Goal: Task Accomplishment & Management: Manage account settings

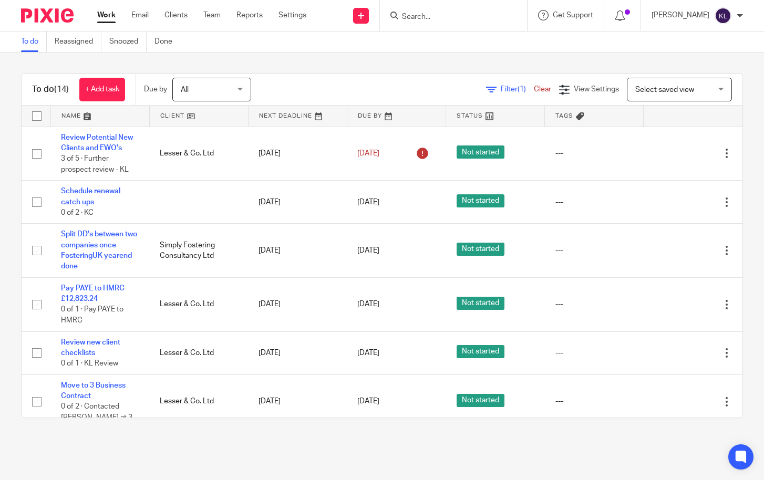
click at [437, 17] on input "Search" at bounding box center [448, 17] width 95 height 9
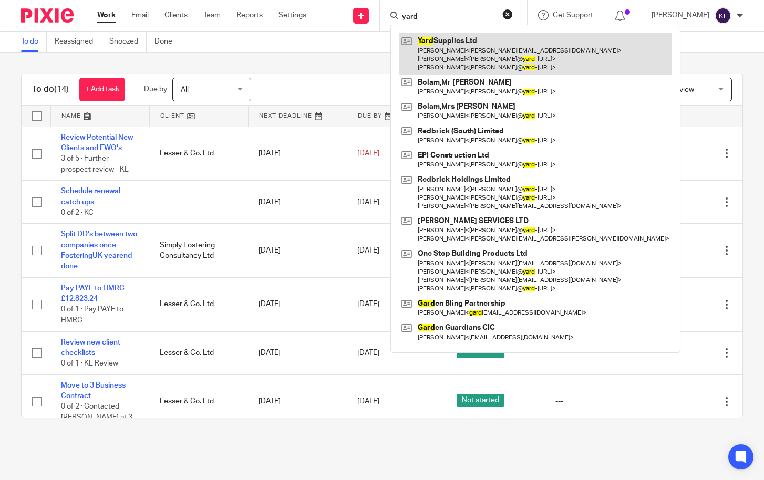
type input "yard"
click at [455, 45] on link at bounding box center [535, 54] width 273 height 42
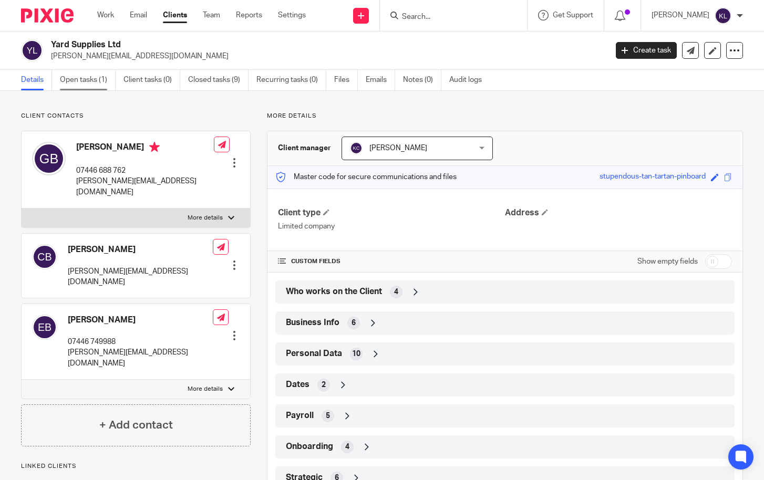
click at [65, 74] on link "Open tasks (1)" at bounding box center [88, 80] width 56 height 21
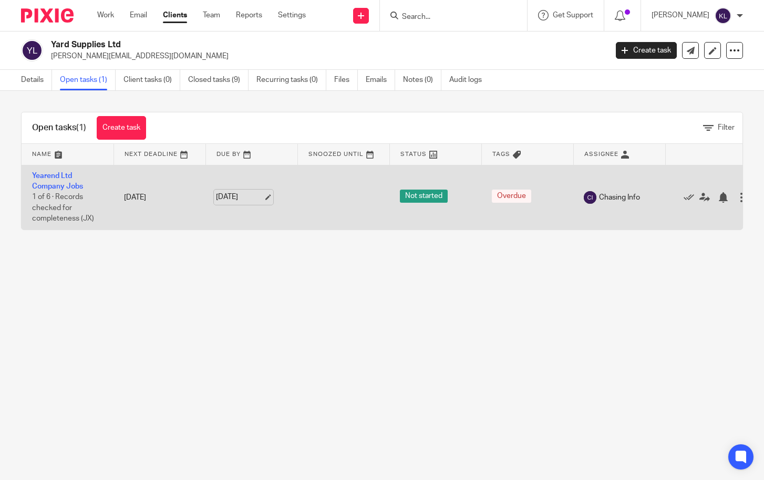
click at [232, 198] on link "6 Jul 2025" at bounding box center [239, 197] width 47 height 11
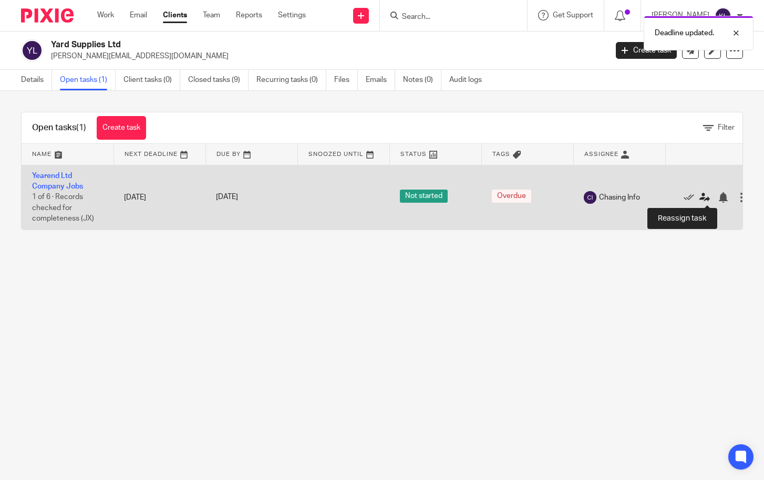
click at [707, 195] on icon at bounding box center [705, 197] width 11 height 11
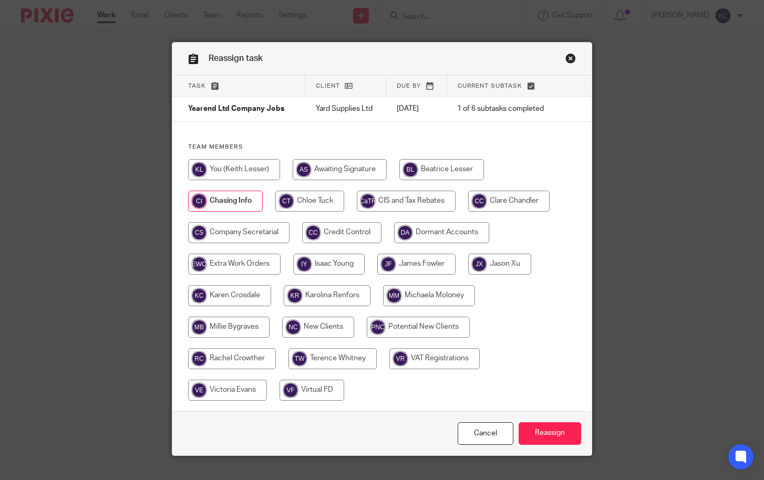
click at [262, 300] on input "radio" at bounding box center [229, 295] width 83 height 21
radio input "true"
click at [534, 425] on input "Reassign" at bounding box center [550, 434] width 63 height 23
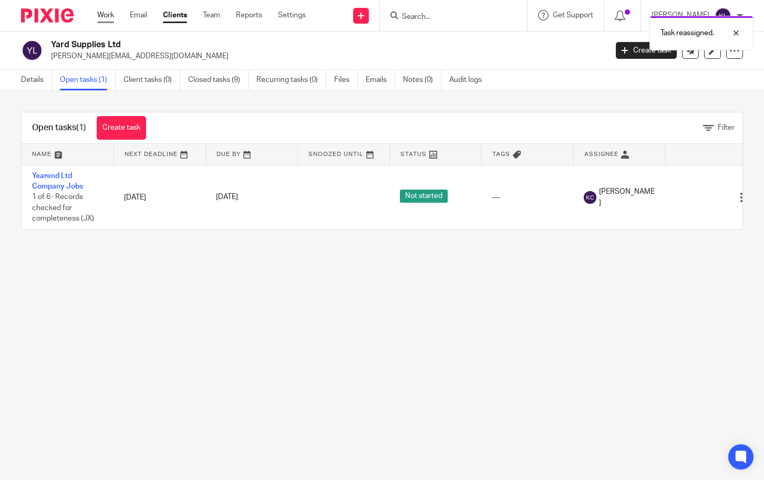
click at [103, 16] on link "Work" at bounding box center [105, 15] width 17 height 11
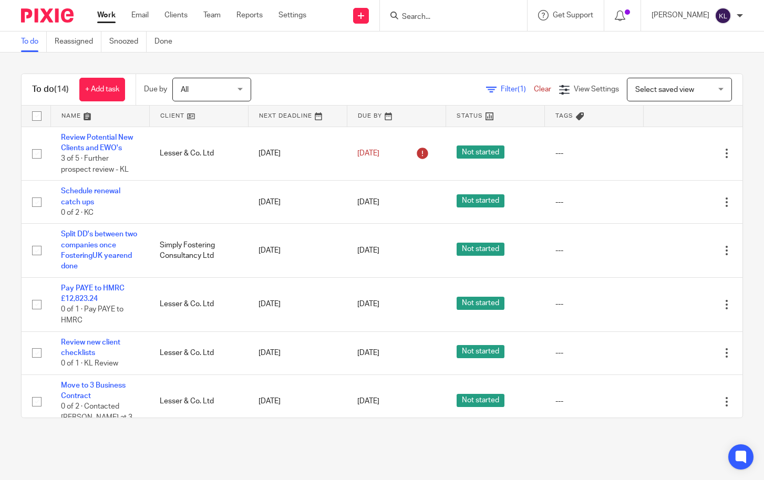
click at [104, 11] on link "Work" at bounding box center [106, 15] width 18 height 11
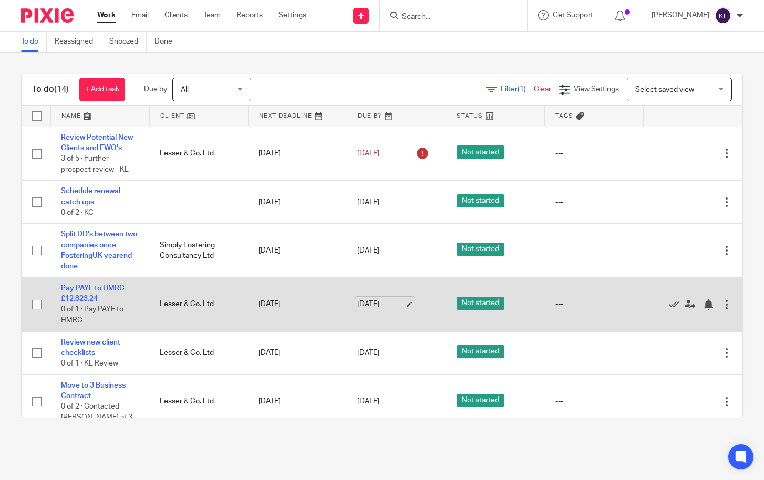
click at [366, 308] on link "[DATE]" at bounding box center [380, 304] width 47 height 11
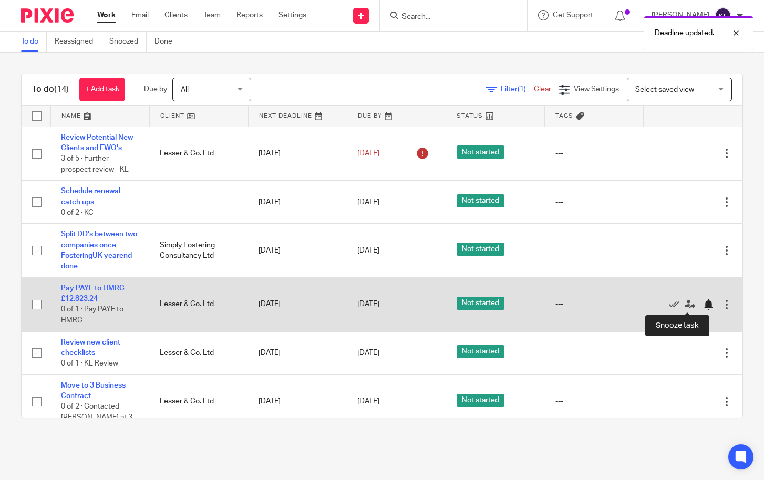
click at [703, 304] on div at bounding box center [708, 305] width 11 height 11
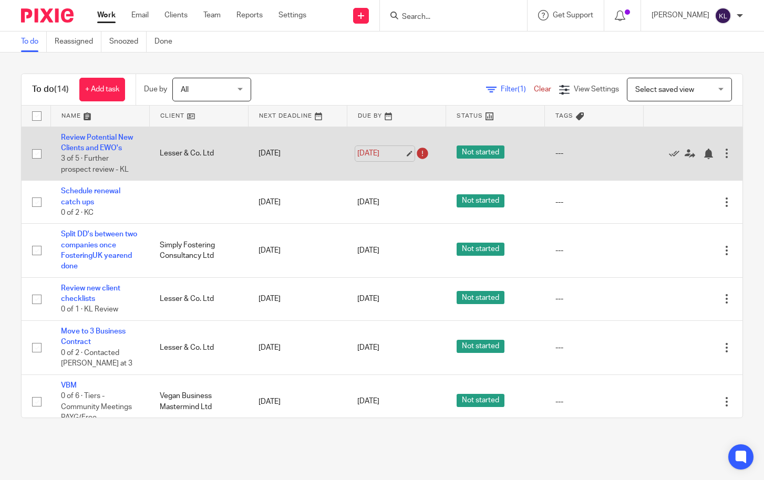
click at [359, 157] on link "19 Aug 2025" at bounding box center [380, 153] width 47 height 11
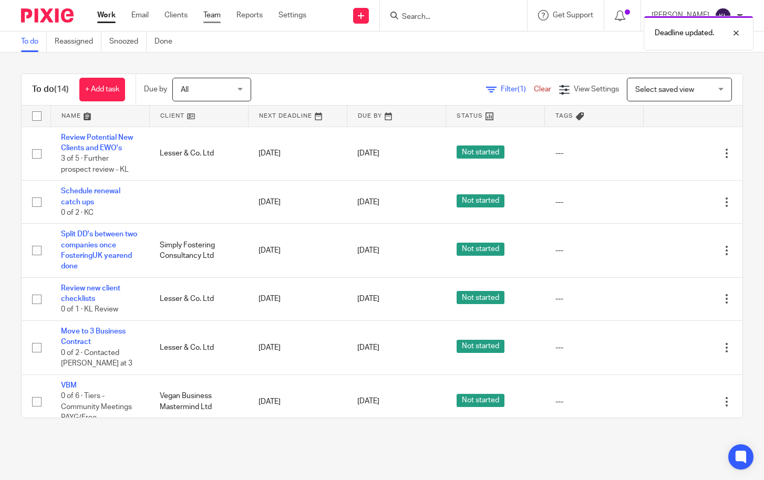
click at [215, 15] on link "Team" at bounding box center [211, 15] width 17 height 11
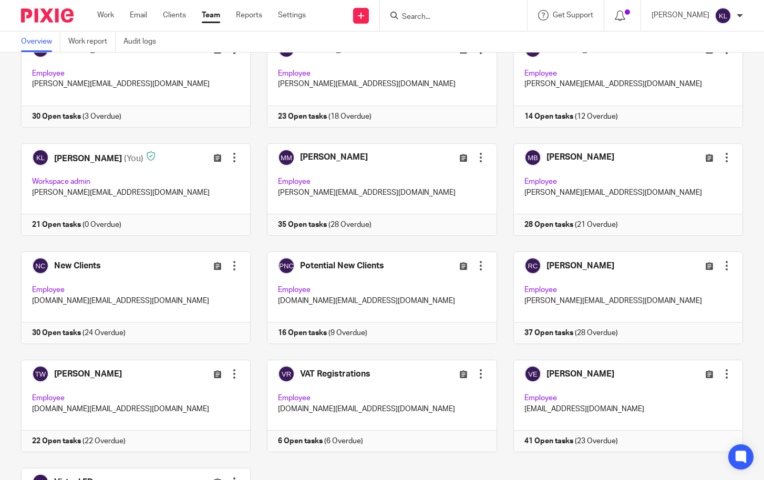
scroll to position [526, 0]
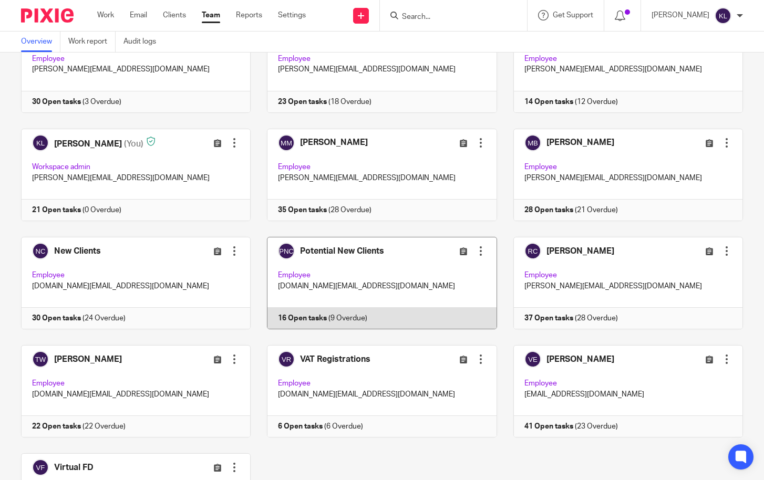
click at [324, 327] on link at bounding box center [374, 283] width 246 height 93
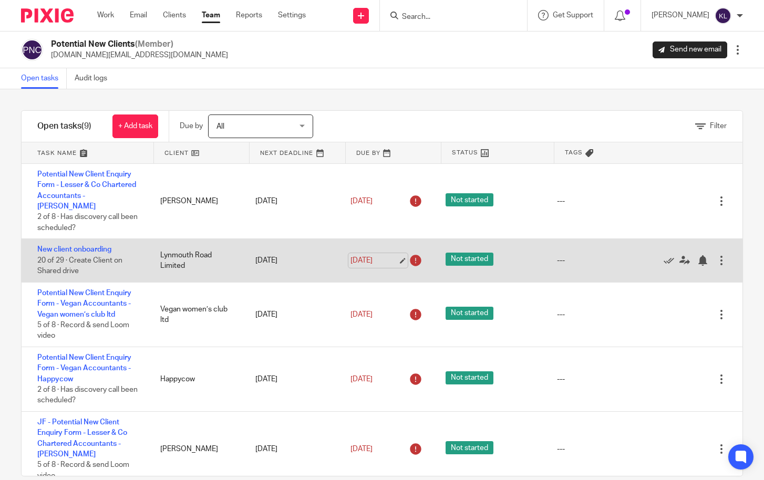
click at [353, 255] on link "15 Aug 2025" at bounding box center [374, 260] width 47 height 11
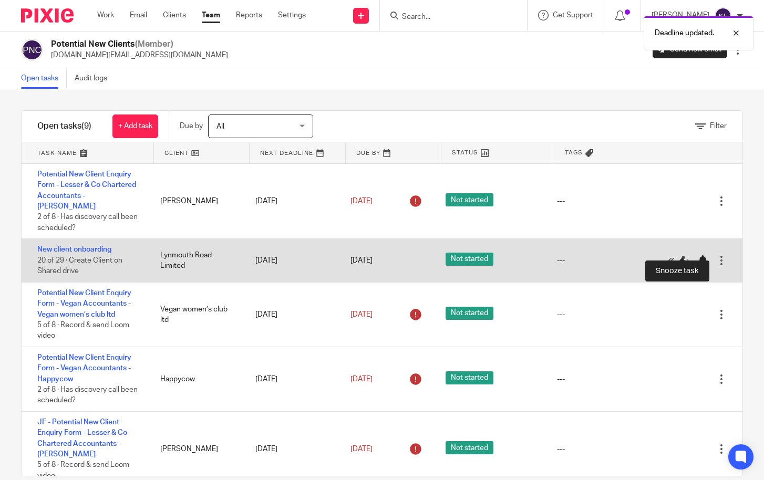
click at [698, 255] on div at bounding box center [706, 260] width 16 height 11
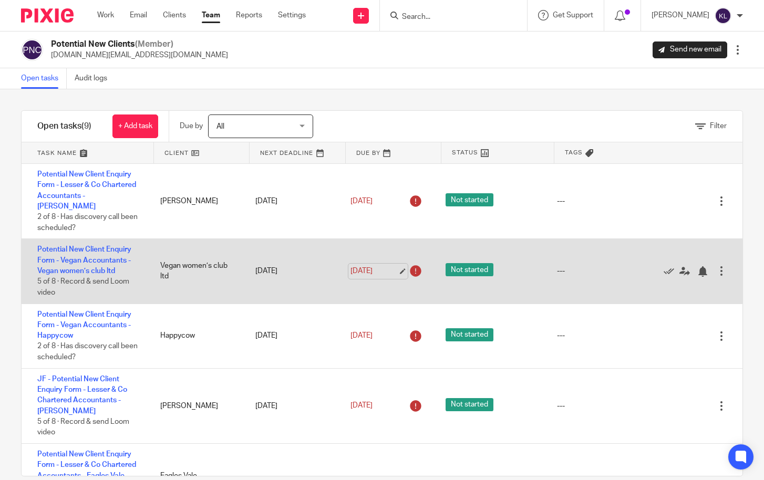
click at [358, 266] on link "[DATE]" at bounding box center [374, 271] width 47 height 11
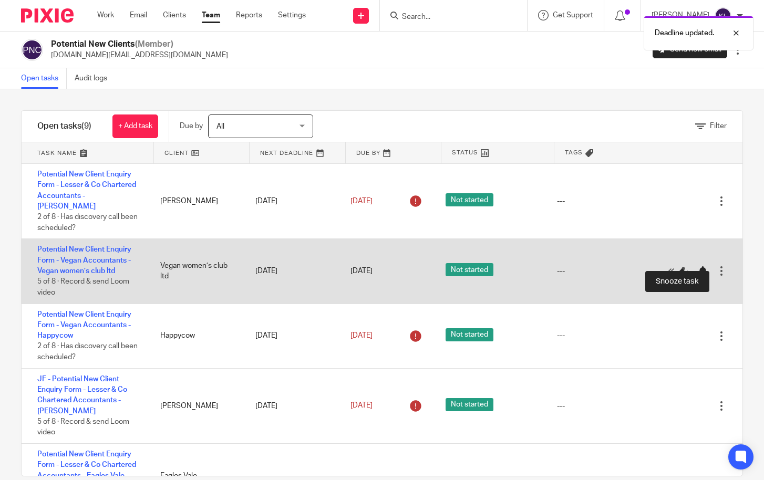
click at [698, 267] on div at bounding box center [703, 272] width 11 height 11
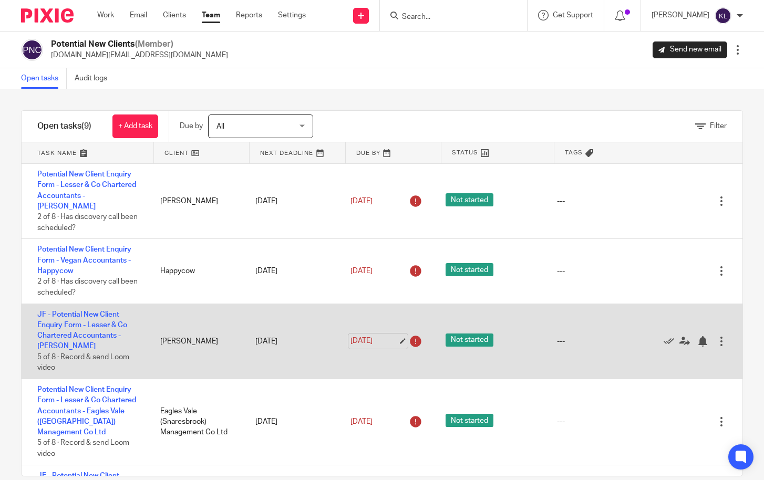
click at [364, 336] on link "15 Aug 2025" at bounding box center [374, 341] width 47 height 11
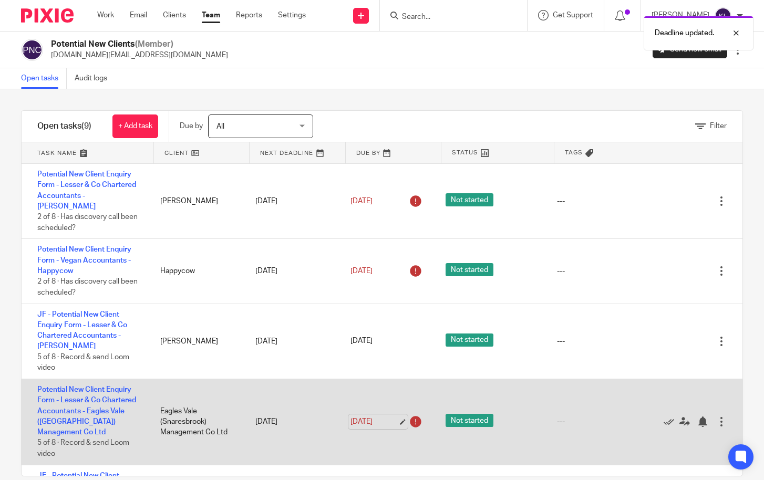
click at [368, 417] on link "15 Aug 2025" at bounding box center [374, 422] width 47 height 11
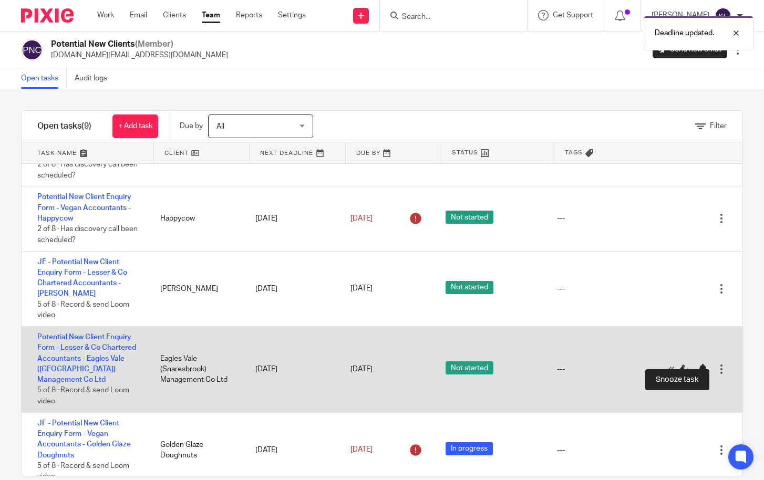
click at [698, 364] on div at bounding box center [703, 369] width 11 height 11
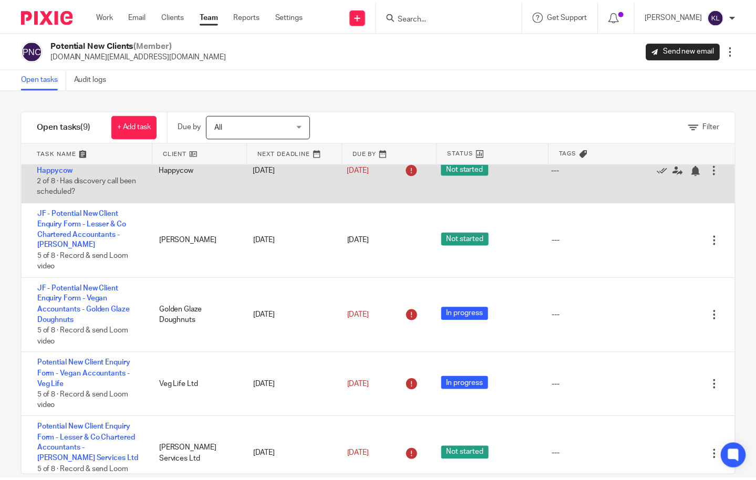
scroll to position [105, 0]
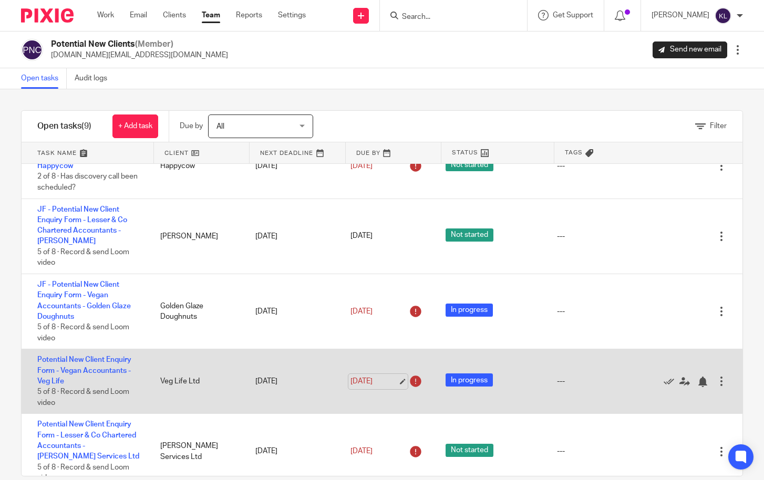
click at [368, 376] on link "15 Aug 2025" at bounding box center [374, 381] width 47 height 11
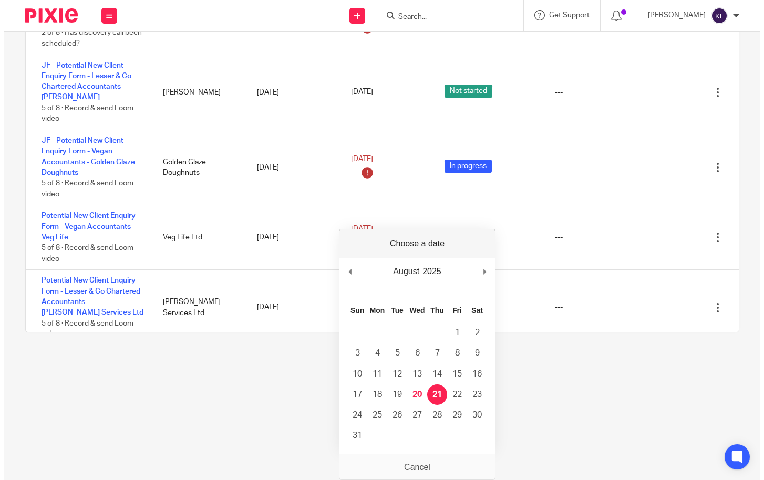
scroll to position [0, 0]
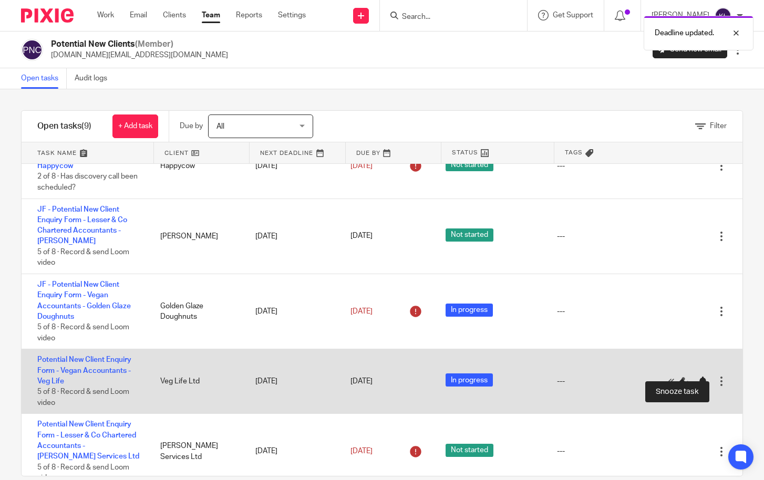
click at [698, 377] on div at bounding box center [703, 382] width 11 height 11
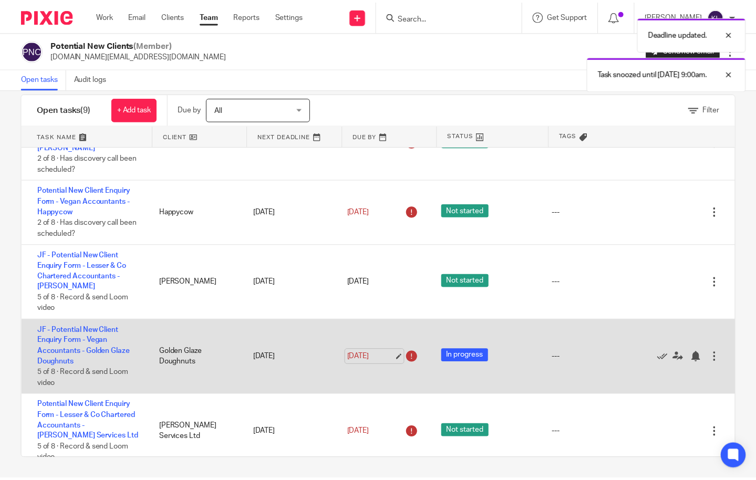
scroll to position [43, 0]
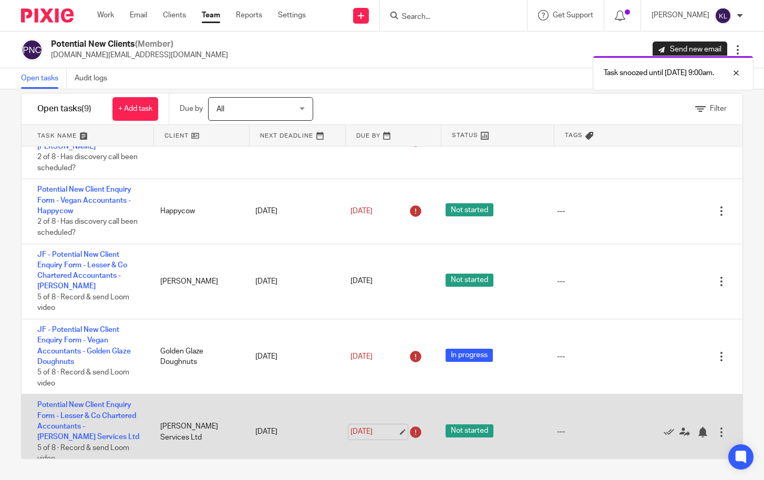
click at [352, 427] on link "18 Aug 2025" at bounding box center [374, 432] width 47 height 11
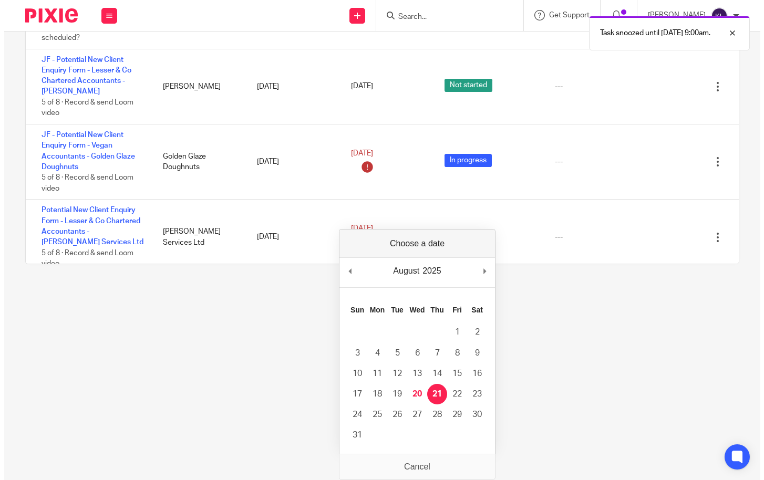
scroll to position [0, 0]
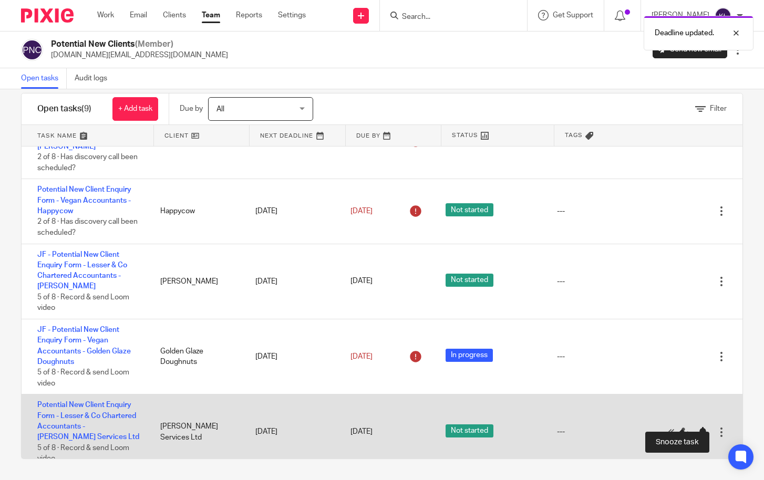
click at [698, 427] on div at bounding box center [703, 432] width 11 height 11
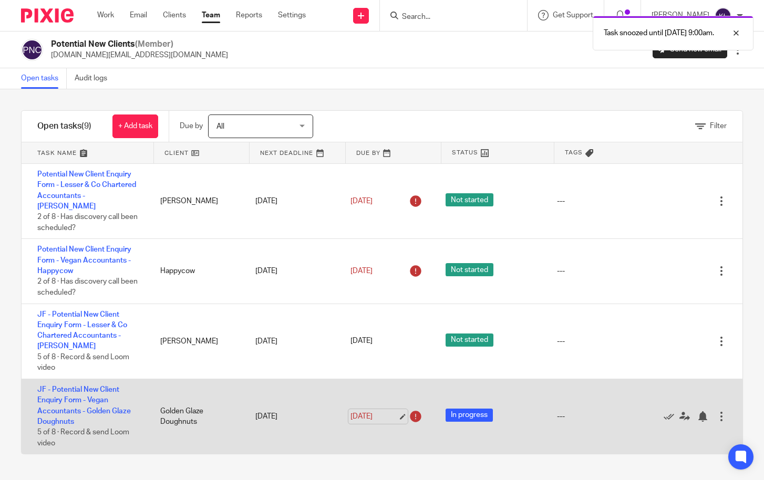
click at [358, 412] on link "15 Aug 2025" at bounding box center [374, 417] width 47 height 11
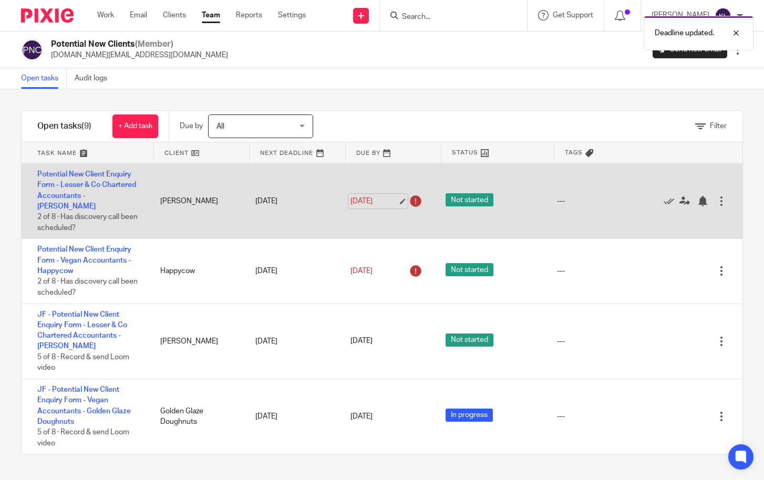
click at [371, 196] on link "13 Aug 2025" at bounding box center [374, 201] width 47 height 11
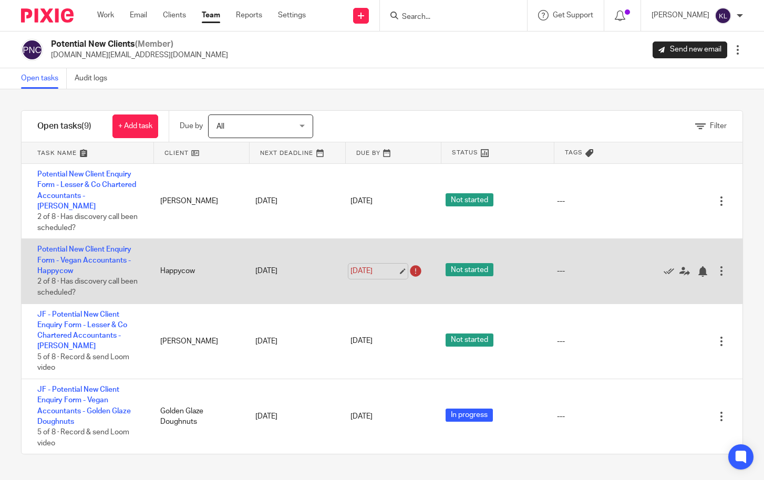
click at [368, 266] on link "15 Aug 2025" at bounding box center [374, 271] width 47 height 11
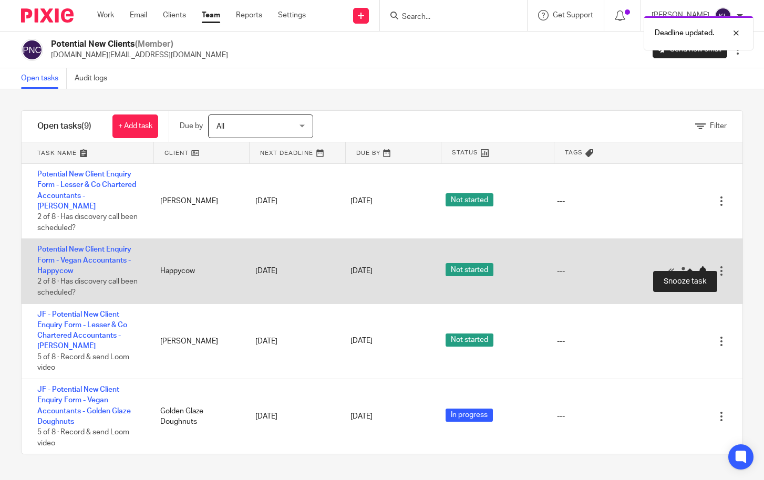
click at [698, 267] on div at bounding box center [703, 272] width 11 height 11
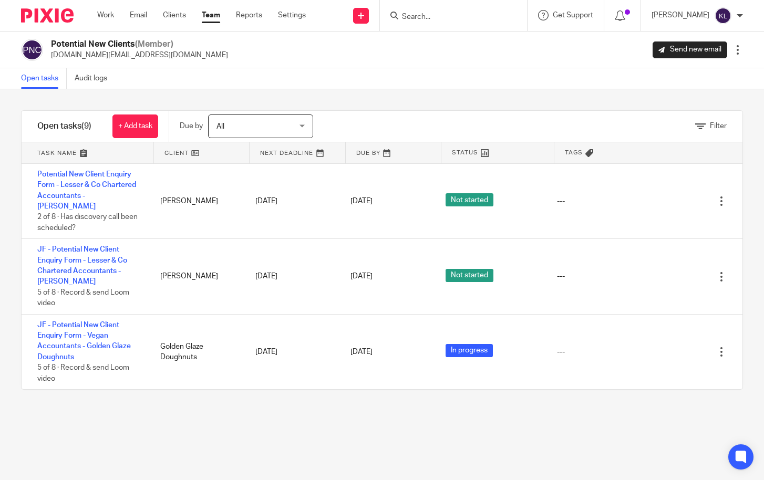
click at [347, 96] on div "Filter tasks Only show tasks matching all of these conditions 1 Client name Is …" at bounding box center [382, 284] width 764 height 391
click at [109, 14] on link "Work" at bounding box center [105, 15] width 17 height 11
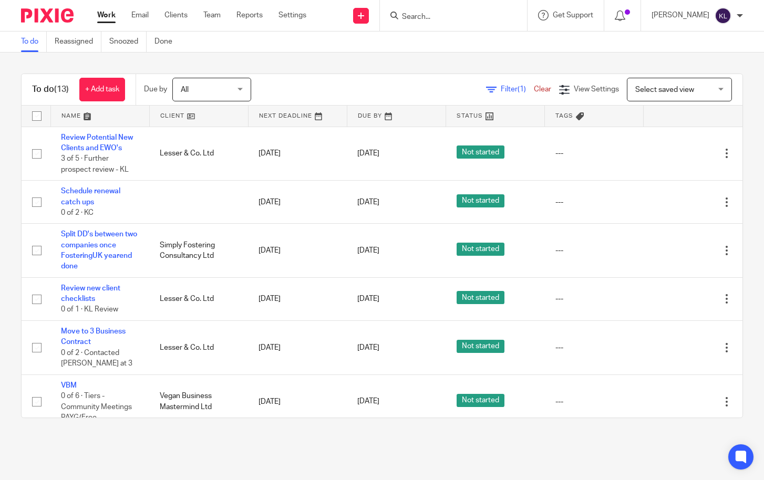
click at [452, 14] on input "Search" at bounding box center [448, 17] width 95 height 9
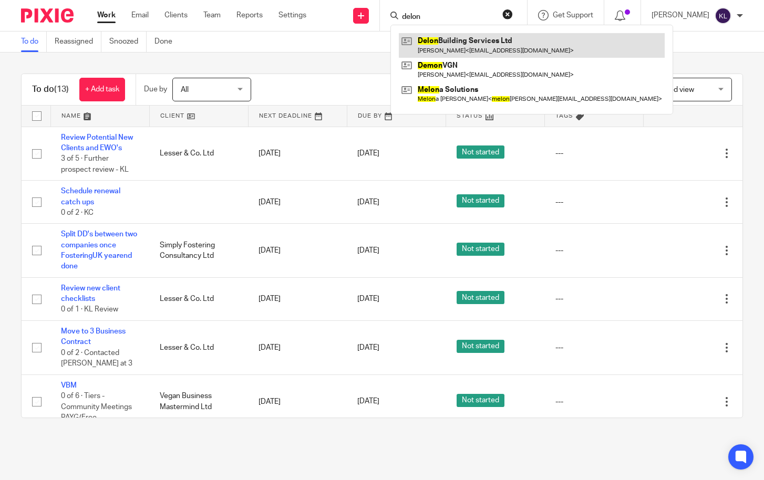
type input "delon"
click at [444, 50] on link at bounding box center [532, 45] width 266 height 24
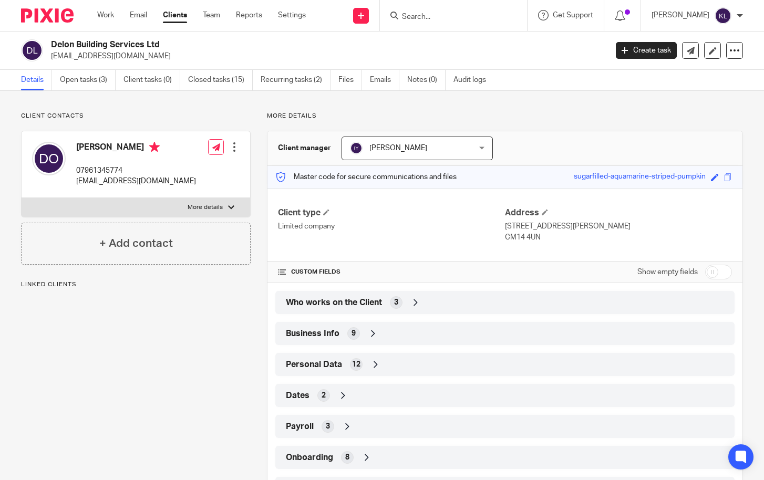
click at [469, 404] on div "Dates 2" at bounding box center [505, 396] width 444 height 18
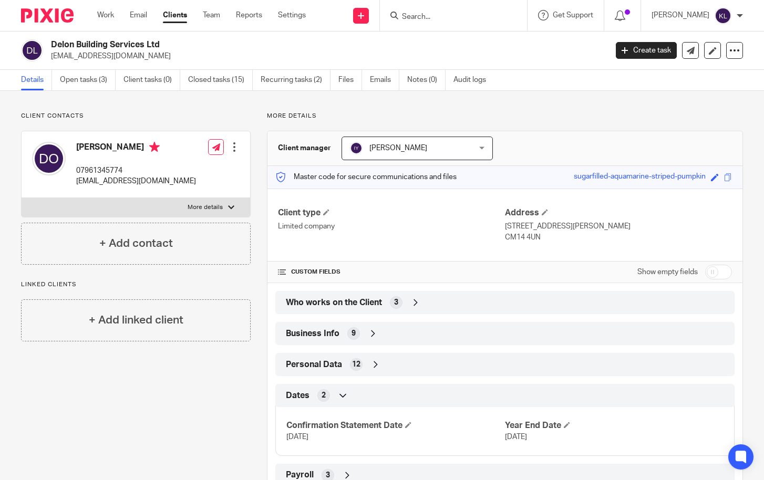
click at [140, 108] on div "Client contacts [PERSON_NAME] 07961345774 [EMAIL_ADDRESS][DOMAIN_NAME] Edit con…" at bounding box center [382, 335] width 764 height 488
click at [219, 107] on div "Client contacts [PERSON_NAME] 07961345774 [EMAIL_ADDRESS][DOMAIN_NAME] Edit con…" at bounding box center [382, 335] width 764 height 488
click at [100, 12] on link "Work" at bounding box center [105, 15] width 17 height 11
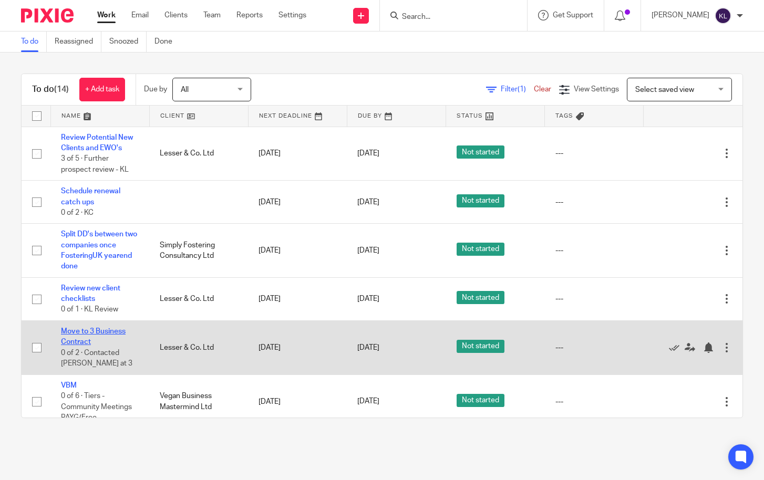
click at [89, 333] on link "Move to 3 Business Contract" at bounding box center [93, 337] width 65 height 18
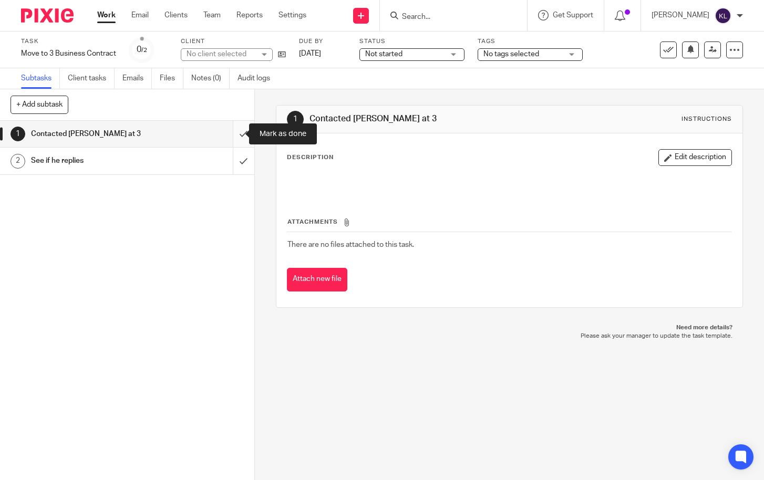
click at [227, 132] on input "submit" at bounding box center [127, 134] width 254 height 26
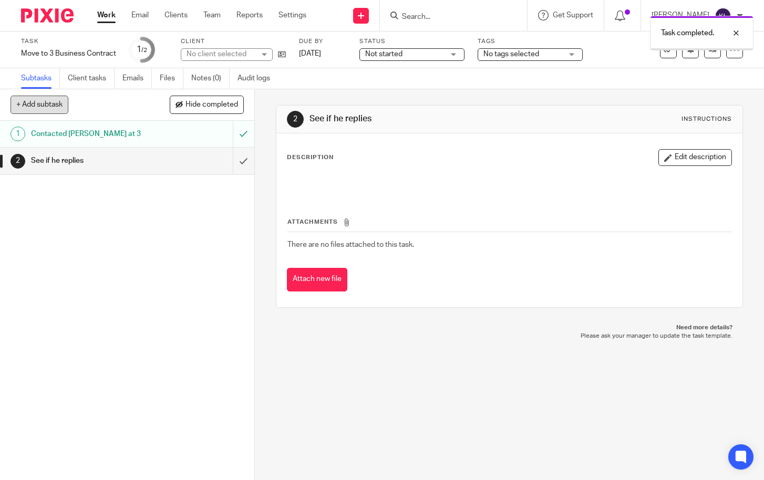
click at [22, 106] on button "+ Add subtask" at bounding box center [40, 105] width 58 height 18
type input "new contracts"
click at [228, 97] on p "+ Add" at bounding box center [228, 105] width 30 height 18
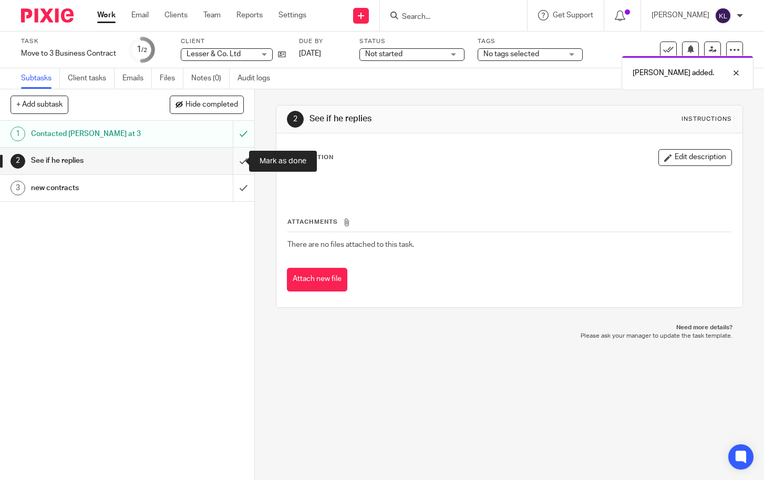
click at [226, 156] on input "submit" at bounding box center [127, 161] width 254 height 26
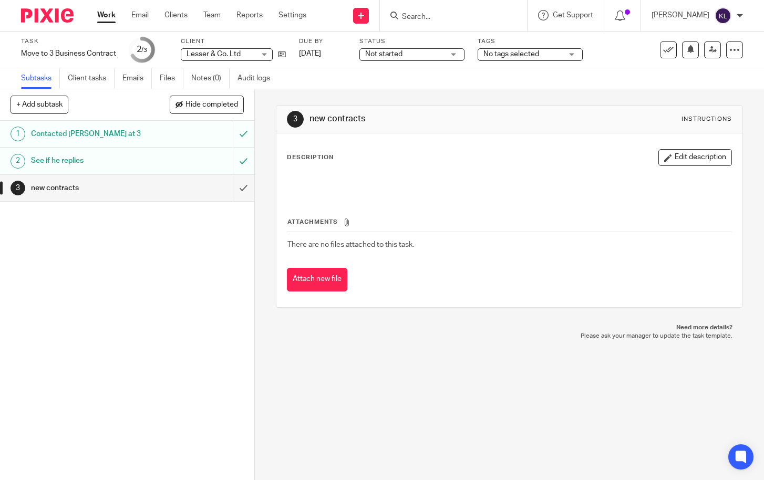
click at [111, 13] on link "Work" at bounding box center [106, 15] width 18 height 11
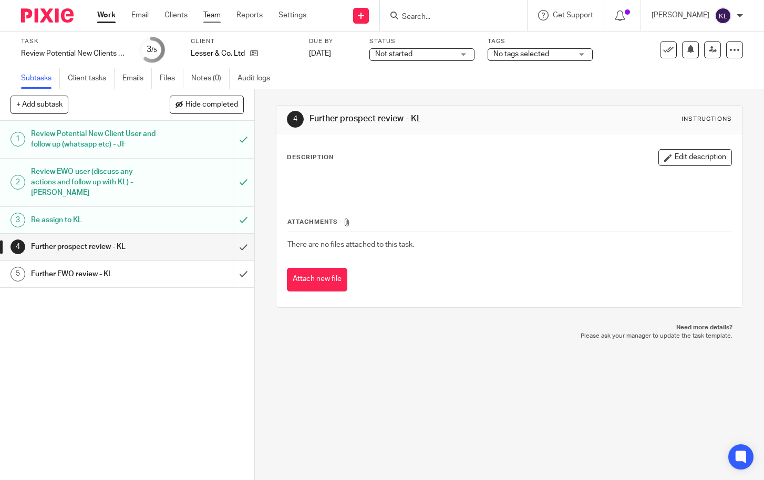
click at [211, 14] on link "Team" at bounding box center [211, 15] width 17 height 11
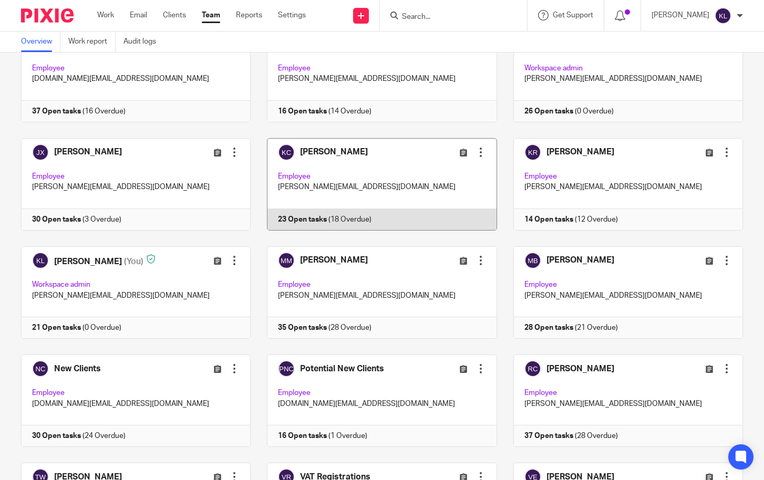
scroll to position [421, 0]
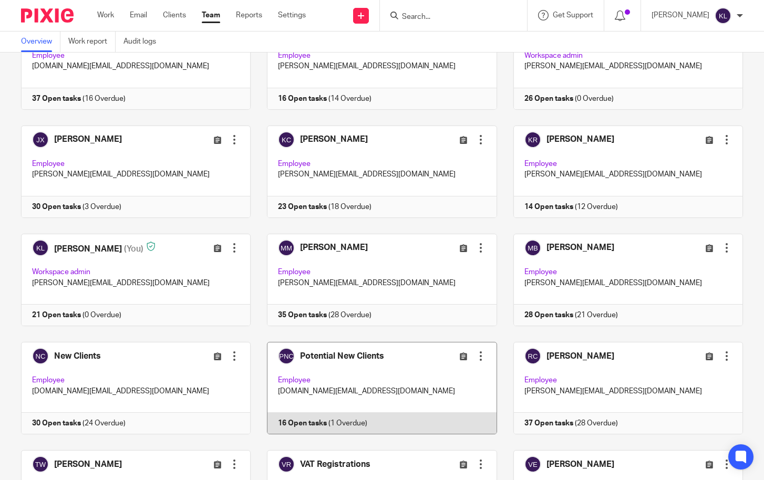
click at [330, 423] on link at bounding box center [374, 388] width 246 height 93
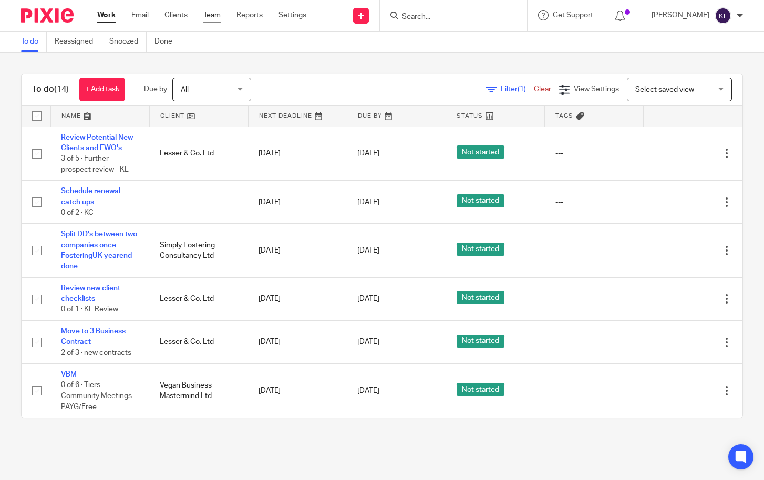
click at [216, 16] on link "Team" at bounding box center [211, 15] width 17 height 11
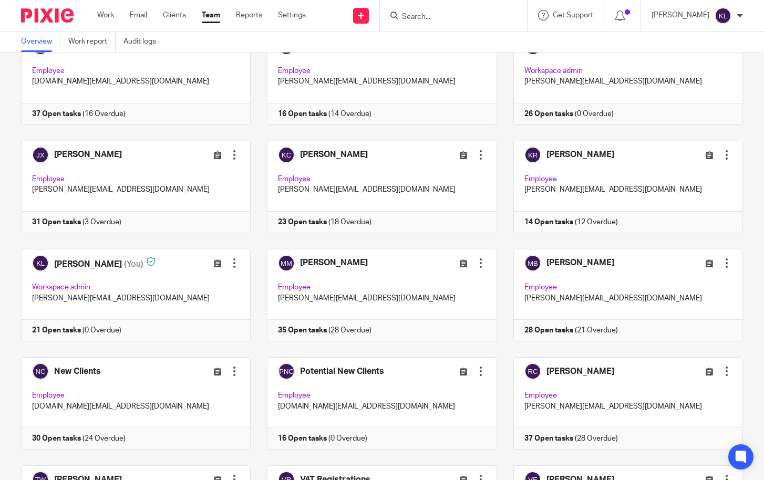
scroll to position [421, 0]
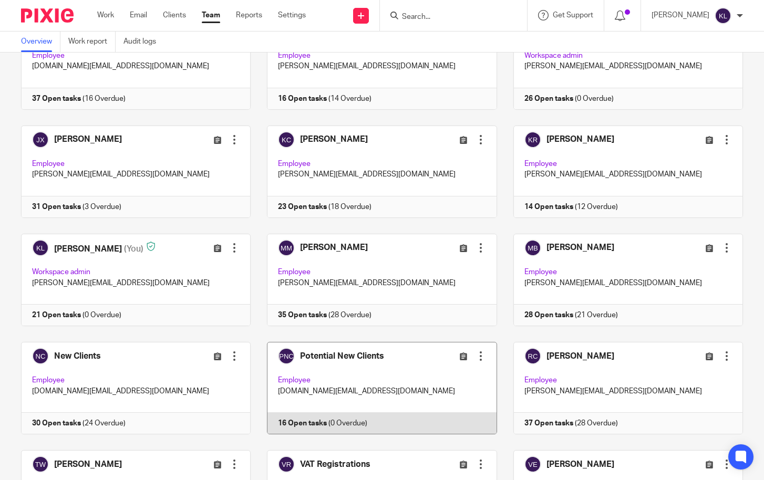
click at [338, 428] on link at bounding box center [374, 388] width 246 height 93
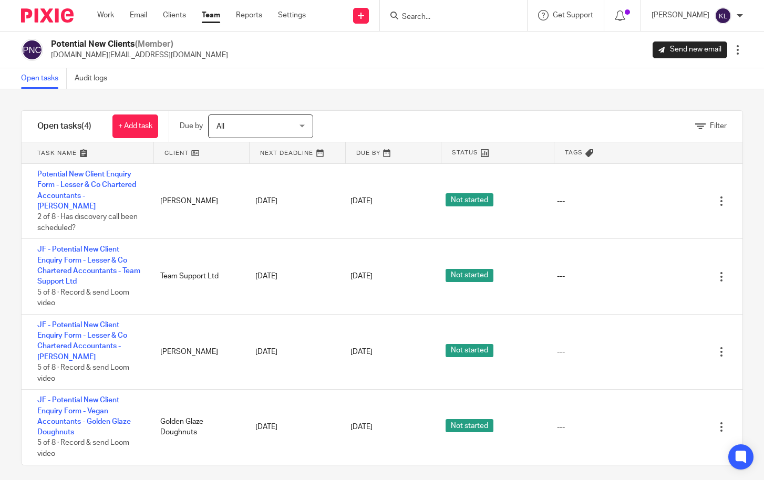
click at [214, 16] on link "Team" at bounding box center [211, 15] width 18 height 11
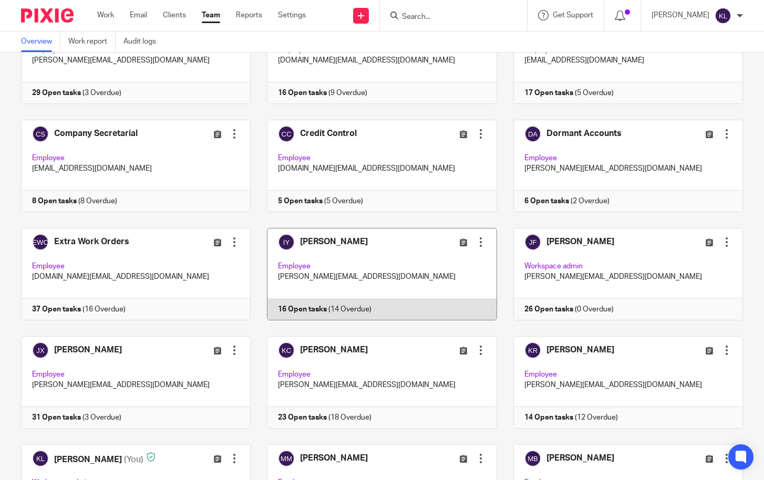
scroll to position [210, 0]
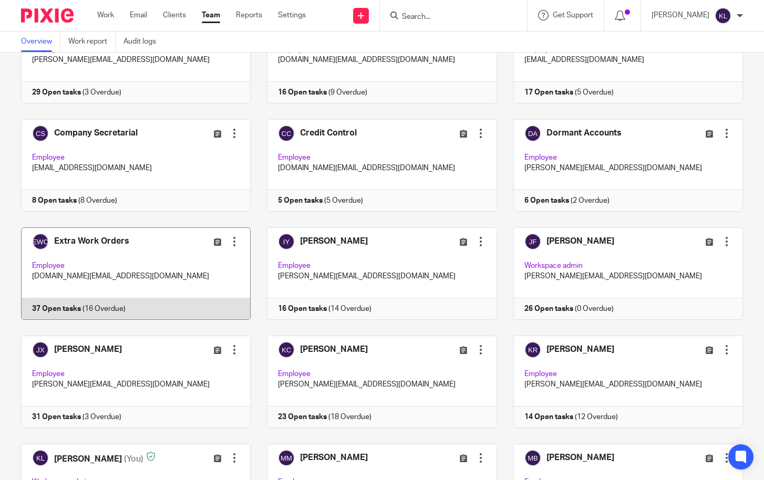
click at [128, 311] on link at bounding box center [128, 274] width 246 height 93
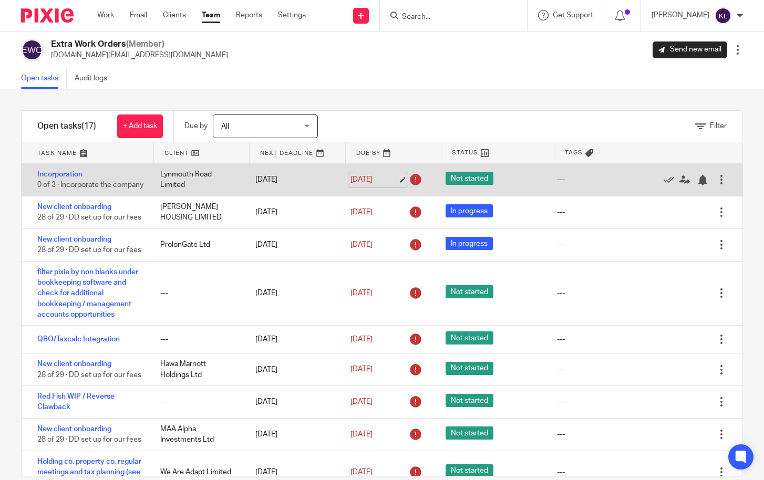
click at [369, 175] on link "27 May 2025" at bounding box center [374, 180] width 47 height 11
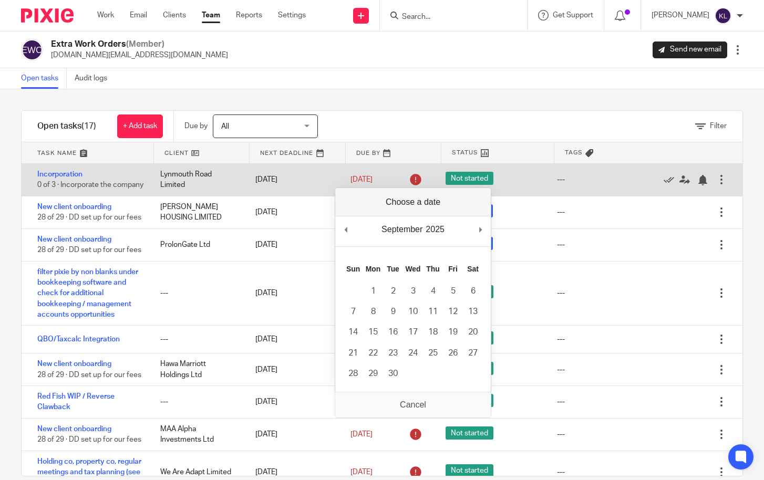
click at [716, 185] on div at bounding box center [721, 180] width 11 height 11
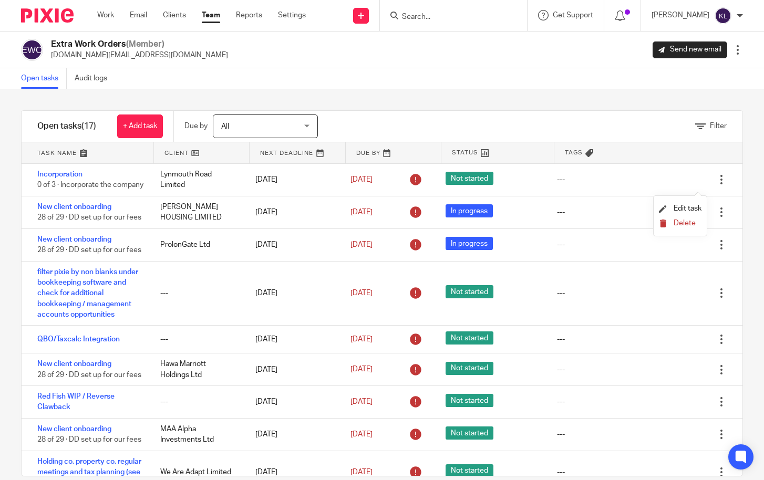
click at [691, 220] on span "Delete" at bounding box center [685, 223] width 22 height 7
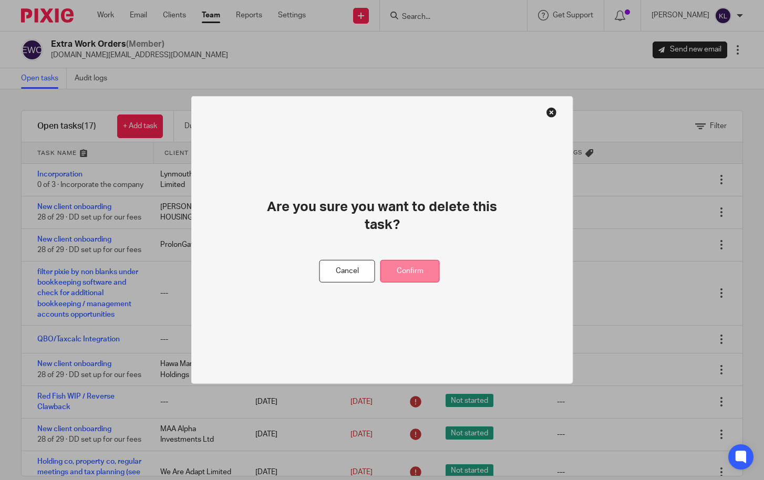
click at [412, 260] on button "Confirm" at bounding box center [410, 271] width 59 height 23
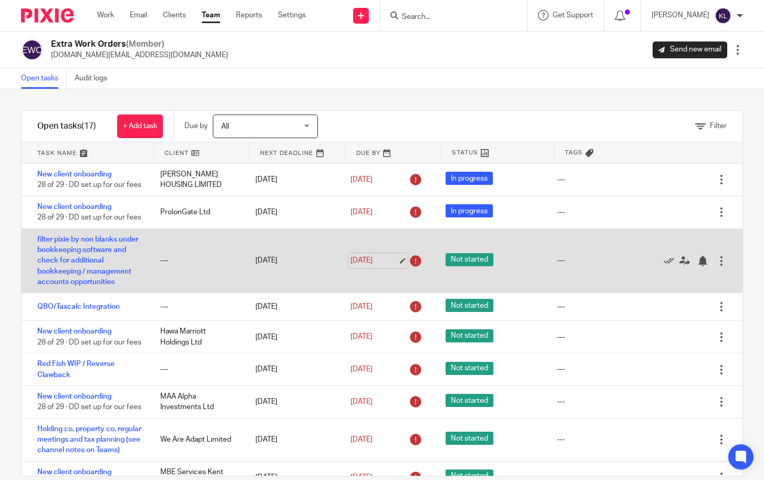
click at [372, 267] on link "27 Jun 2025" at bounding box center [374, 260] width 47 height 11
click at [362, 267] on link "12 Sep 2025" at bounding box center [374, 260] width 47 height 11
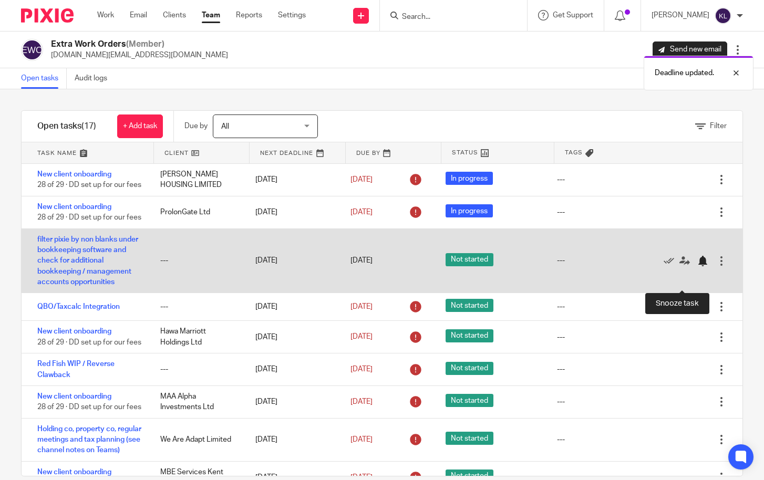
click at [698, 267] on div at bounding box center [703, 261] width 11 height 11
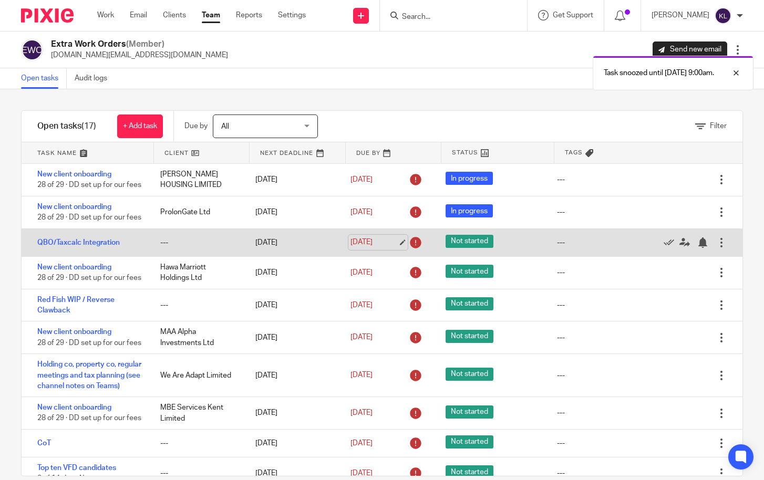
click at [370, 248] on link "27 Jun 2025" at bounding box center [374, 242] width 47 height 11
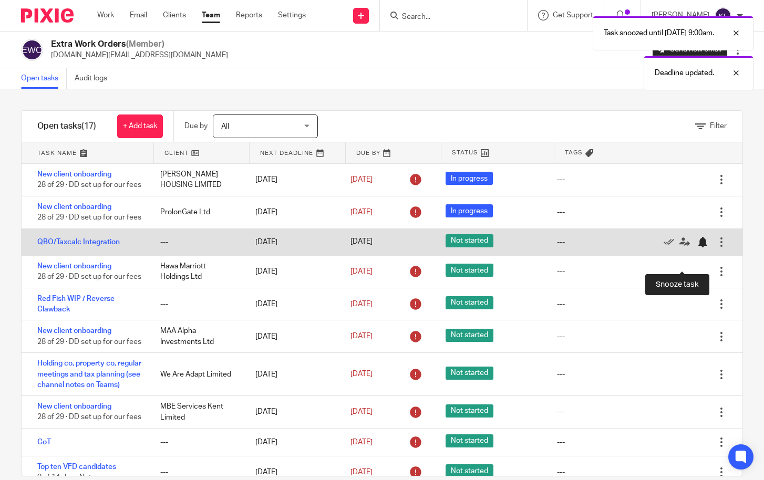
click at [698, 248] on div at bounding box center [703, 242] width 11 height 11
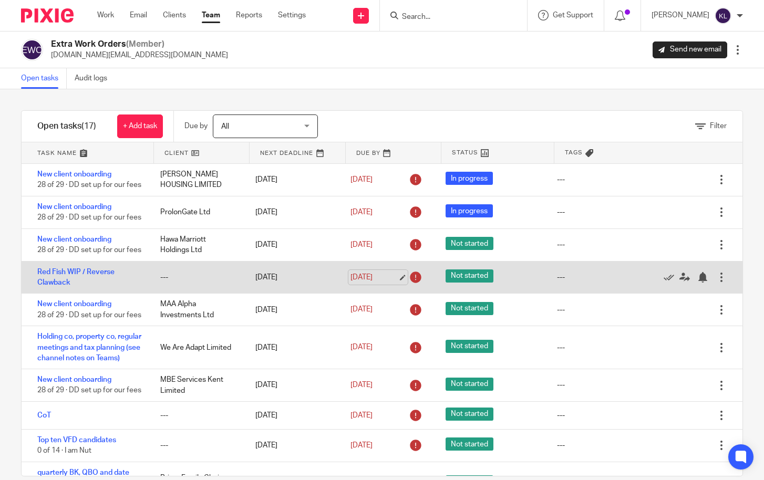
click at [353, 283] on link "1 Jul 2025" at bounding box center [374, 277] width 47 height 11
click at [95, 286] on link "Red Fish WIP / Reverse Clawback" at bounding box center [75, 278] width 77 height 18
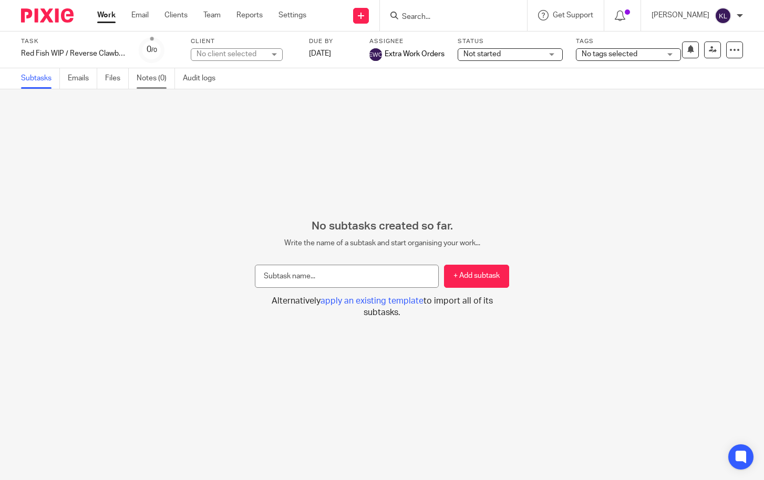
click at [148, 75] on link "Notes (0)" at bounding box center [156, 78] width 38 height 21
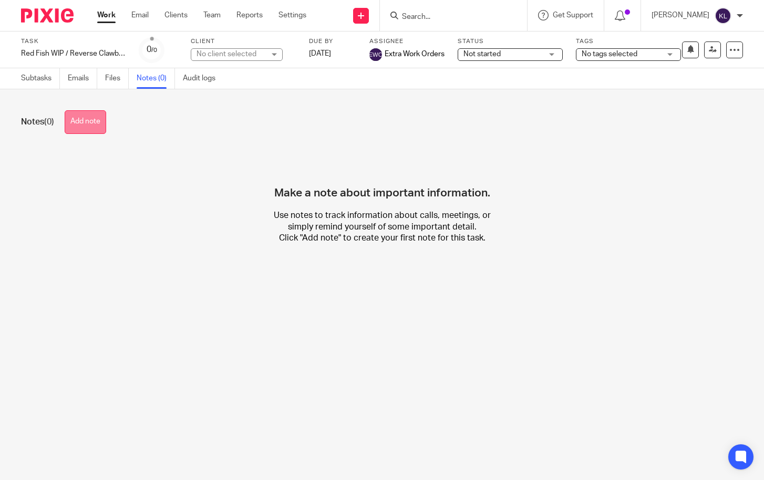
click at [94, 124] on button "Add note" at bounding box center [86, 122] width 42 height 24
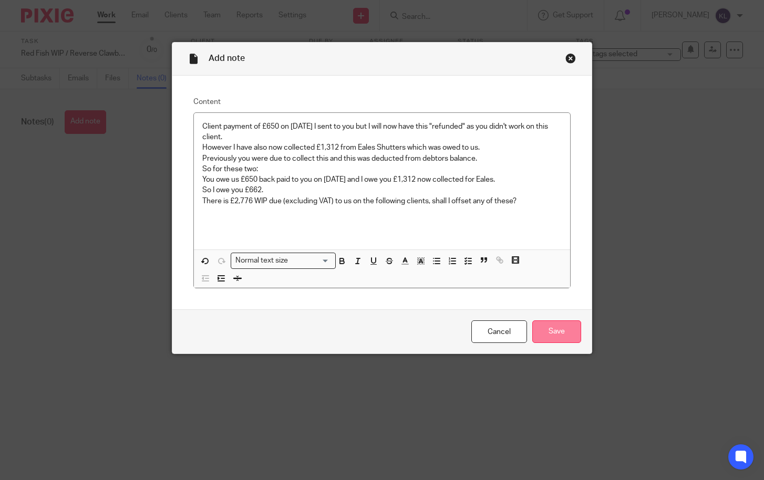
click at [546, 330] on input "Save" at bounding box center [556, 332] width 49 height 23
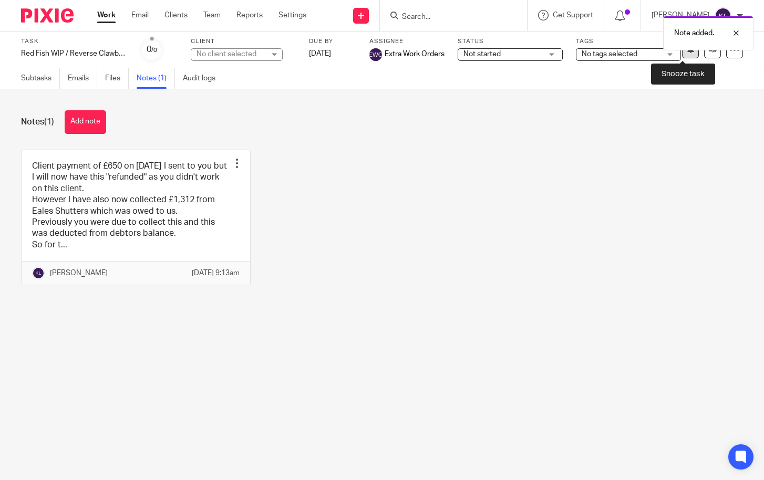
click at [683, 57] on button at bounding box center [690, 50] width 17 height 17
click at [104, 15] on link "Work" at bounding box center [106, 15] width 18 height 11
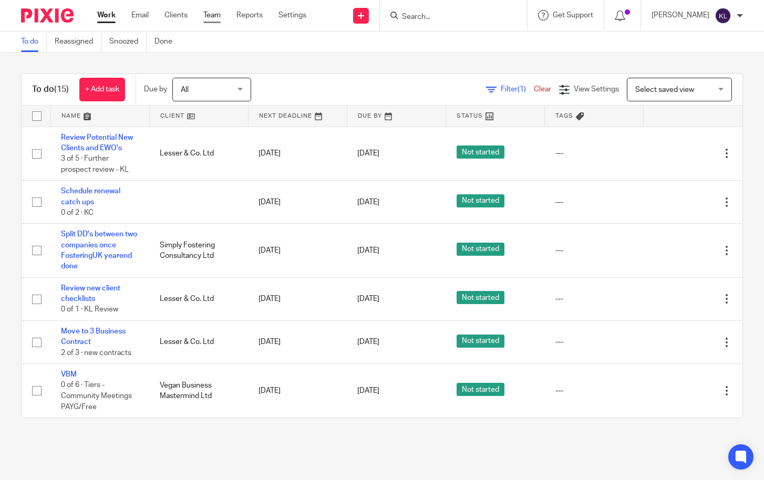
click at [209, 12] on link "Team" at bounding box center [211, 15] width 17 height 11
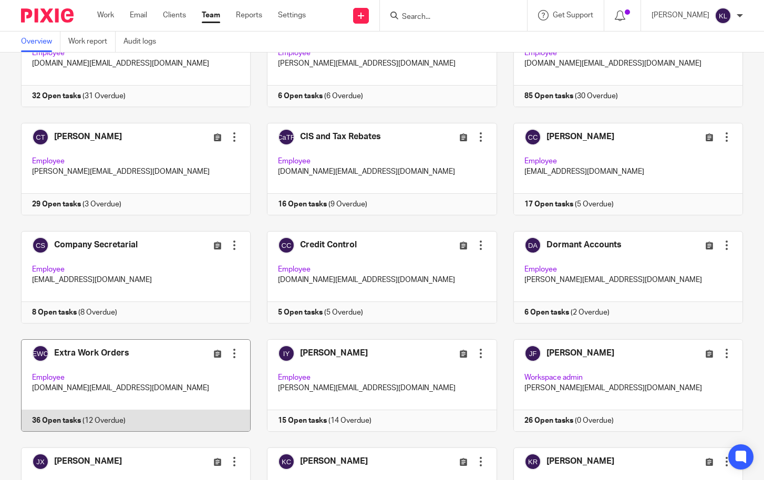
scroll to position [105, 0]
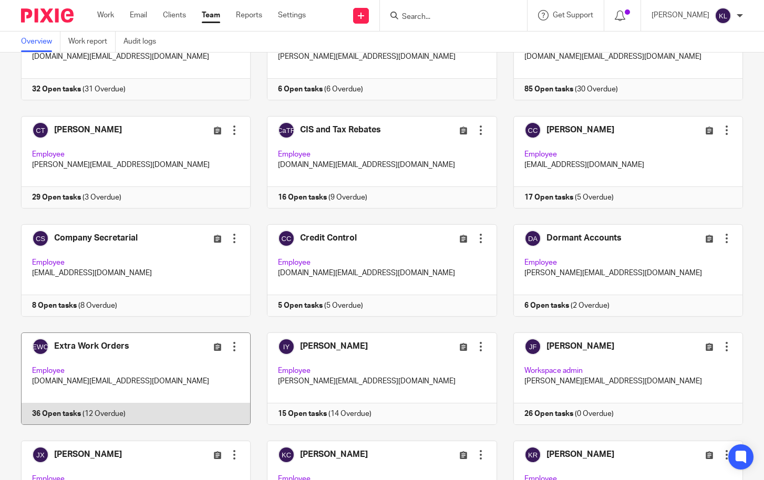
click at [85, 407] on link at bounding box center [128, 379] width 246 height 93
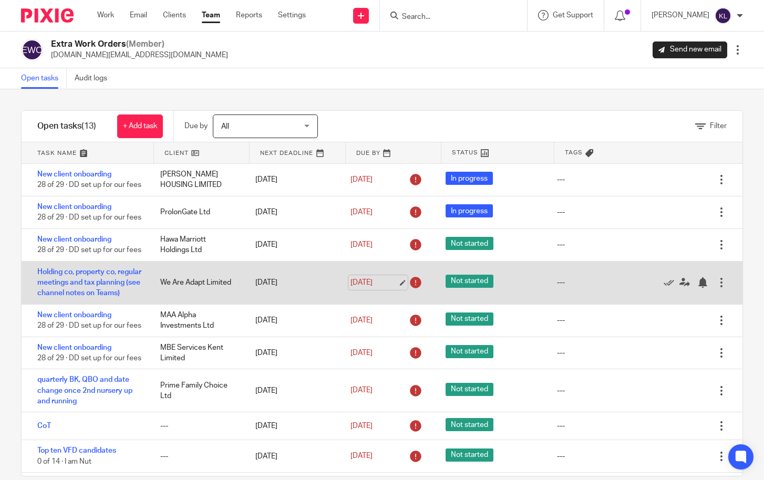
click at [372, 289] on link "[DATE]" at bounding box center [374, 283] width 47 height 11
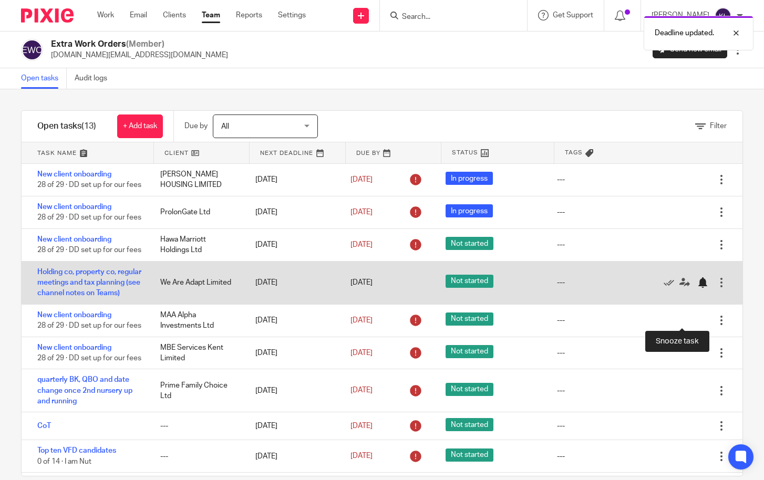
click at [698, 288] on div at bounding box center [703, 283] width 11 height 11
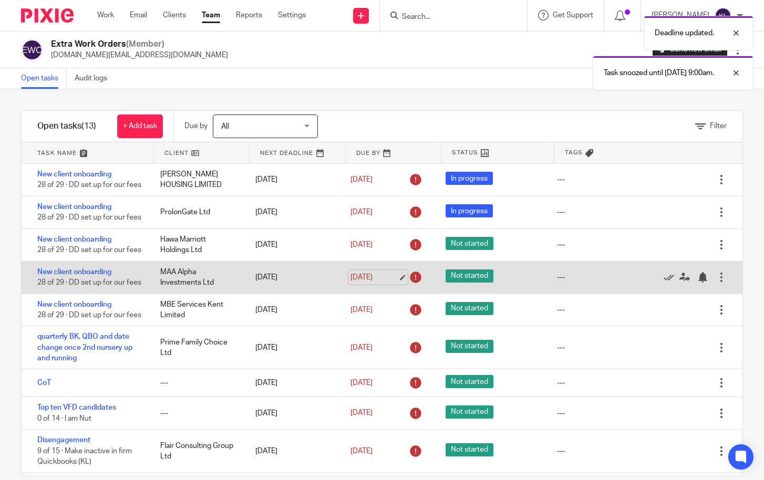
click at [355, 283] on link "[DATE]" at bounding box center [374, 277] width 47 height 11
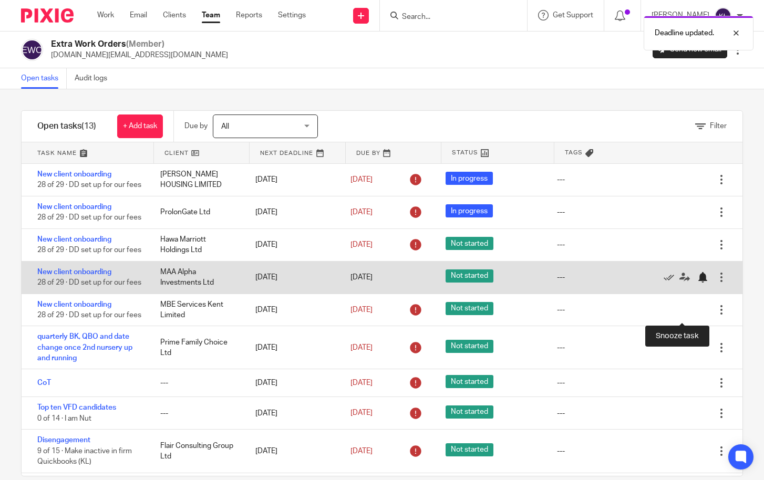
click at [698, 283] on div at bounding box center [703, 277] width 11 height 11
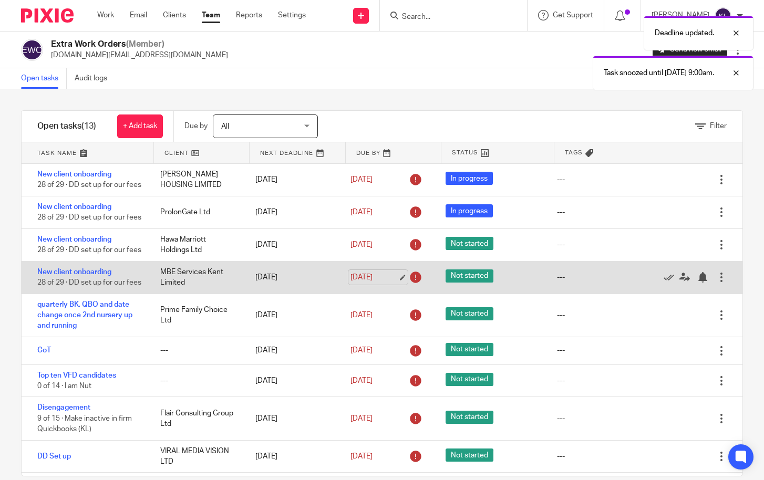
click at [369, 283] on link "[DATE]" at bounding box center [374, 277] width 47 height 11
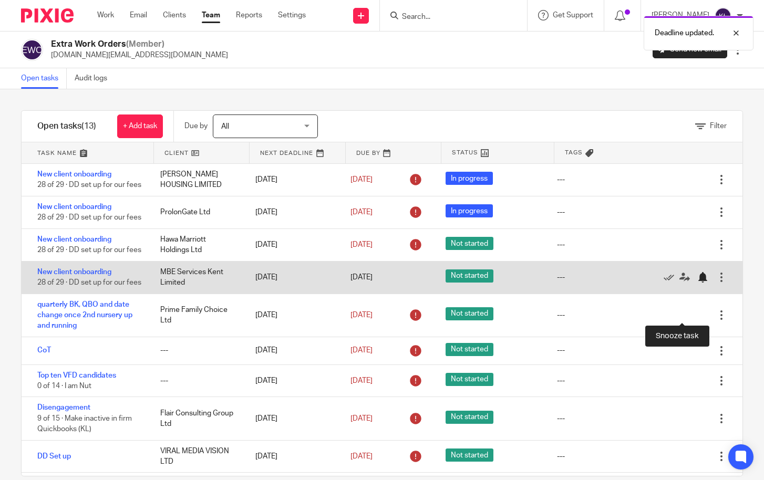
click at [698, 283] on div at bounding box center [703, 277] width 11 height 11
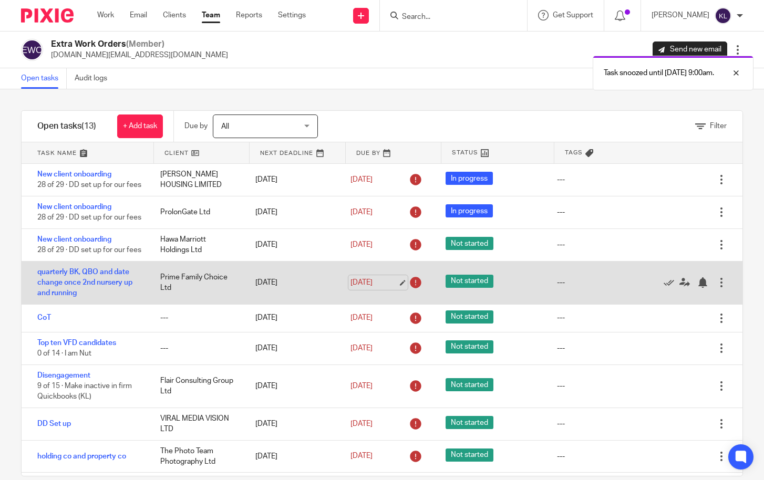
click at [351, 289] on link "[DATE]" at bounding box center [374, 283] width 47 height 11
click at [698, 288] on div at bounding box center [703, 283] width 11 height 11
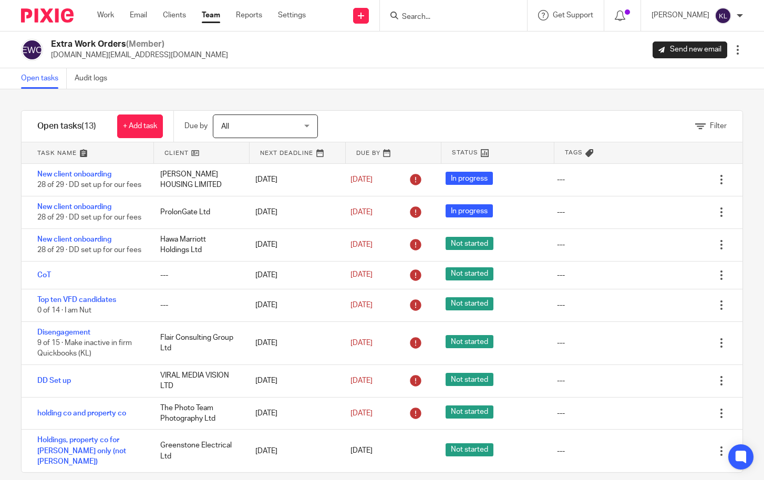
click at [466, 15] on input "Search" at bounding box center [448, 17] width 95 height 9
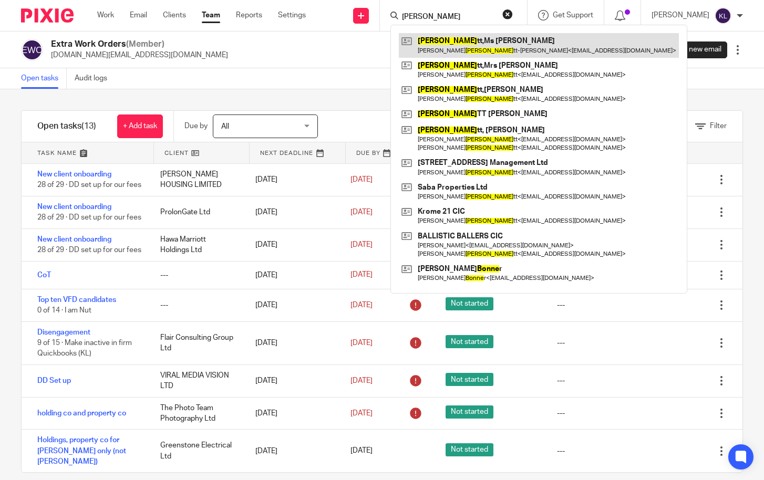
type input "[PERSON_NAME]"
click at [487, 48] on link at bounding box center [539, 45] width 280 height 24
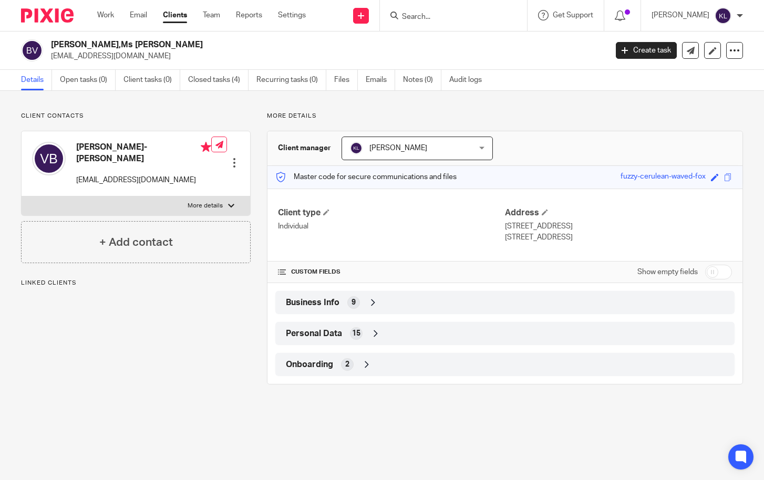
click at [444, 17] on input "Search" at bounding box center [448, 17] width 95 height 9
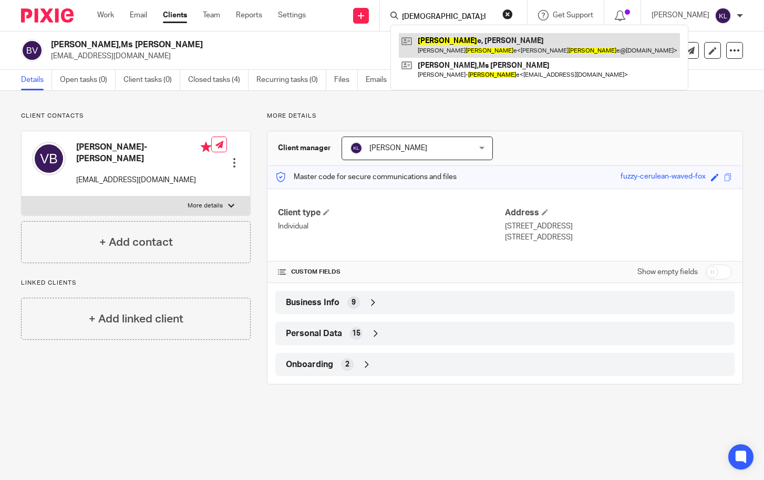
type input "[DEMOGRAPHIC_DATA];l"
click at [459, 46] on link at bounding box center [539, 45] width 281 height 24
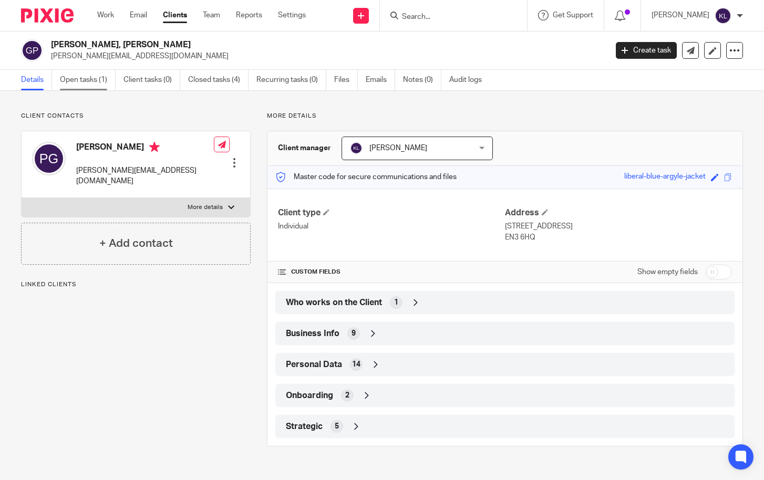
click at [63, 83] on link "Open tasks (1)" at bounding box center [88, 80] width 56 height 21
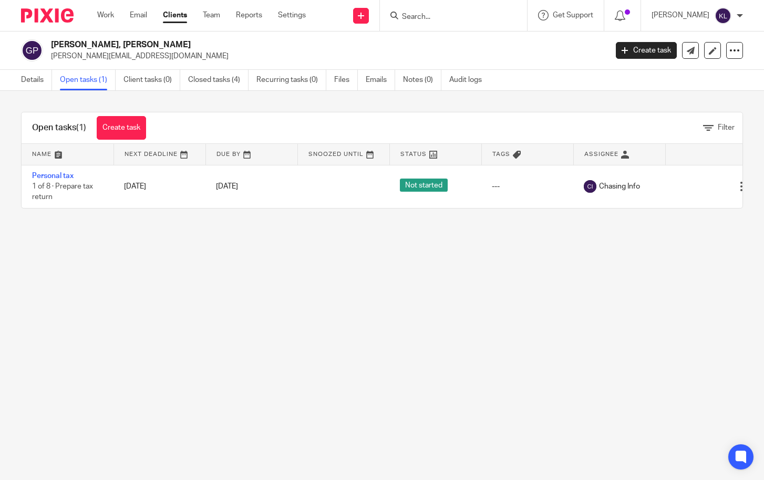
click at [484, 17] on input "Search" at bounding box center [448, 17] width 95 height 9
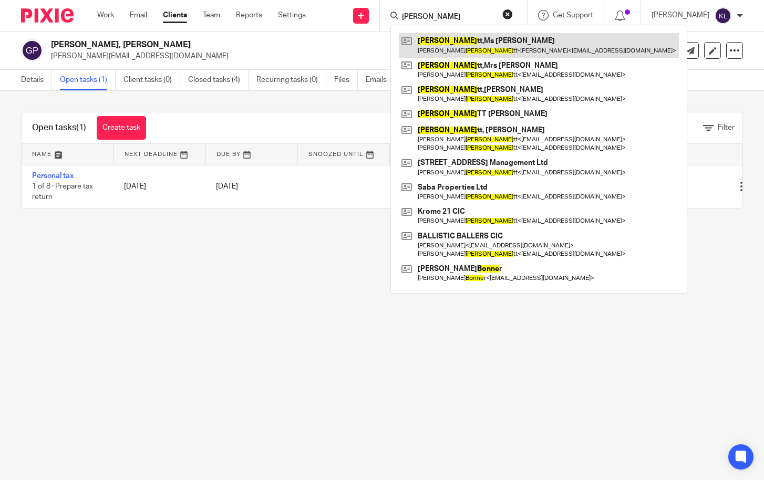
type input "benne"
click at [477, 36] on link at bounding box center [539, 45] width 280 height 24
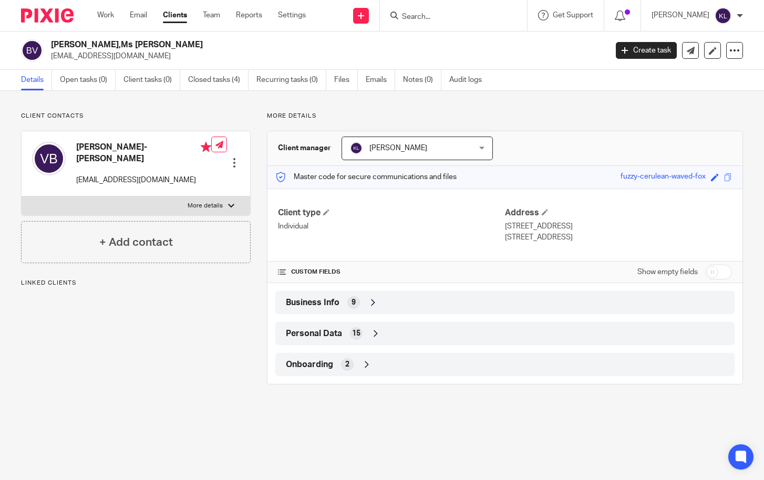
click at [373, 361] on div "Onboarding 2" at bounding box center [505, 365] width 444 height 18
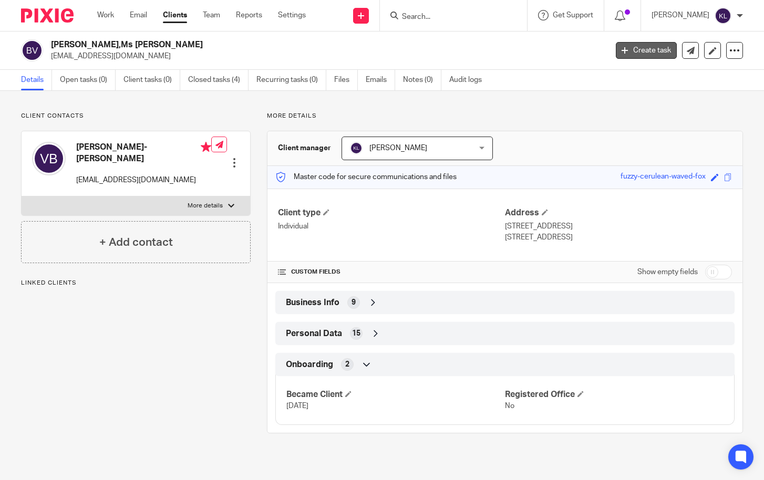
click at [630, 49] on link "Create task" at bounding box center [646, 50] width 61 height 17
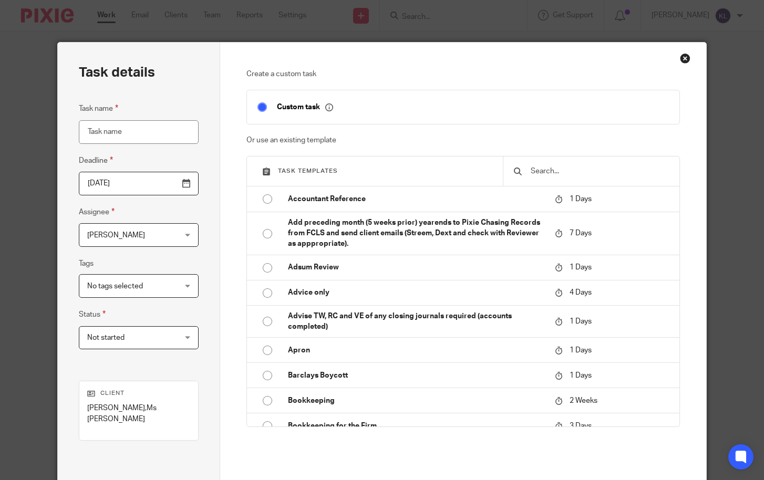
click at [563, 169] on input "text" at bounding box center [599, 172] width 139 height 12
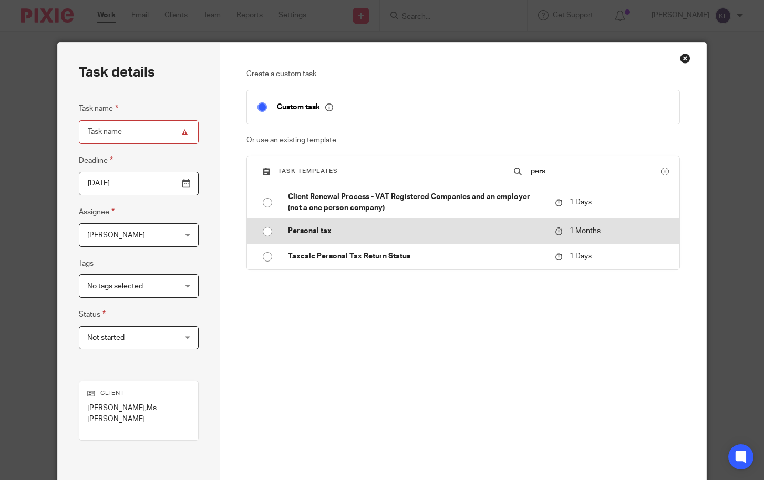
type input "pers"
click at [305, 226] on p "Personal tax" at bounding box center [416, 231] width 257 height 11
type input "[DATE]"
type input "Personal tax"
checkbox input "false"
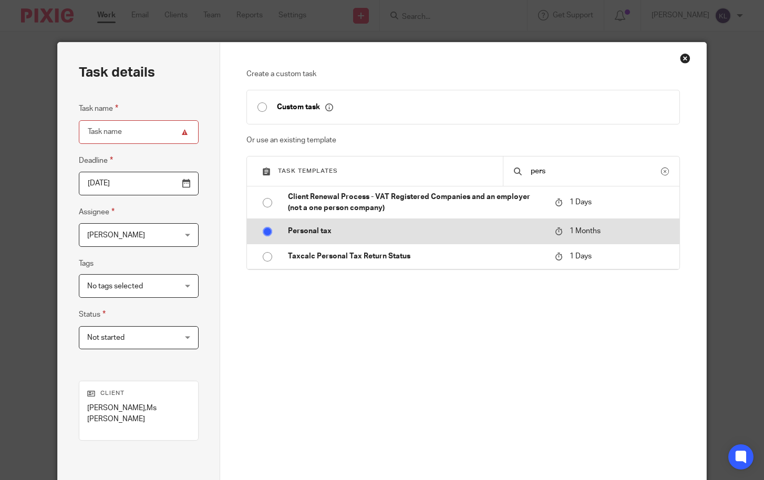
radio input "true"
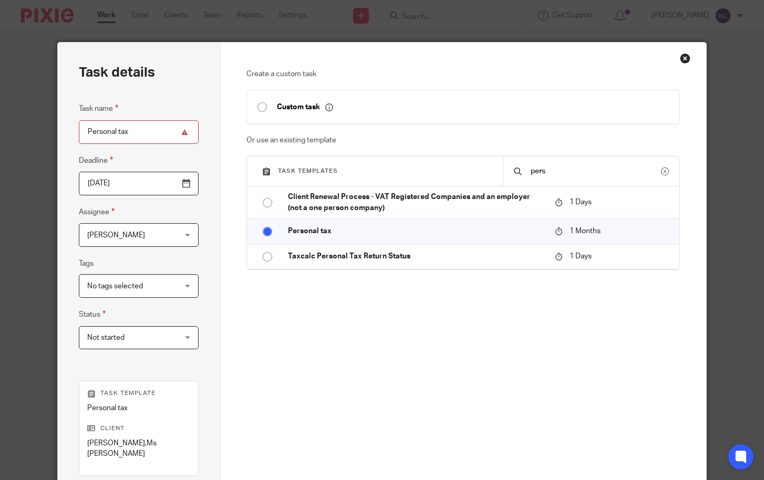
click at [96, 236] on span "[PERSON_NAME]" at bounding box center [116, 235] width 58 height 7
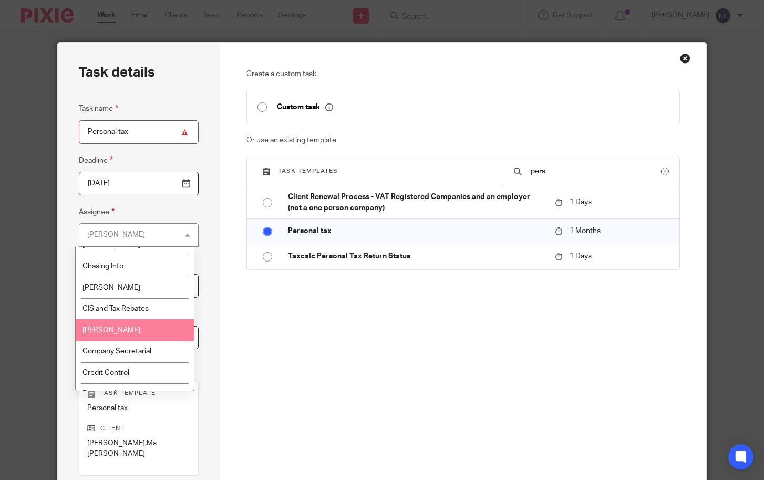
scroll to position [53, 0]
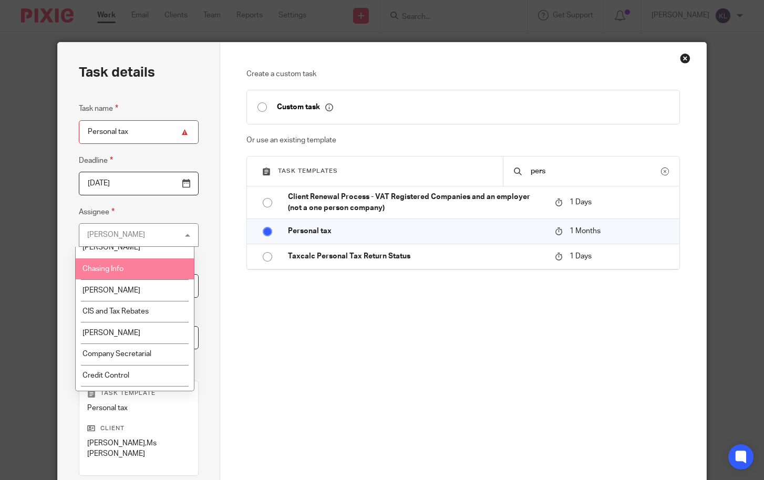
click at [113, 274] on li "Chasing Info" at bounding box center [135, 270] width 118 height 22
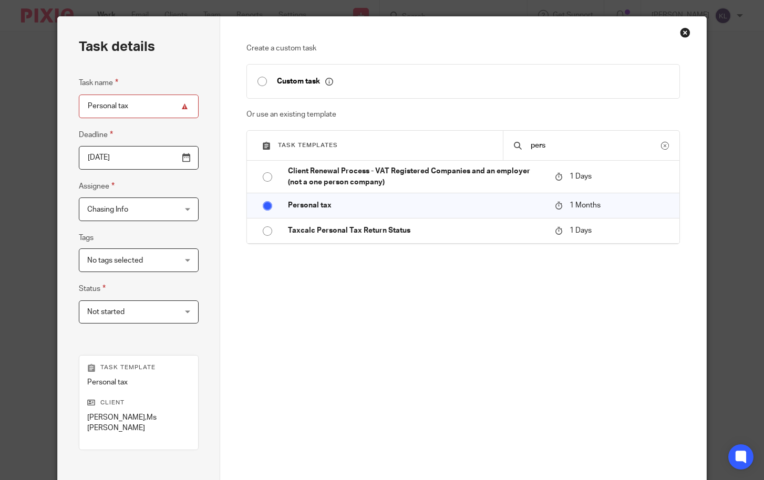
scroll to position [88, 0]
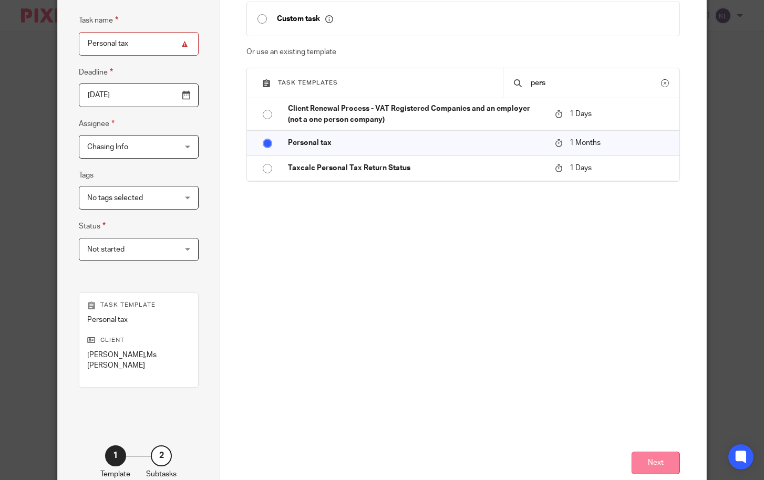
click at [665, 462] on button "Next" at bounding box center [656, 463] width 48 height 23
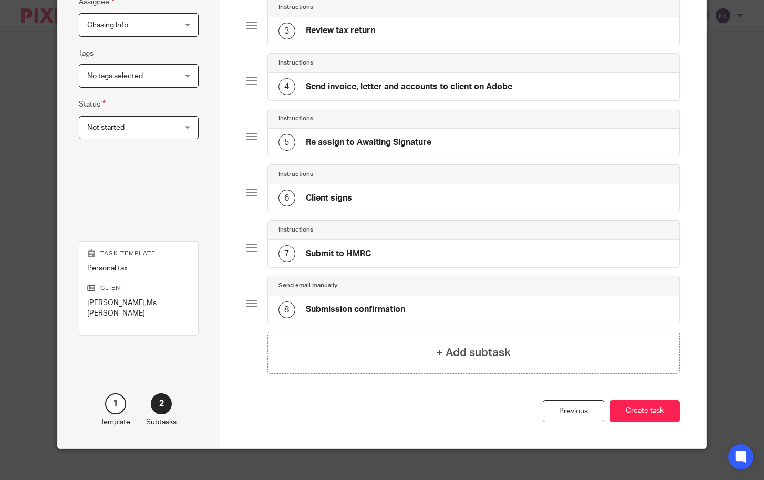
scroll to position [221, 0]
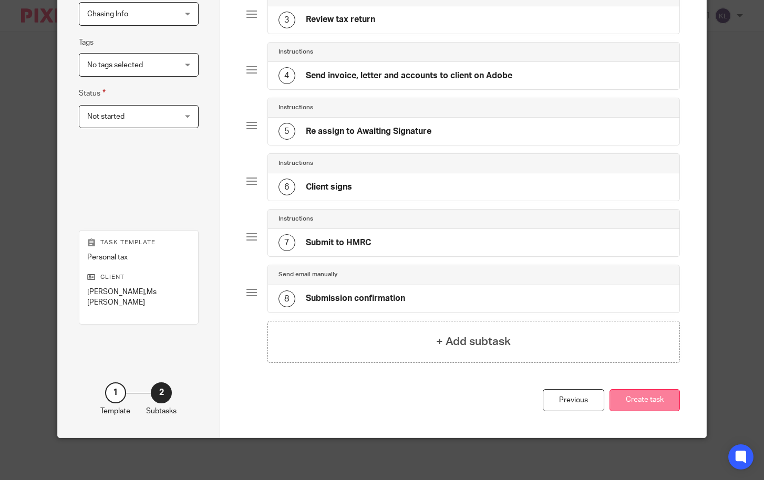
click at [640, 399] on button "Create task" at bounding box center [645, 401] width 70 height 23
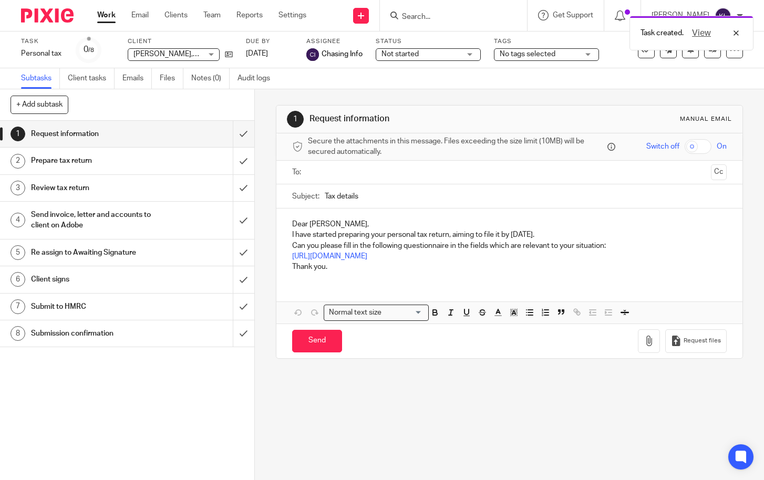
click at [447, 166] on ul at bounding box center [510, 172] width 402 height 17
click at [447, 171] on input "text" at bounding box center [509, 173] width 395 height 12
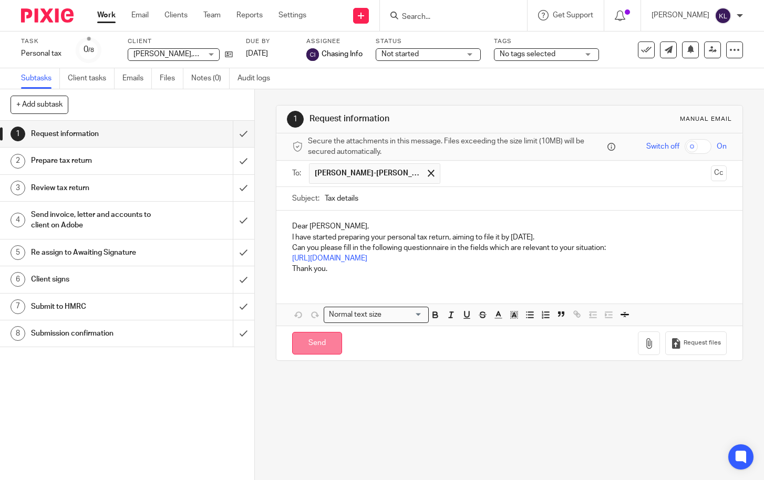
click at [302, 351] on input "Send" at bounding box center [317, 343] width 50 height 23
type input "Sent"
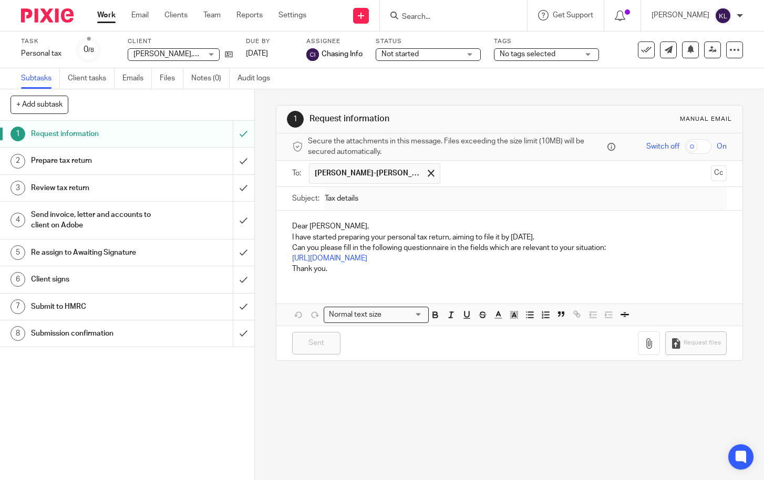
click at [454, 13] on input "Search" at bounding box center [448, 17] width 95 height 9
type input "c"
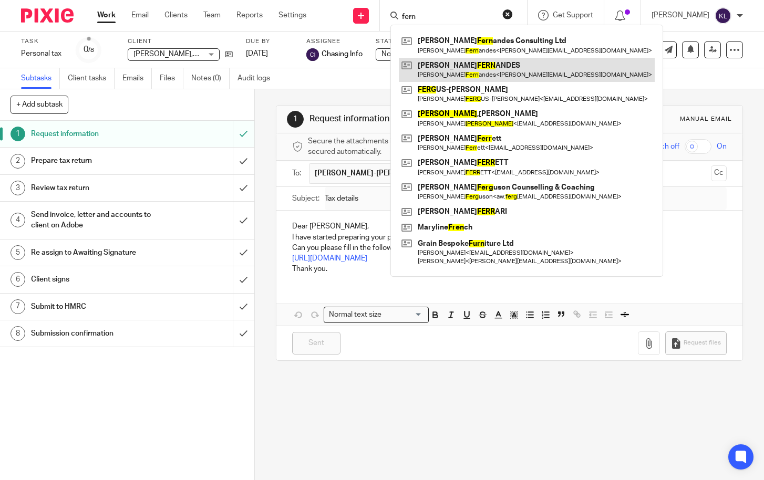
type input "fern"
click at [484, 69] on link at bounding box center [527, 70] width 256 height 24
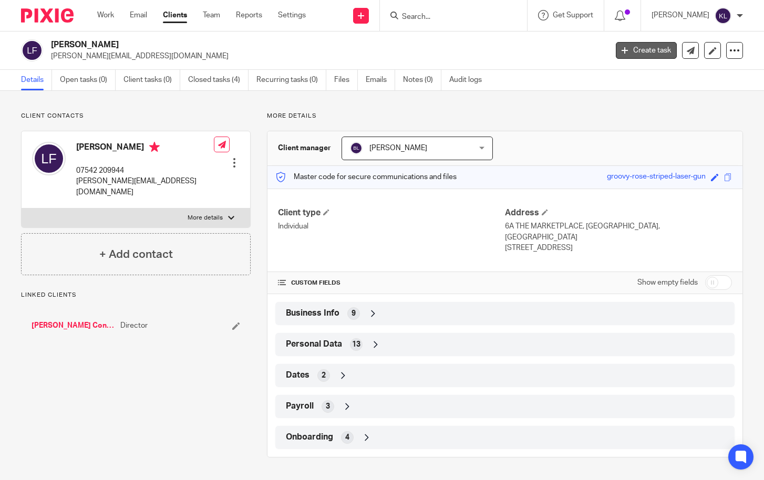
click at [649, 50] on link "Create task" at bounding box center [646, 50] width 61 height 17
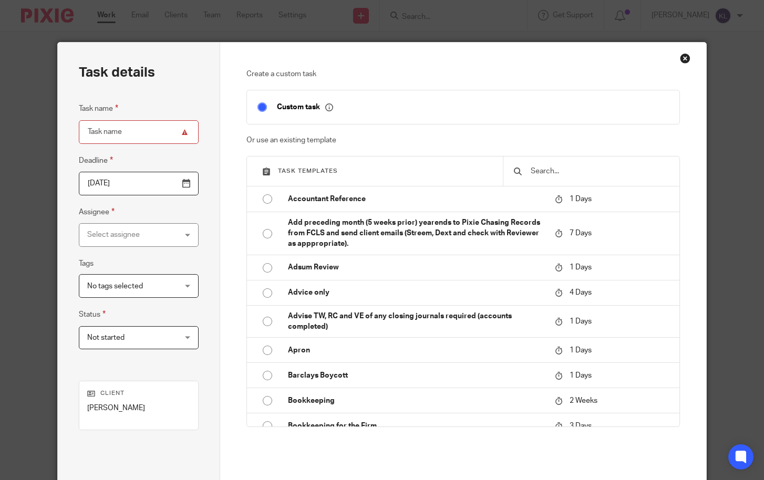
click at [532, 167] on input "text" at bounding box center [599, 172] width 139 height 12
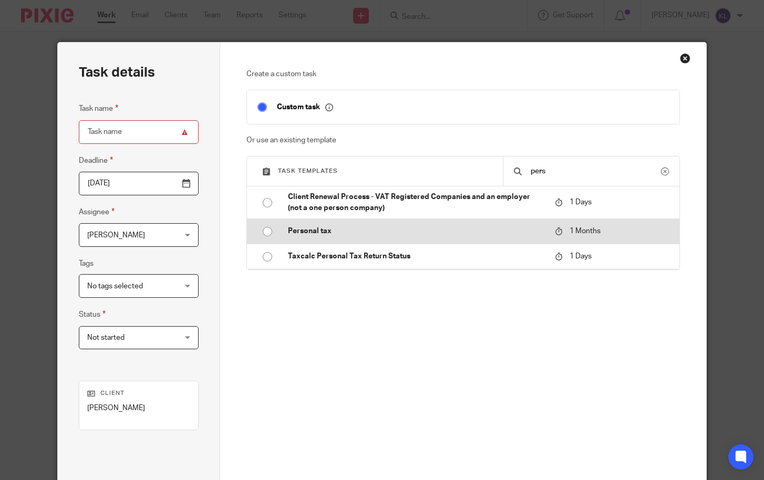
type input "pers"
click at [363, 235] on p "Personal tax" at bounding box center [416, 231] width 257 height 11
type input "[DATE]"
type input "Personal tax"
checkbox input "false"
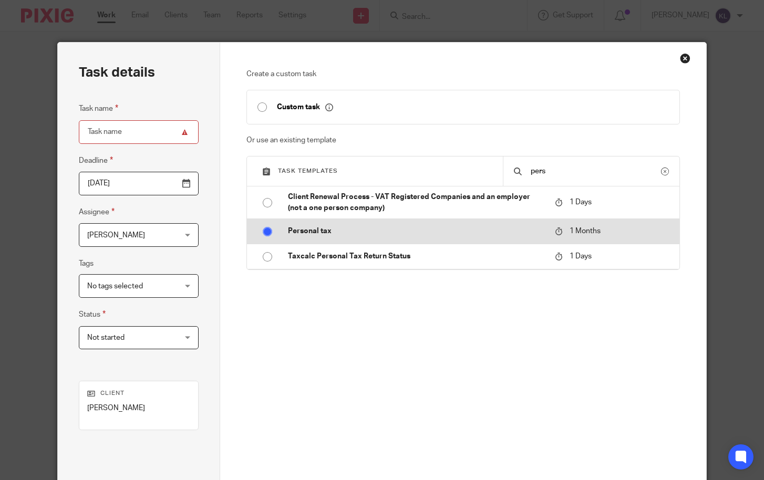
radio input "true"
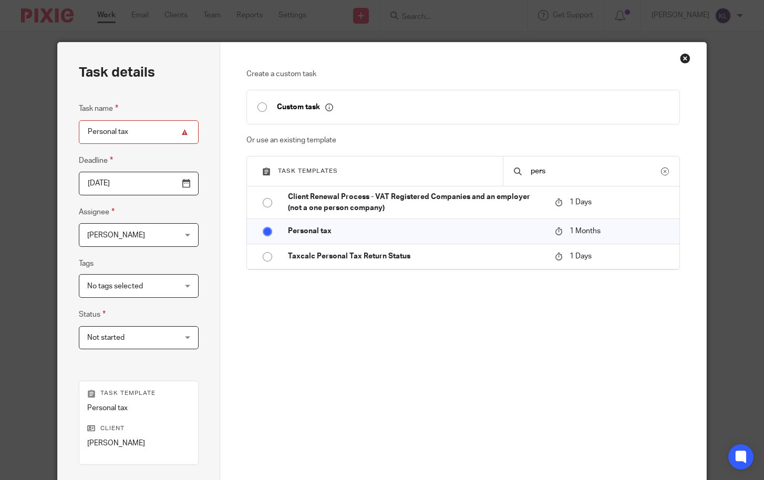
click at [114, 231] on span "[PERSON_NAME]" at bounding box center [131, 235] width 88 height 22
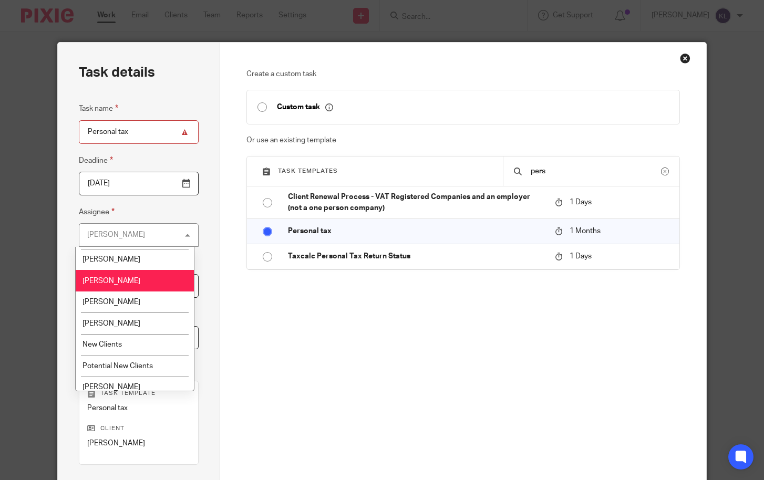
scroll to position [368, 0]
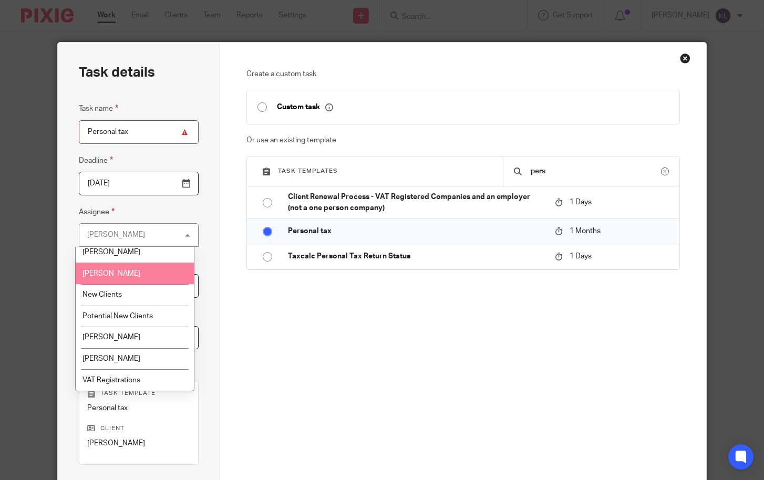
click at [134, 271] on li "[PERSON_NAME]" at bounding box center [135, 274] width 118 height 22
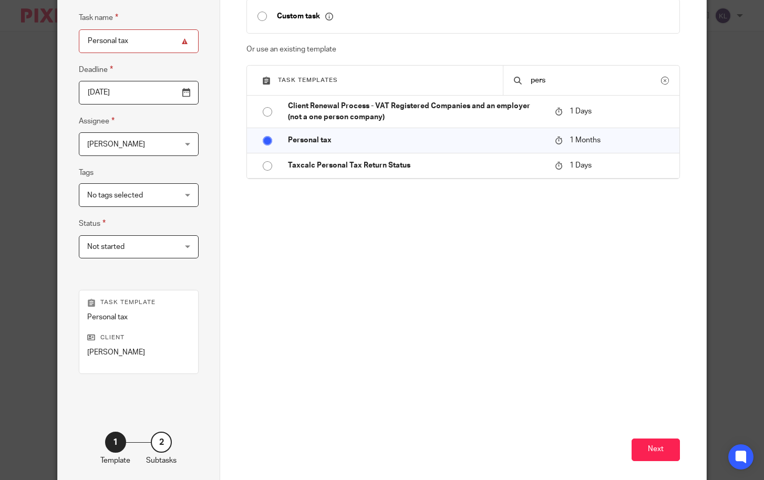
scroll to position [141, 0]
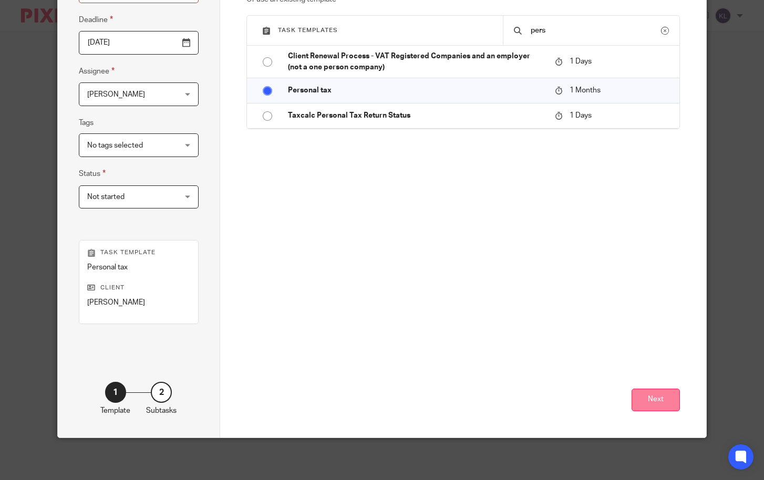
click at [659, 400] on button "Next" at bounding box center [656, 400] width 48 height 23
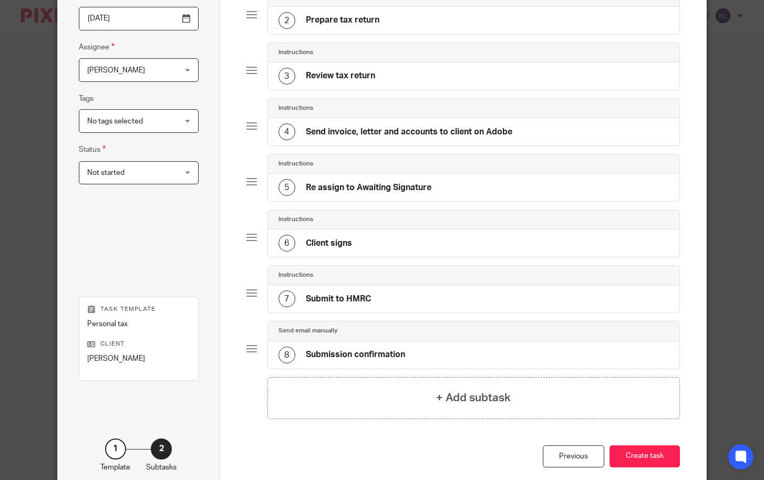
scroll to position [221, 0]
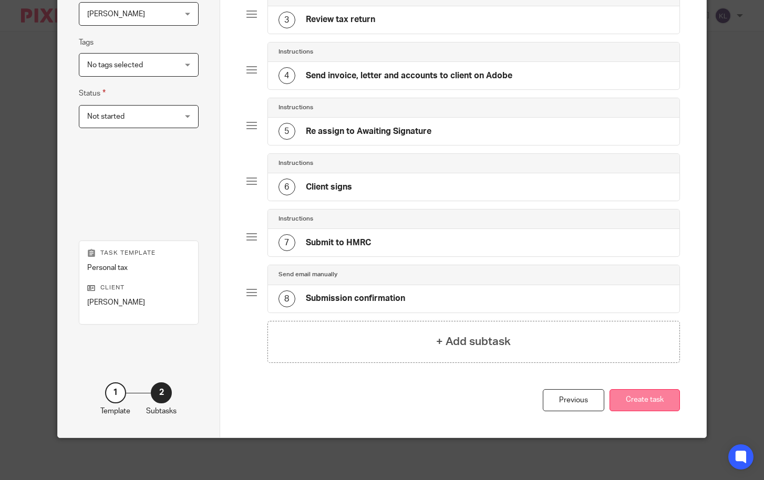
click at [657, 399] on button "Create task" at bounding box center [645, 401] width 70 height 23
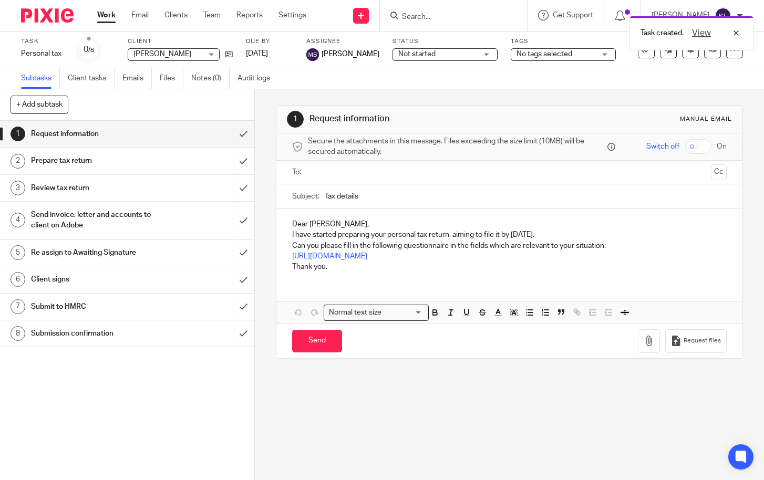
click at [468, 14] on div "Task created. View" at bounding box center [568, 31] width 372 height 40
click at [734, 35] on div "View" at bounding box center [713, 33] width 59 height 13
click at [453, 19] on input "Search" at bounding box center [448, 17] width 95 height 9
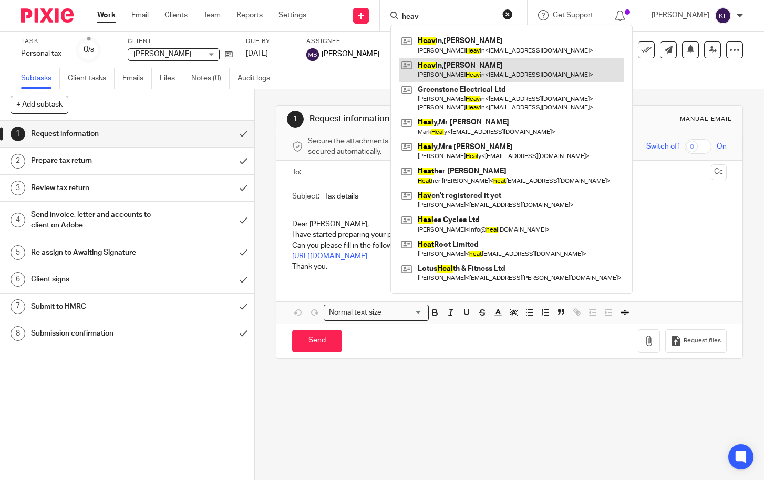
type input "heav"
click at [482, 75] on link at bounding box center [512, 70] width 226 height 24
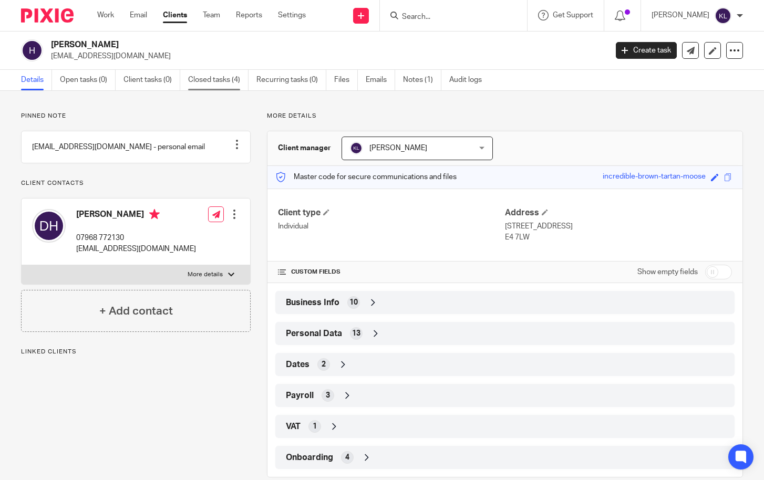
click at [220, 71] on link "Closed tasks (4)" at bounding box center [218, 80] width 60 height 21
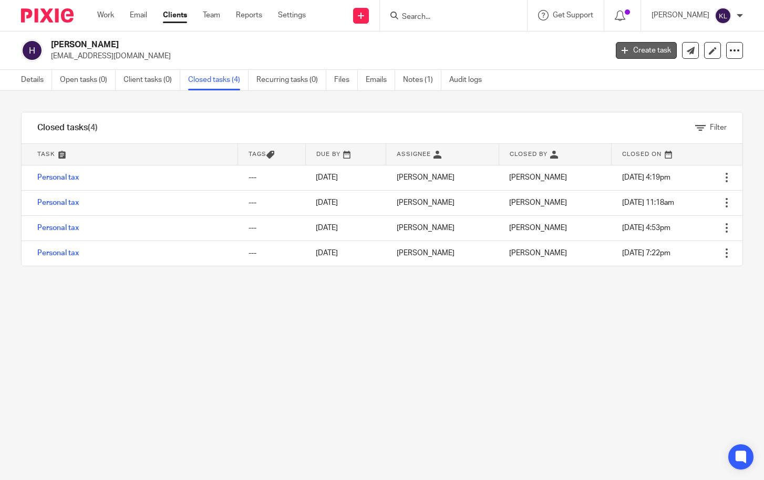
click at [623, 46] on link "Create task" at bounding box center [646, 50] width 61 height 17
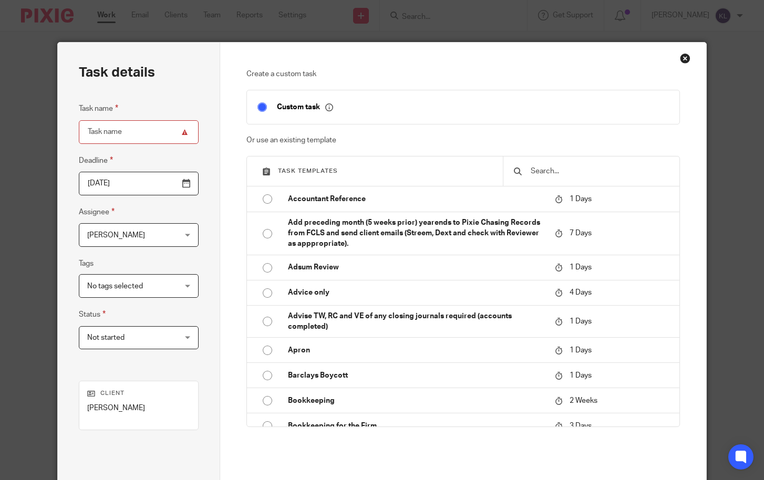
click at [530, 172] on input "text" at bounding box center [599, 172] width 139 height 12
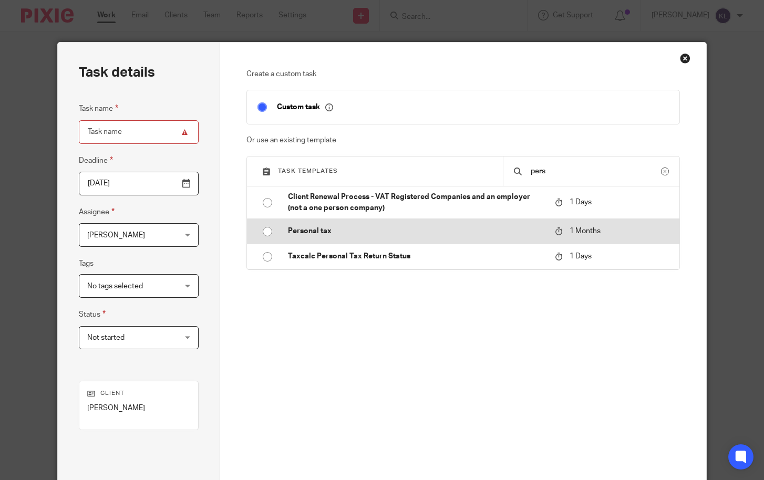
type input "pers"
click at [317, 222] on td "Personal tax" at bounding box center [414, 231] width 272 height 25
type input "2025-09-20"
type input "Personal tax"
checkbox input "false"
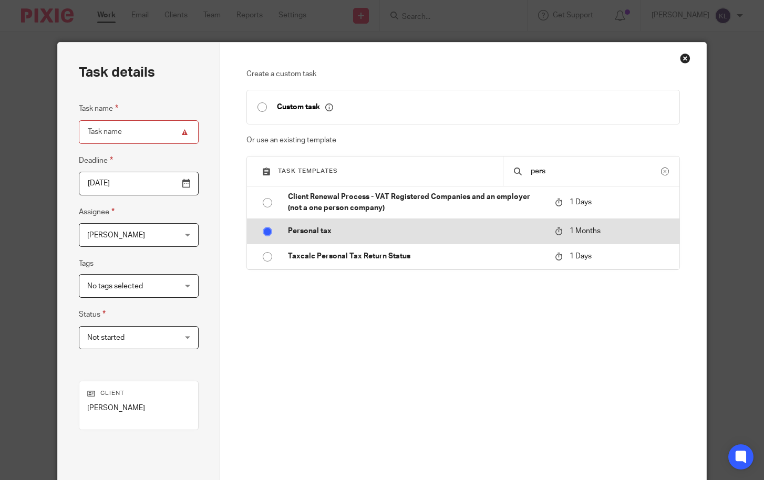
radio input "true"
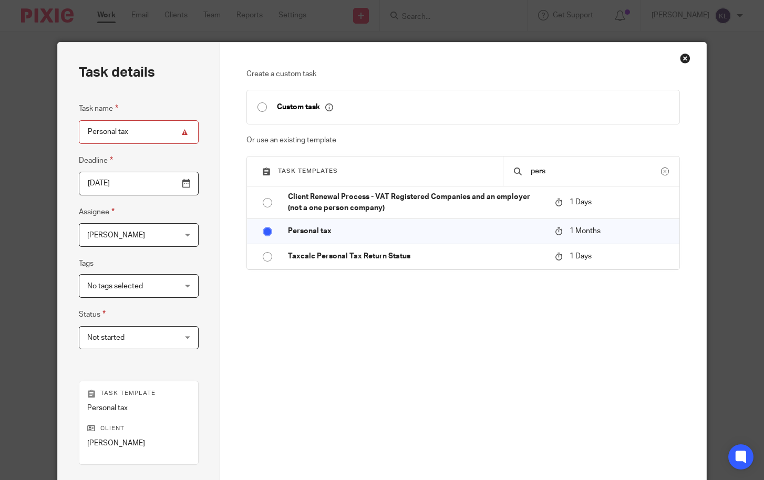
click at [97, 232] on span "[PERSON_NAME]" at bounding box center [116, 235] width 58 height 7
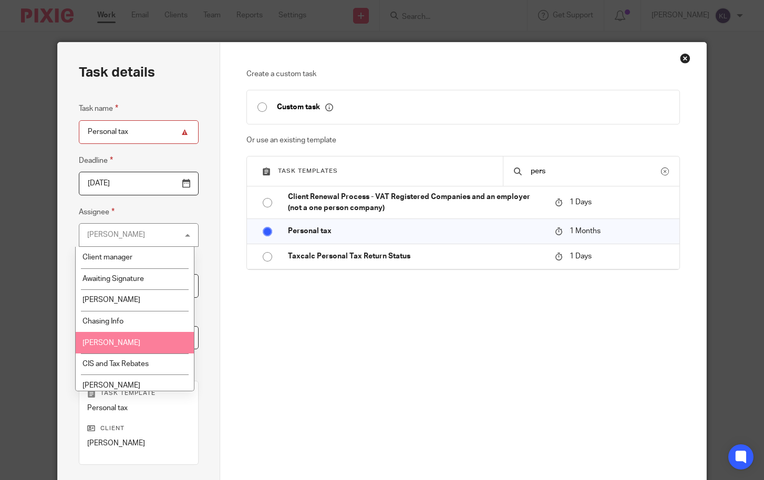
click at [118, 348] on li "[PERSON_NAME]" at bounding box center [135, 343] width 118 height 22
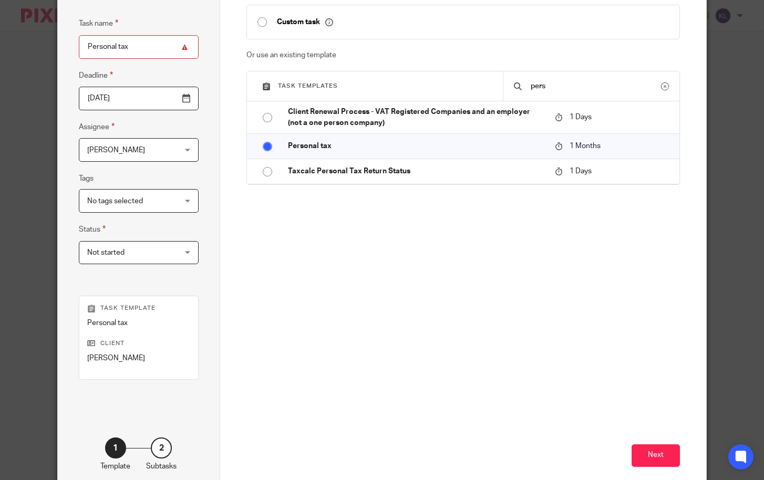
scroll to position [141, 0]
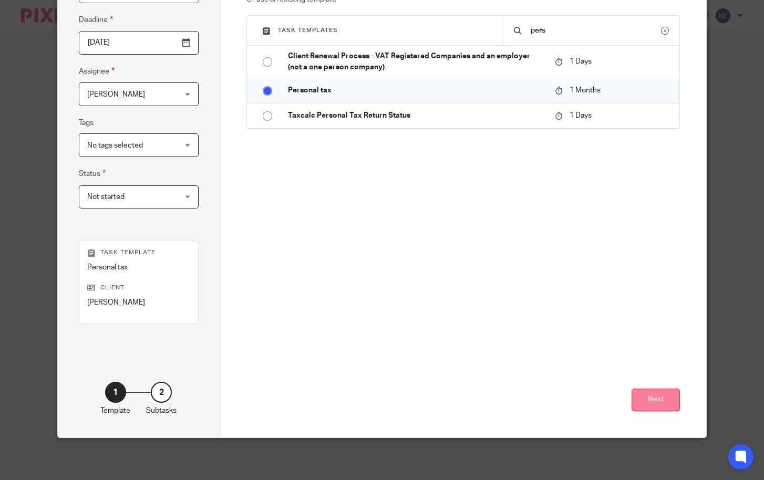
click at [650, 403] on button "Next" at bounding box center [656, 400] width 48 height 23
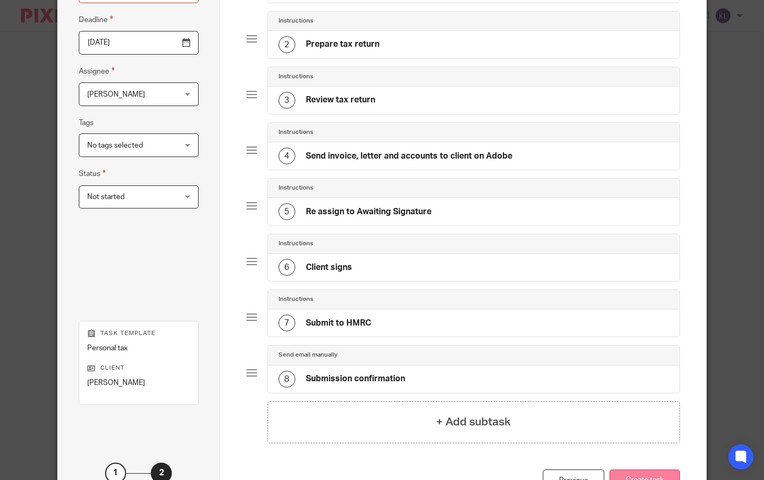
click at [634, 475] on button "Create task" at bounding box center [645, 481] width 70 height 23
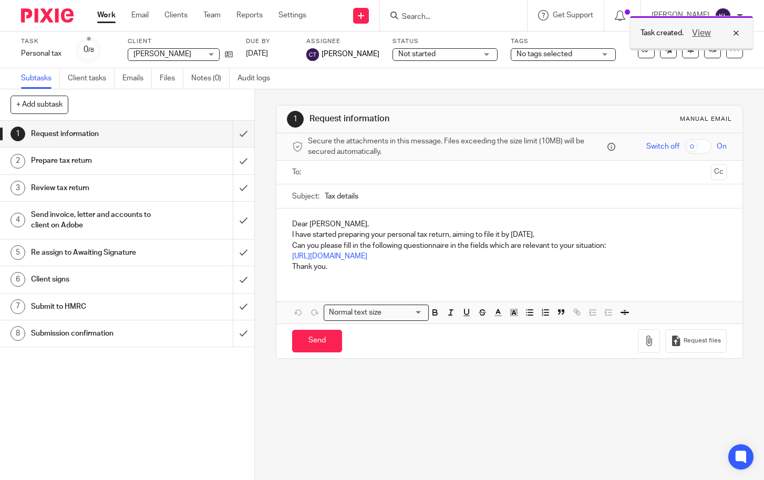
click at [743, 29] on div "Task created. View" at bounding box center [692, 33] width 124 height 35
click at [449, 16] on input "Search" at bounding box center [448, 17] width 95 height 9
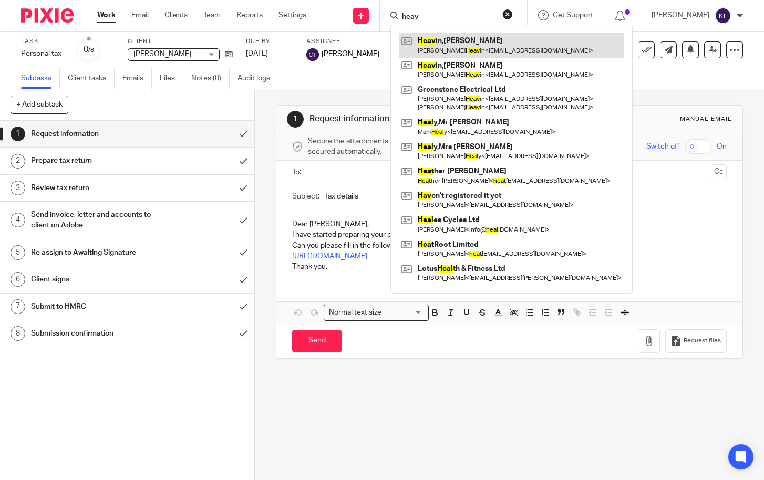
type input "heav"
click at [462, 40] on link at bounding box center [512, 45] width 226 height 24
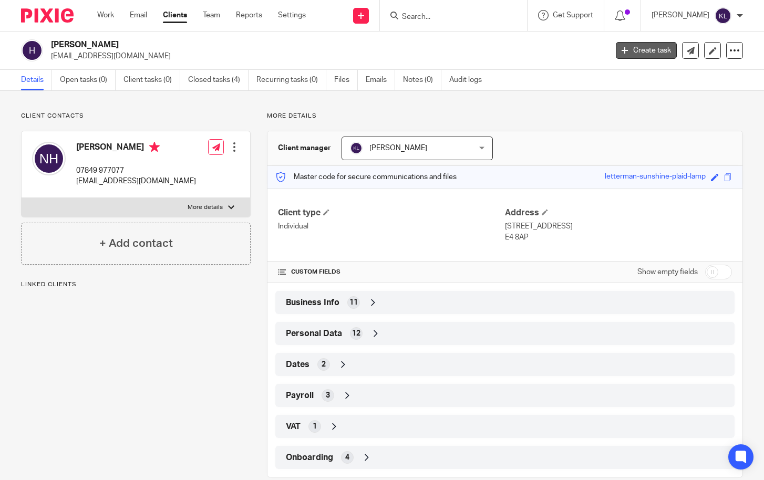
click at [616, 53] on link "Create task" at bounding box center [646, 50] width 61 height 17
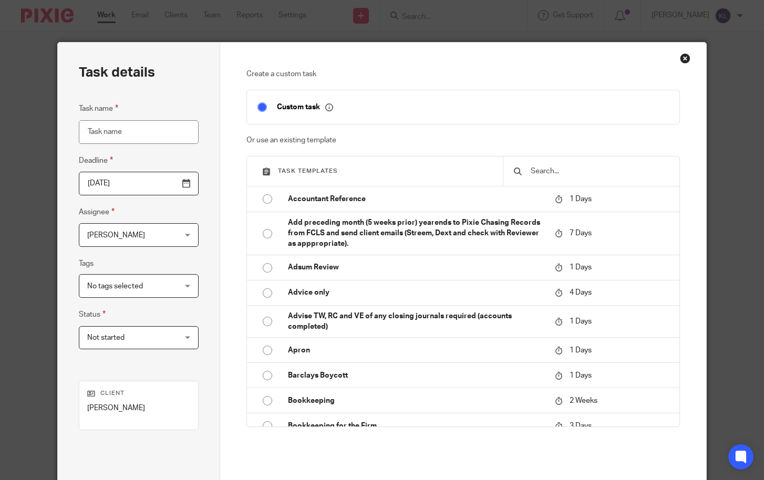
click at [550, 171] on input "text" at bounding box center [599, 172] width 139 height 12
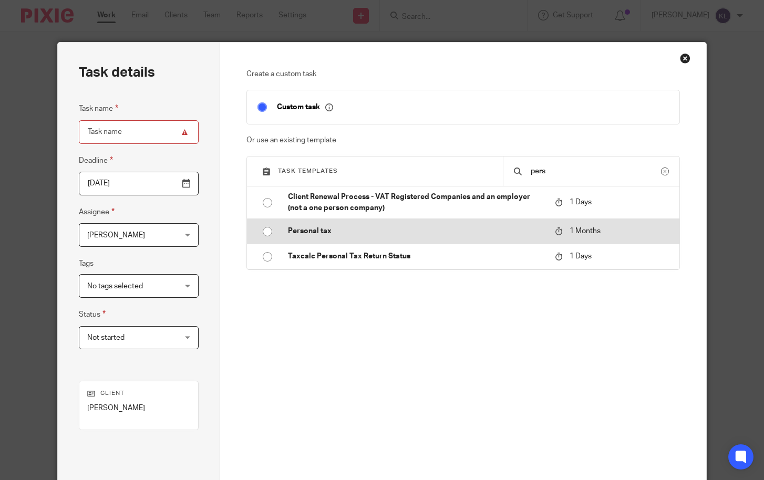
type input "pers"
click at [354, 229] on p "Personal tax" at bounding box center [416, 231] width 257 height 11
type input "2025-09-20"
type input "Personal tax"
checkbox input "false"
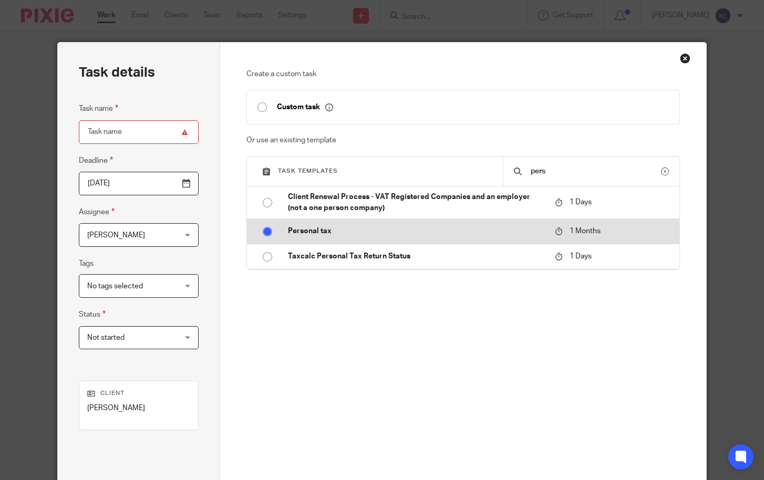
radio input "true"
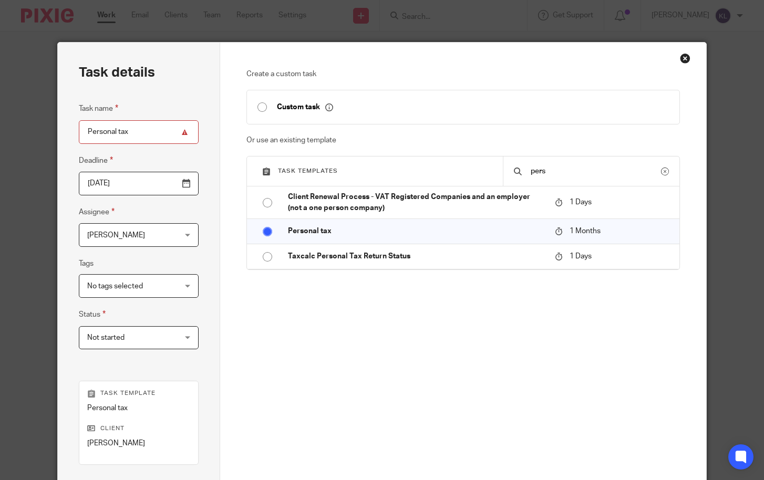
click at [147, 233] on span "[PERSON_NAME]" at bounding box center [131, 235] width 88 height 22
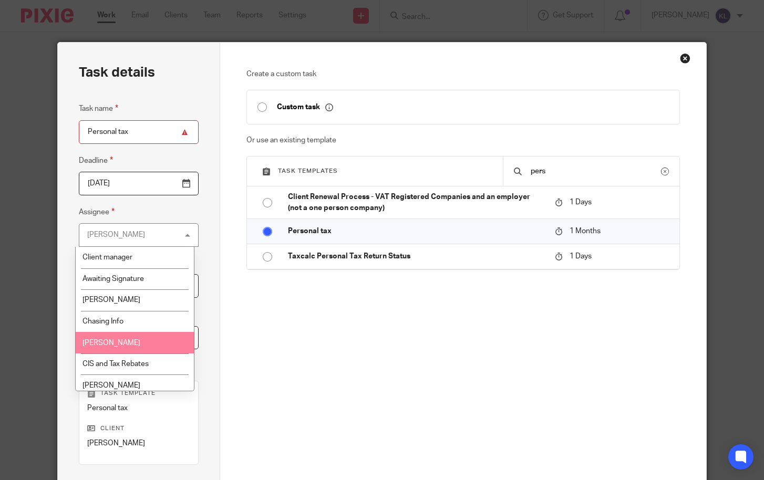
click at [146, 342] on li "[PERSON_NAME]" at bounding box center [135, 343] width 118 height 22
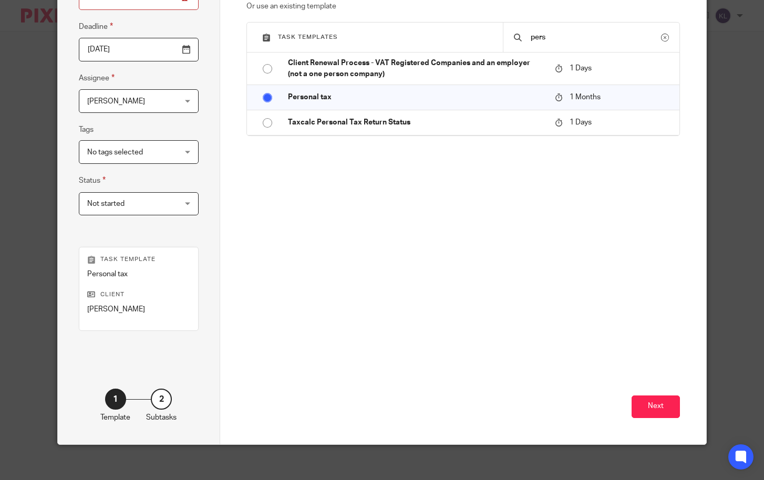
scroll to position [141, 0]
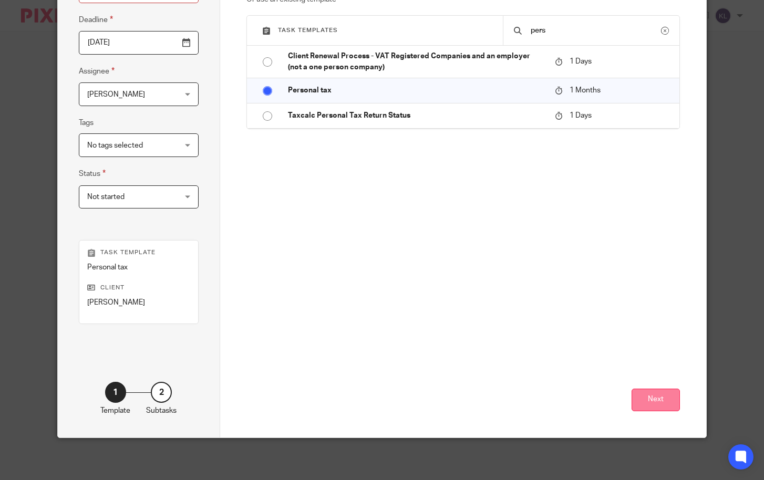
click at [644, 394] on button "Next" at bounding box center [656, 400] width 48 height 23
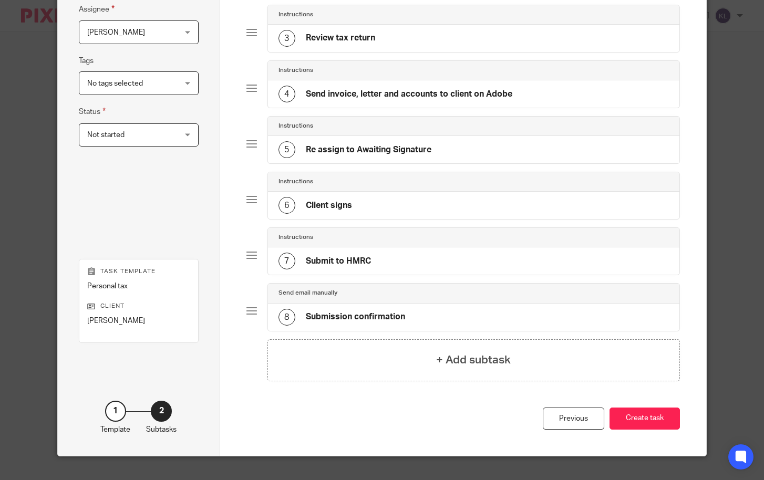
scroll to position [221, 0]
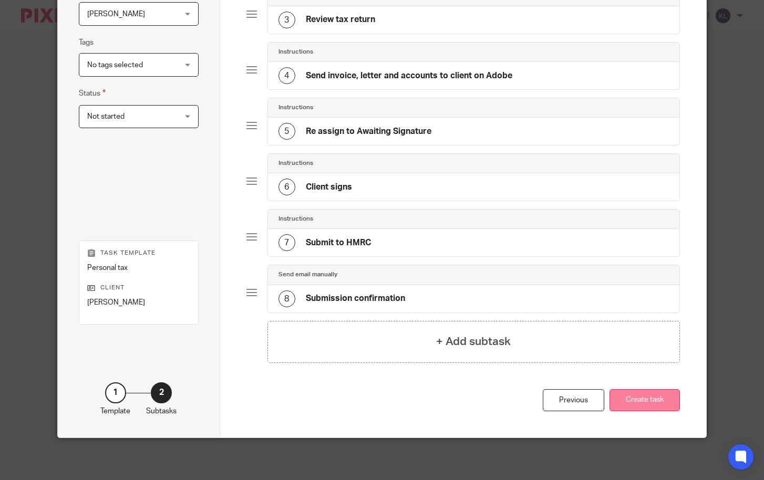
click at [644, 396] on button "Create task" at bounding box center [645, 401] width 70 height 23
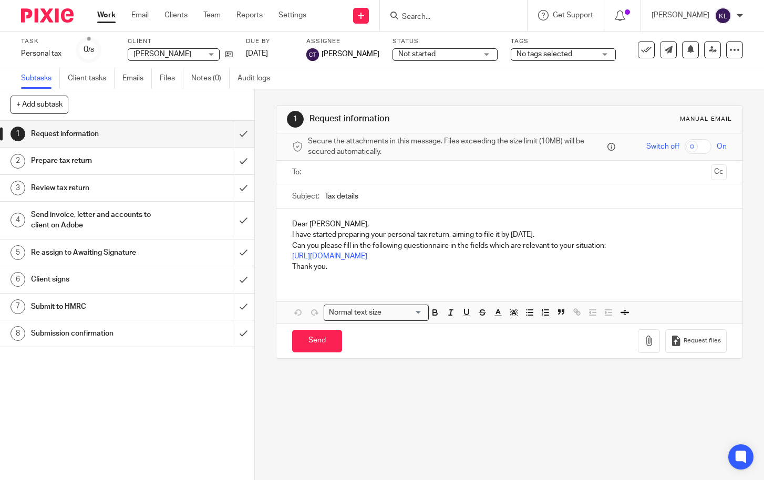
click at [443, 14] on input "Search" at bounding box center [448, 17] width 95 height 9
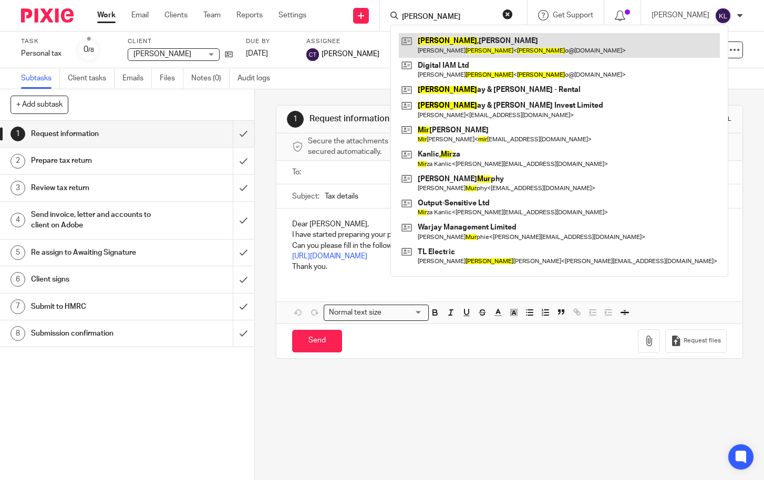
type input "[PERSON_NAME]"
click at [451, 49] on link at bounding box center [559, 45] width 321 height 24
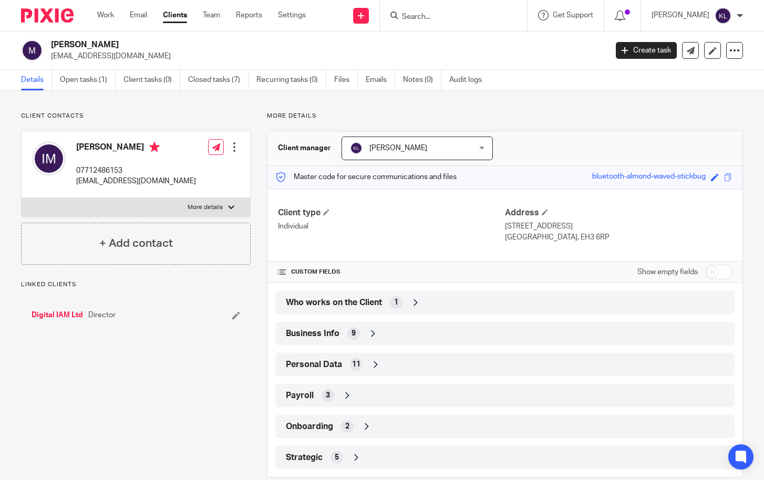
click at [466, 19] on input "Search" at bounding box center [448, 17] width 95 height 9
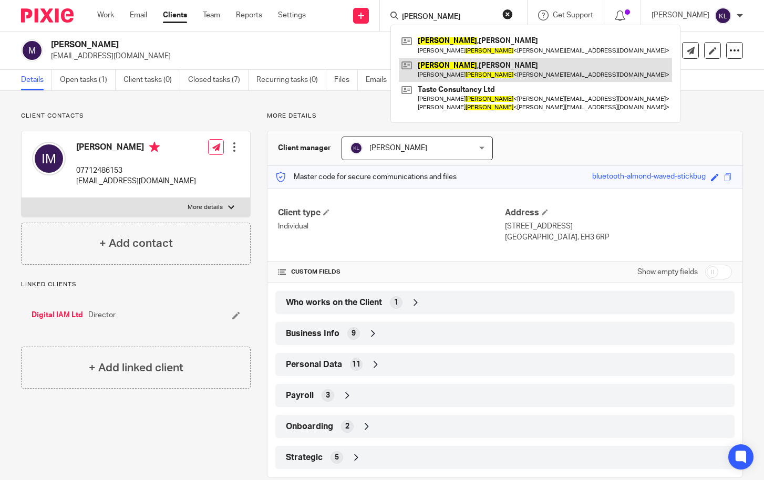
type input "morris"
click at [478, 65] on link at bounding box center [535, 70] width 273 height 24
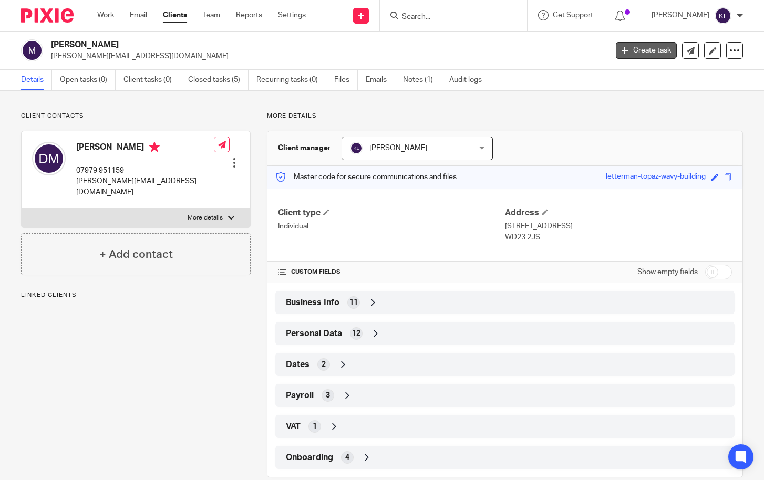
click at [628, 53] on link "Create task" at bounding box center [646, 50] width 61 height 17
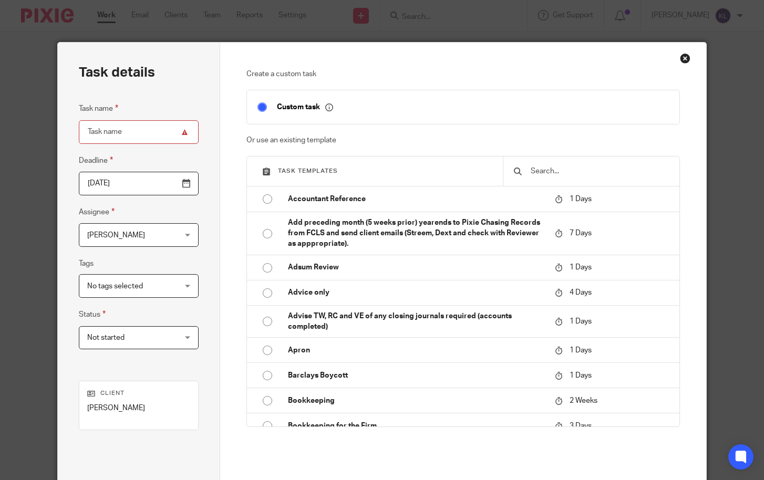
click at [537, 177] on input "text" at bounding box center [599, 172] width 139 height 12
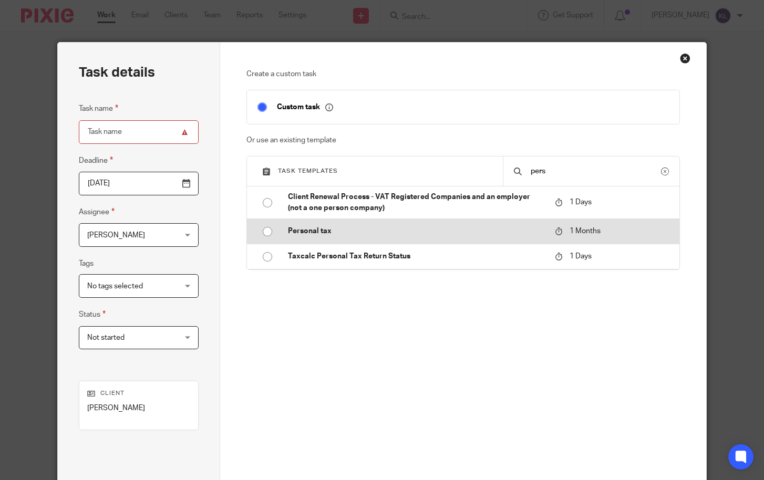
type input "pers"
click at [359, 224] on td "Personal tax" at bounding box center [414, 231] width 272 height 25
type input "[DATE]"
type input "Personal tax"
checkbox input "false"
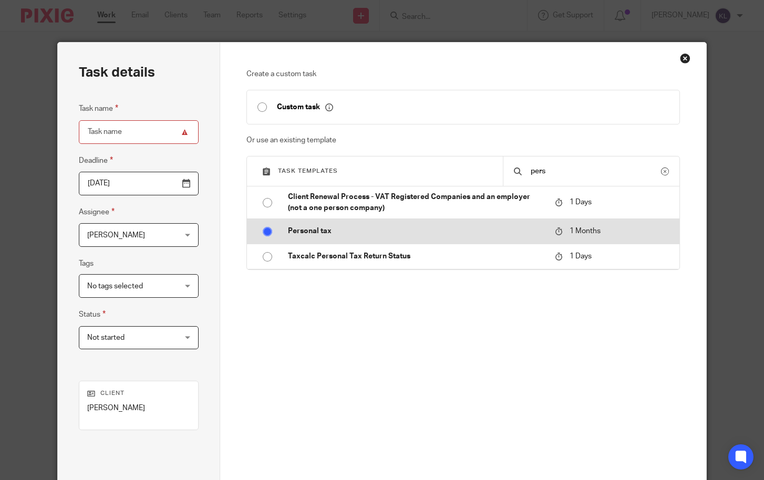
radio input "true"
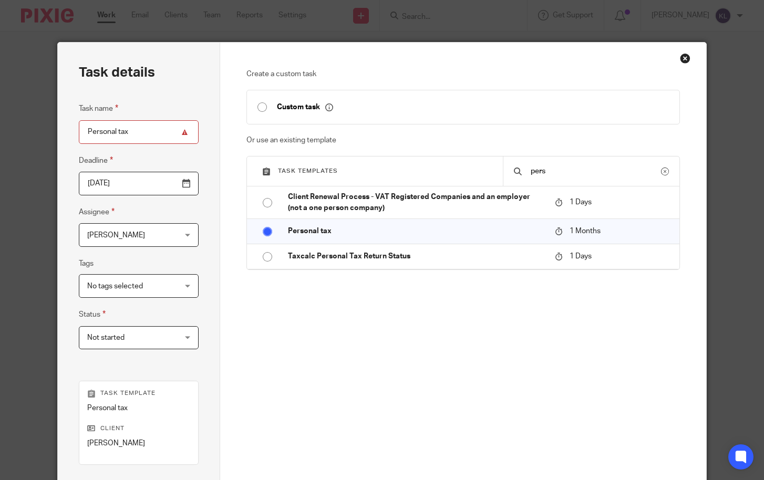
click at [110, 237] on span "[PERSON_NAME]" at bounding box center [116, 235] width 58 height 7
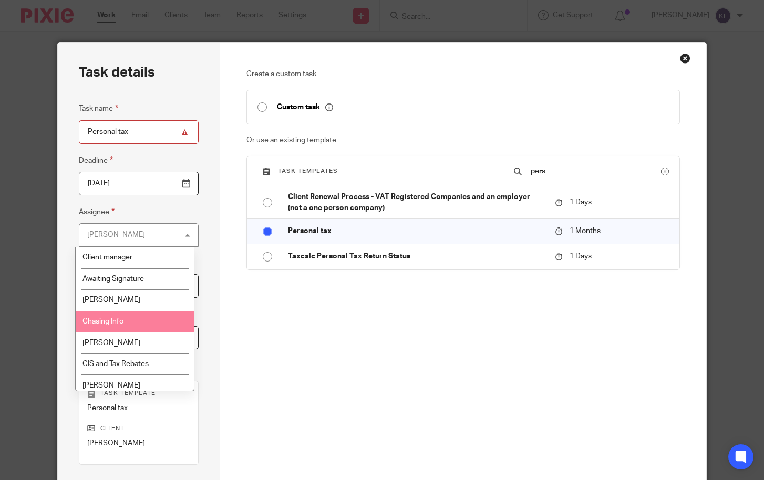
click at [116, 317] on li "Chasing Info" at bounding box center [135, 322] width 118 height 22
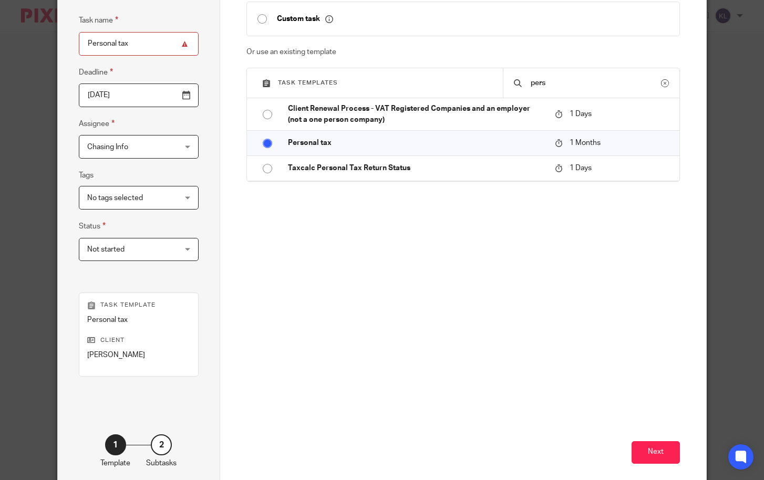
scroll to position [141, 0]
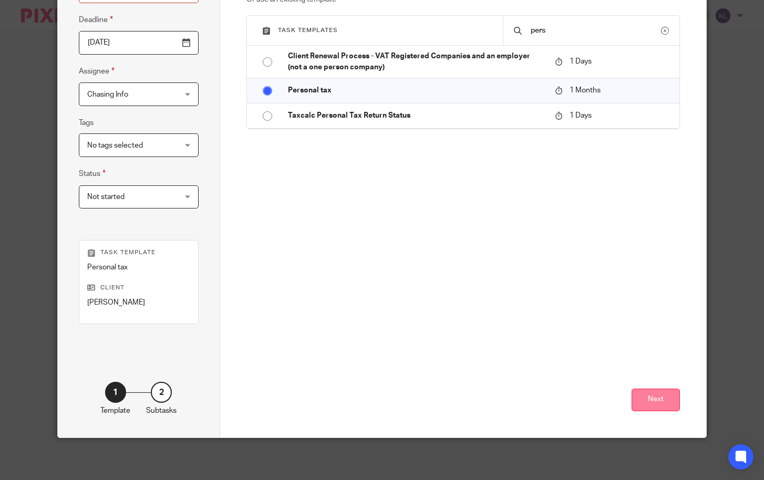
click at [641, 393] on button "Next" at bounding box center [656, 400] width 48 height 23
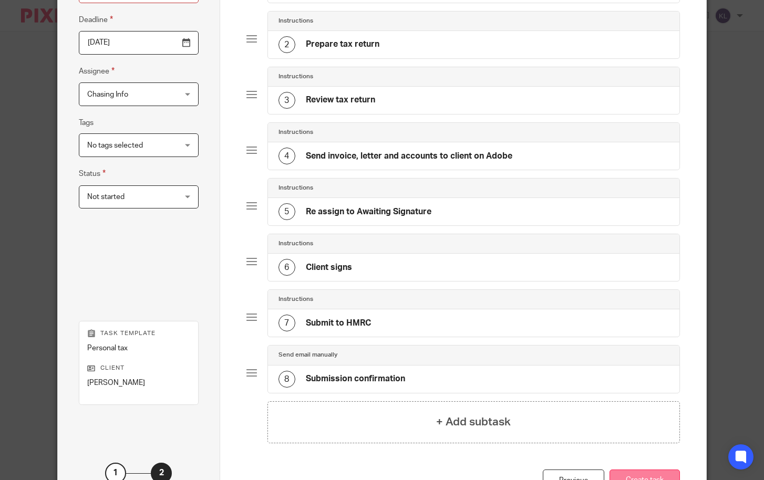
click at [634, 473] on button "Create task" at bounding box center [645, 481] width 70 height 23
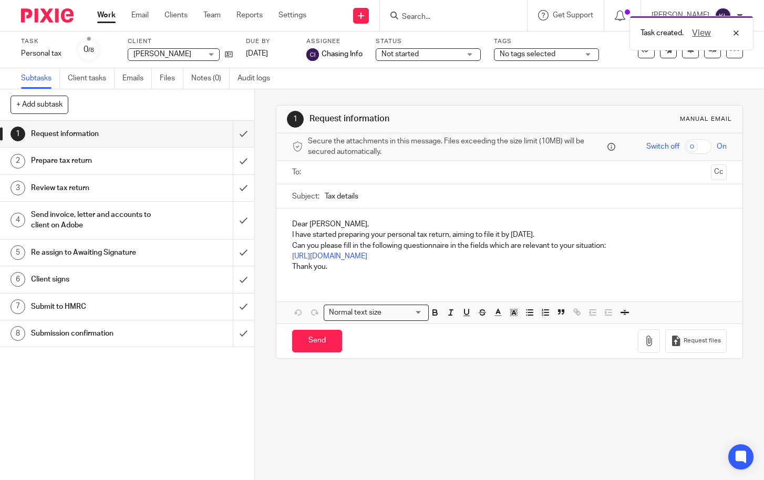
click at [319, 171] on input "text" at bounding box center [509, 173] width 395 height 12
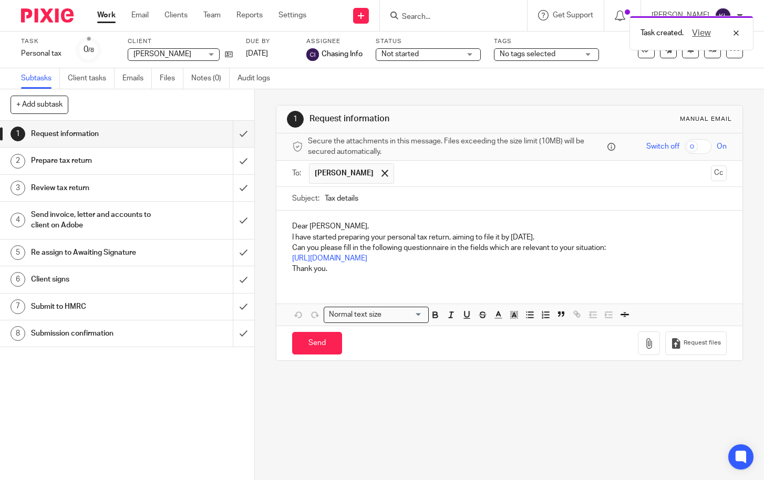
click at [626, 245] on p "Can you please fill in the following questionnaire in the fields which are rele…" at bounding box center [509, 248] width 435 height 11
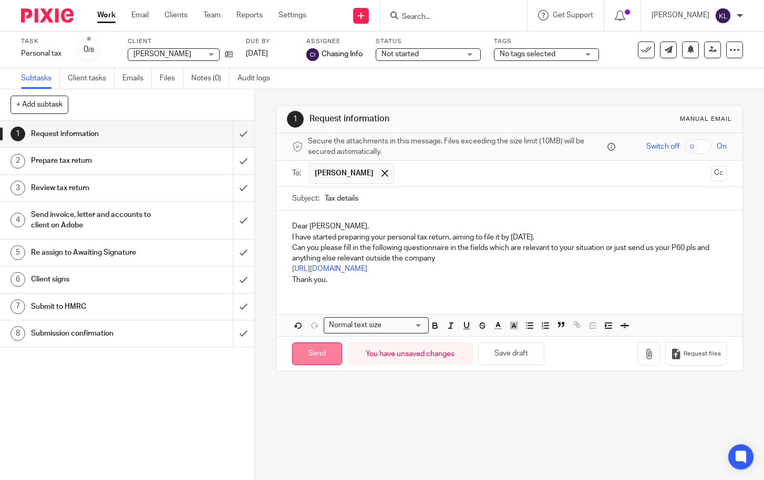
click at [321, 362] on input "Send" at bounding box center [317, 354] width 50 height 23
type input "Sent"
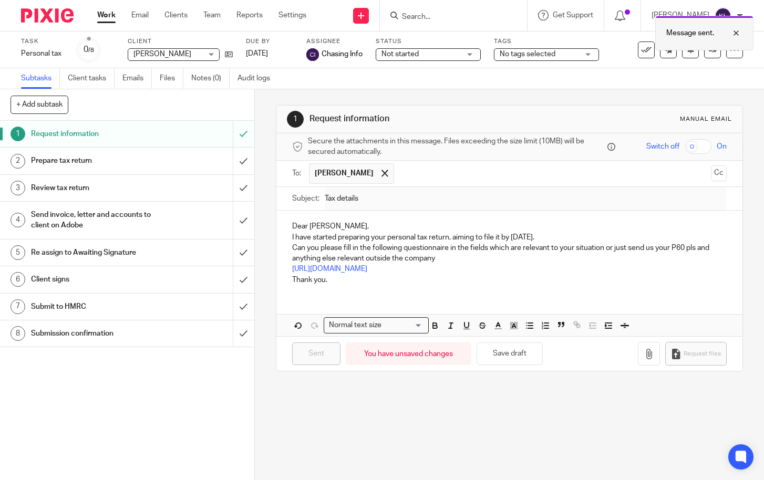
click at [737, 28] on div at bounding box center [728, 33] width 28 height 13
click at [433, 14] on input "Search" at bounding box center [448, 17] width 95 height 9
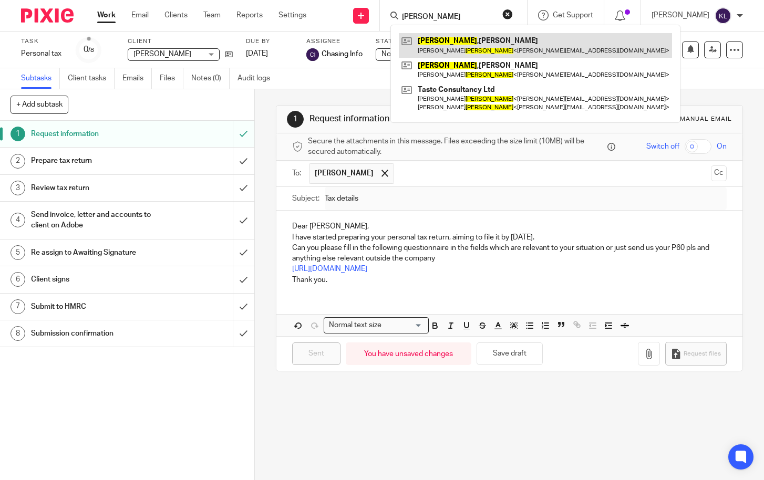
type input "morris"
click at [457, 35] on link at bounding box center [535, 45] width 273 height 24
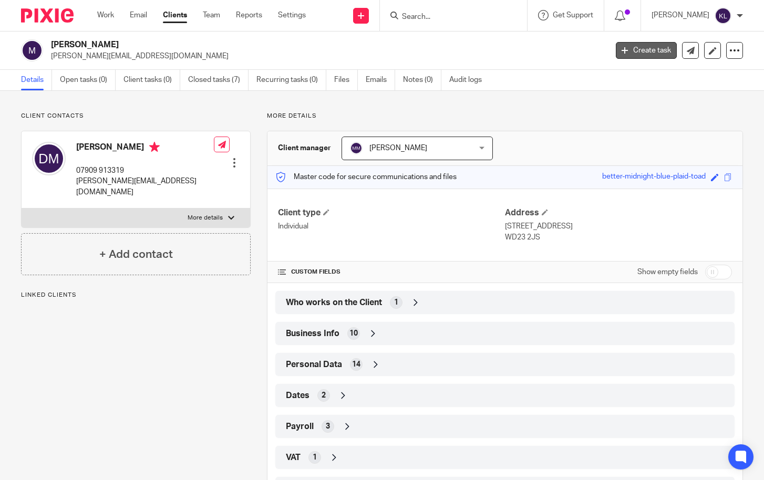
click at [632, 54] on link "Create task" at bounding box center [646, 50] width 61 height 17
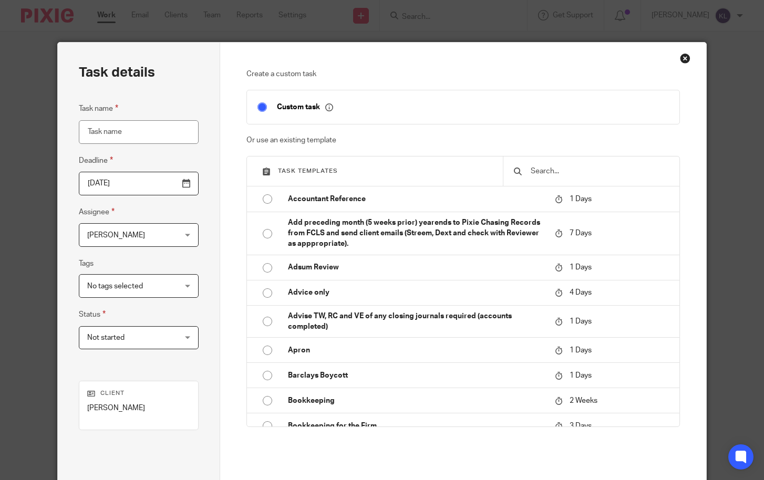
click at [590, 175] on input "text" at bounding box center [599, 172] width 139 height 12
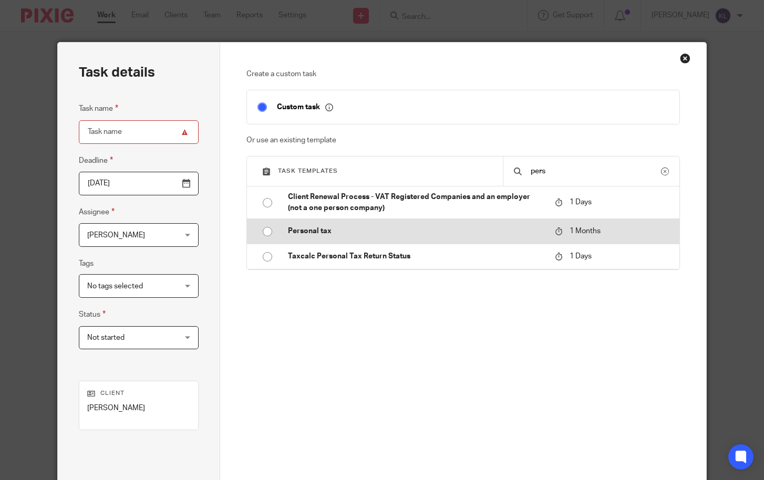
type input "pers"
click at [356, 223] on td "Personal tax" at bounding box center [414, 231] width 272 height 25
type input "2025-09-20"
type input "Personal tax"
checkbox input "false"
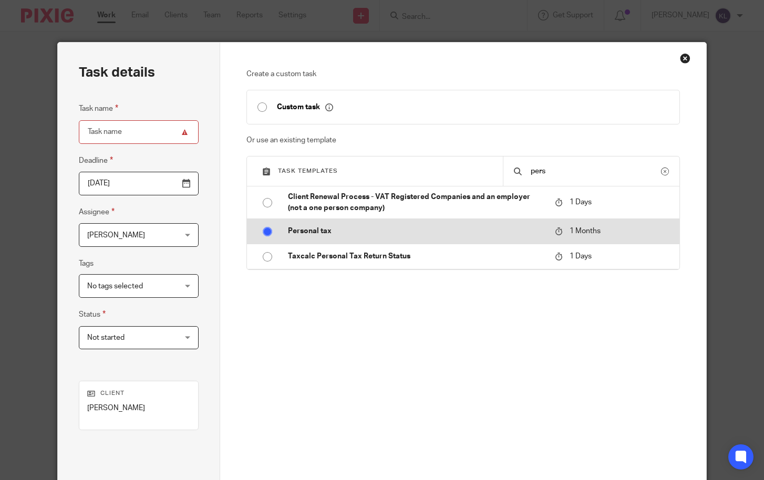
radio input "true"
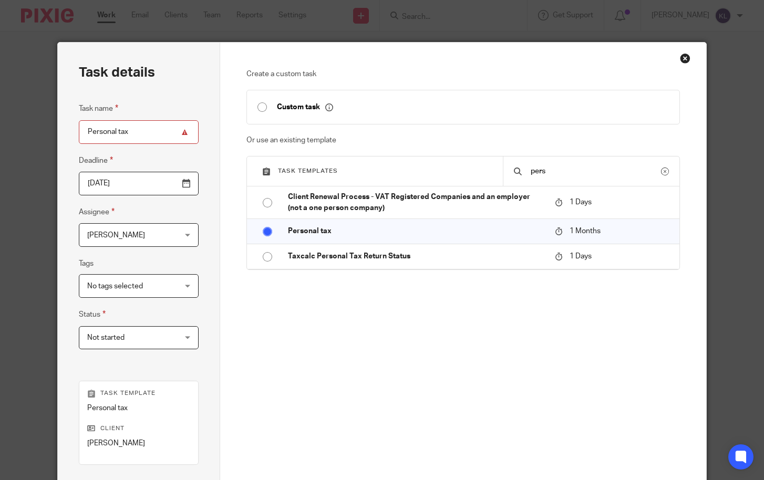
click at [96, 227] on span "[PERSON_NAME]" at bounding box center [131, 235] width 88 height 22
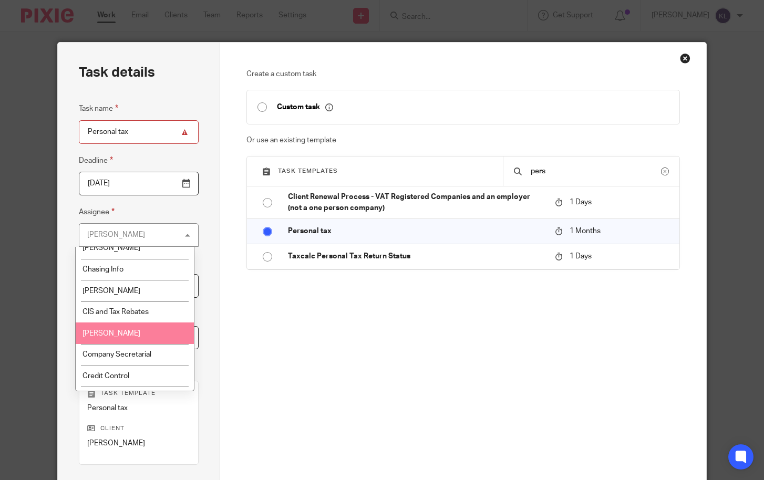
scroll to position [53, 0]
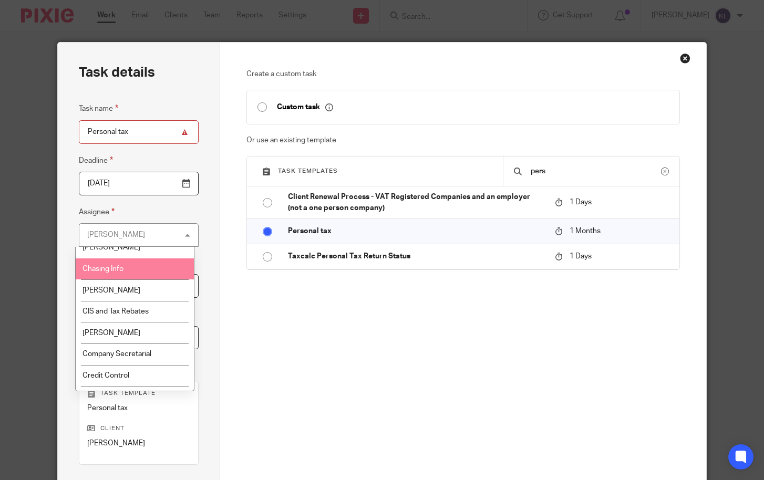
click at [125, 274] on li "Chasing Info" at bounding box center [135, 270] width 118 height 22
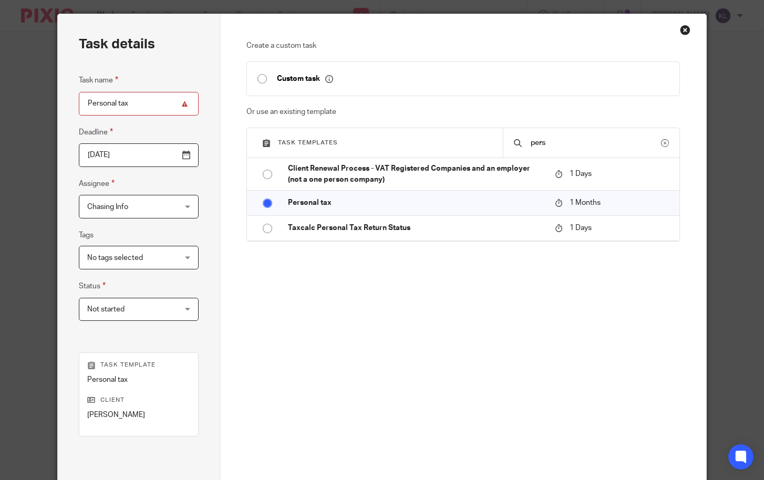
scroll to position [141, 0]
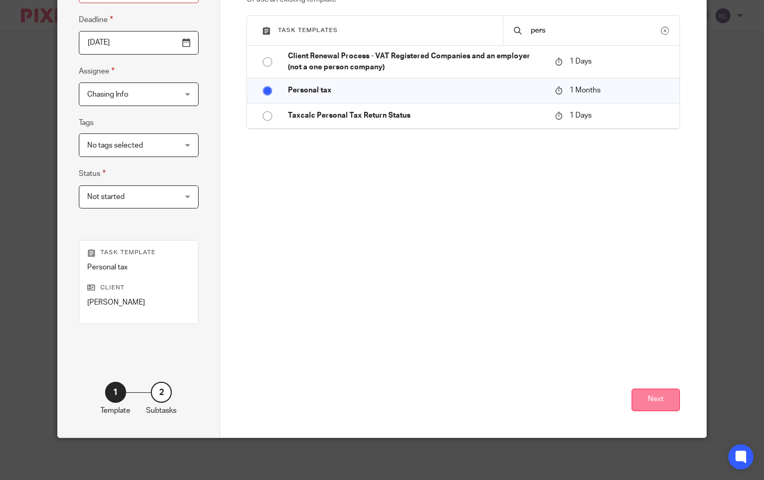
click at [642, 401] on button "Next" at bounding box center [656, 400] width 48 height 23
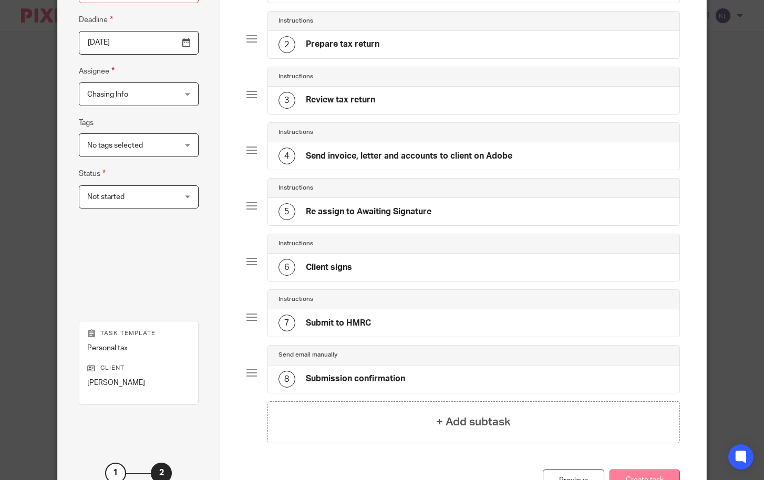
click at [635, 474] on button "Create task" at bounding box center [645, 481] width 70 height 23
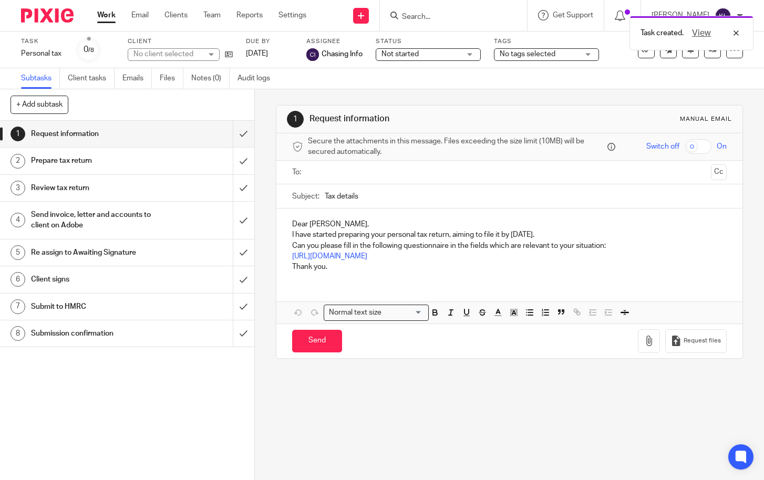
click at [347, 170] on input "text" at bounding box center [509, 173] width 395 height 12
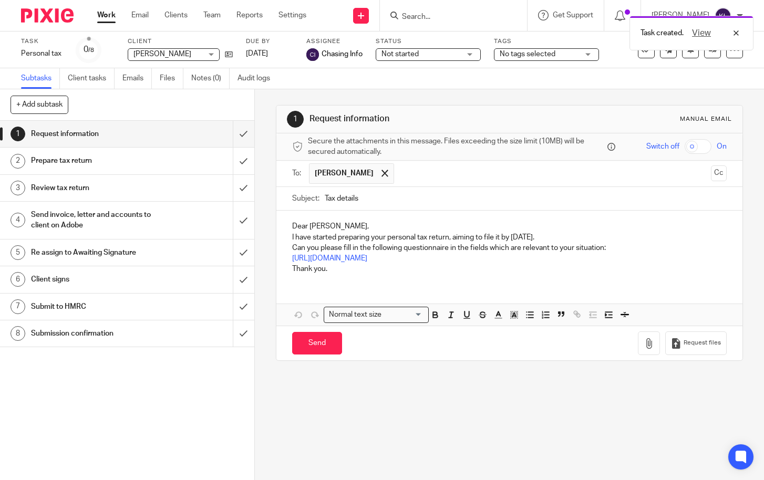
click at [341, 225] on p "Dear [PERSON_NAME]," at bounding box center [509, 226] width 435 height 11
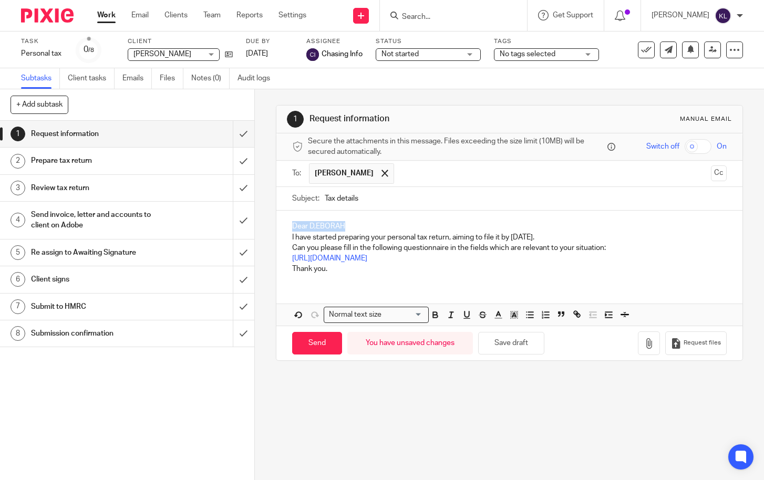
drag, startPoint x: 289, startPoint y: 224, endPoint x: 346, endPoint y: 226, distance: 57.8
click at [346, 226] on div "Dear D,EBORAH I have started preparing your personal tax return, aiming to file…" at bounding box center [509, 246] width 466 height 71
click at [612, 246] on p "Can you please fill in the following questionnaire in the fields which are rele…" at bounding box center [509, 248] width 435 height 11
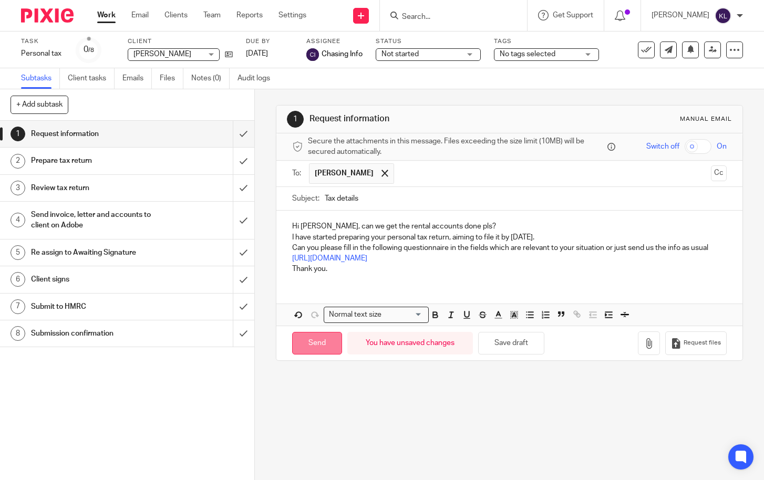
click at [311, 343] on input "Send" at bounding box center [317, 343] width 50 height 23
type input "Sent"
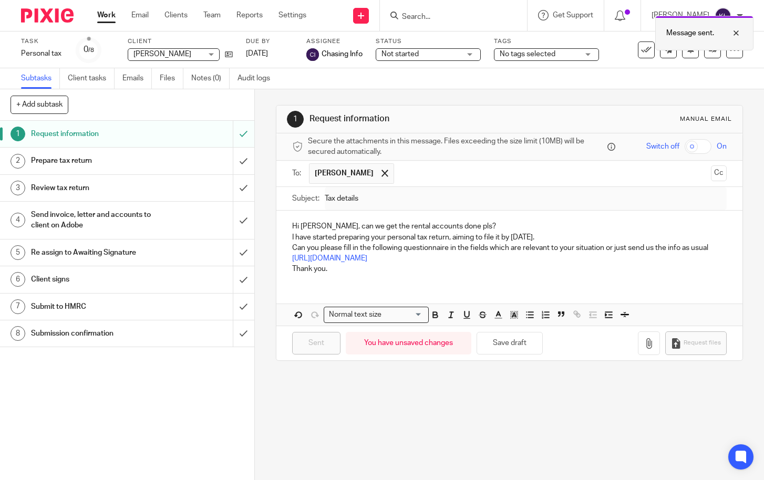
click at [737, 30] on div at bounding box center [728, 33] width 28 height 13
click at [439, 18] on input "Search" at bounding box center [448, 17] width 95 height 9
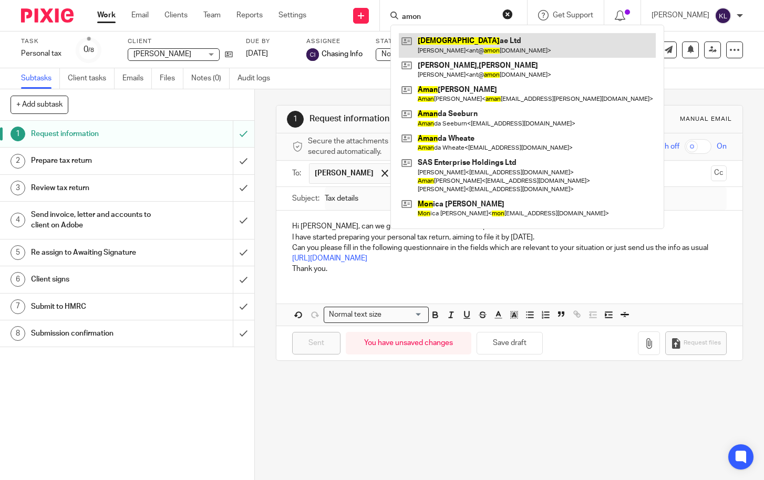
type input "amon"
click at [459, 43] on link at bounding box center [527, 45] width 257 height 24
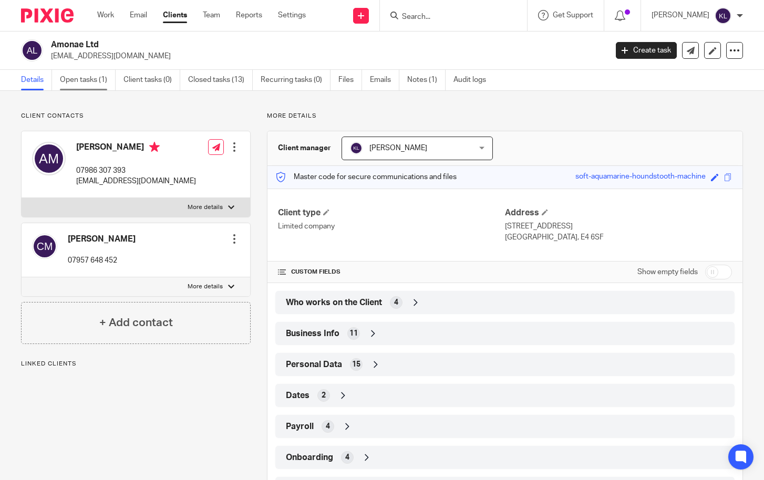
click at [69, 82] on link "Open tasks (1)" at bounding box center [88, 80] width 56 height 21
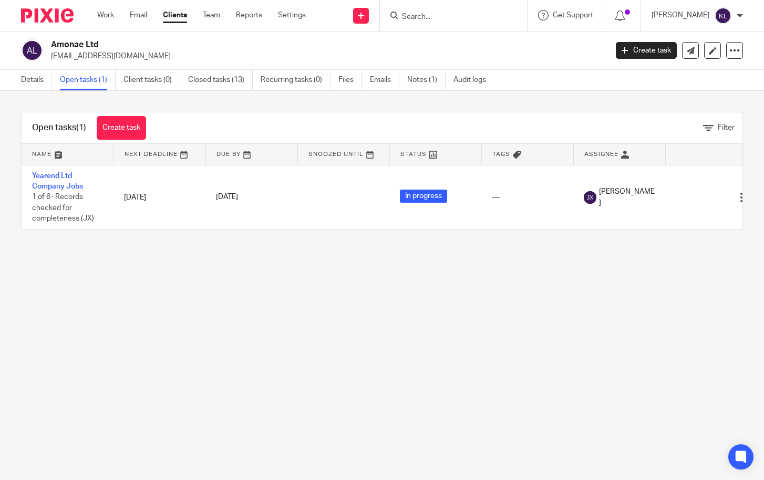
click at [447, 14] on input "Search" at bounding box center [448, 17] width 95 height 9
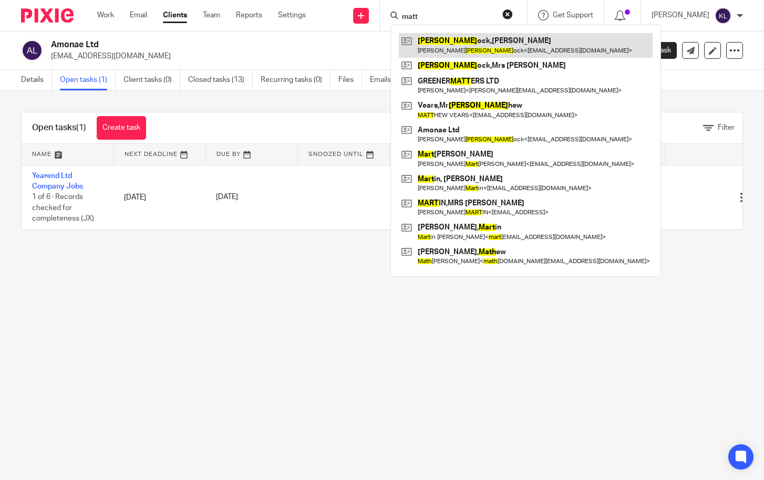
type input "matt"
click at [469, 37] on link at bounding box center [526, 45] width 254 height 24
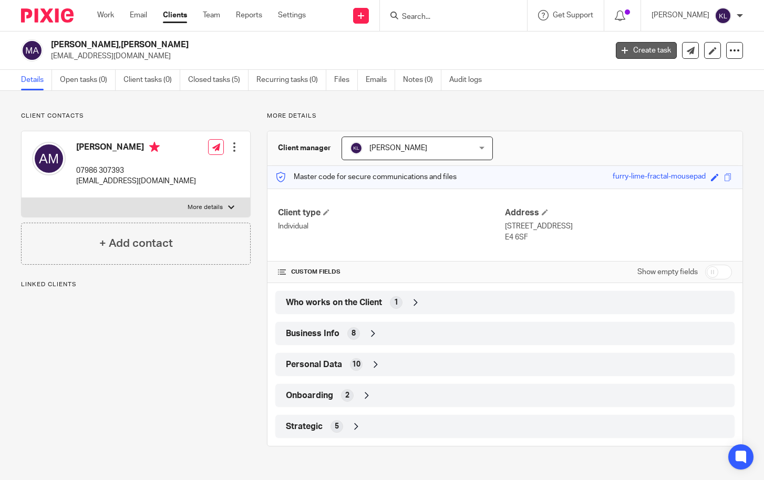
click at [648, 50] on link "Create task" at bounding box center [646, 50] width 61 height 17
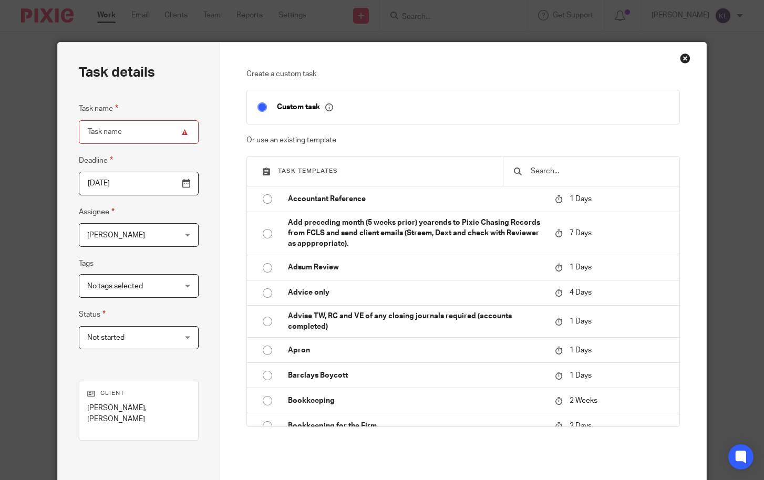
click at [568, 170] on input "text" at bounding box center [599, 172] width 139 height 12
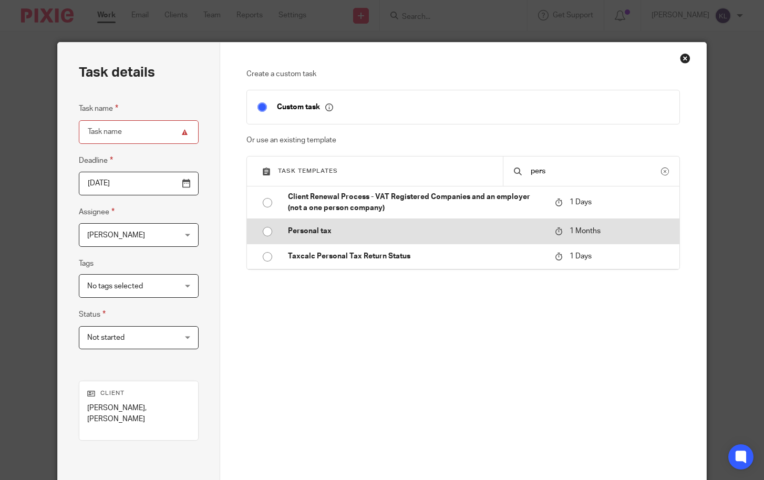
type input "pers"
click at [383, 223] on td "Personal tax" at bounding box center [414, 231] width 272 height 25
type input "2025-09-20"
type input "Personal tax"
checkbox input "false"
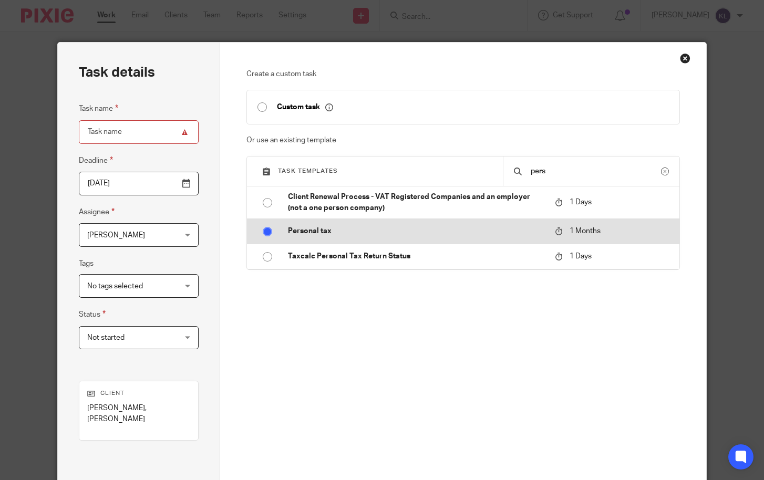
radio input "true"
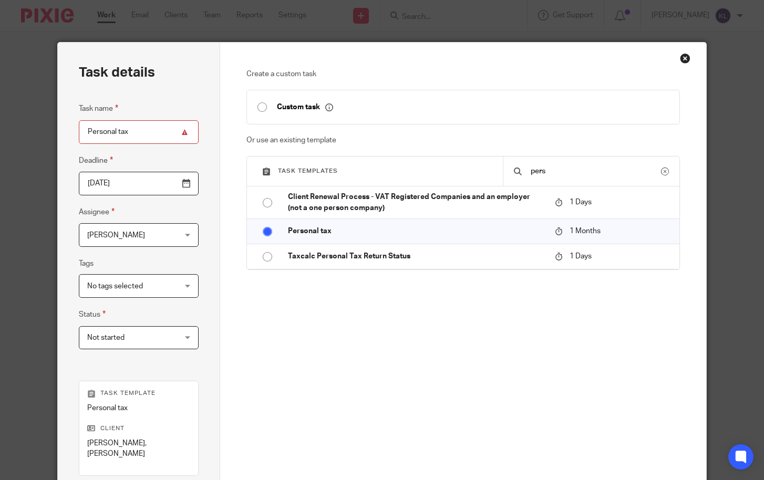
click at [105, 241] on span "[PERSON_NAME]" at bounding box center [131, 235] width 88 height 22
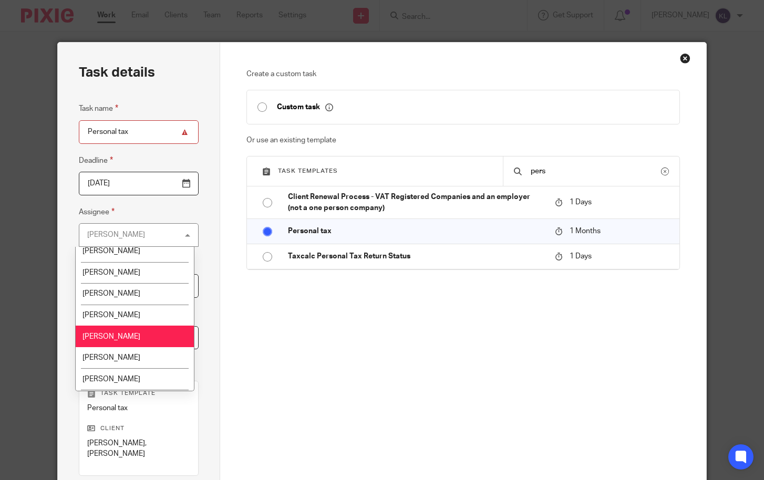
scroll to position [263, 0]
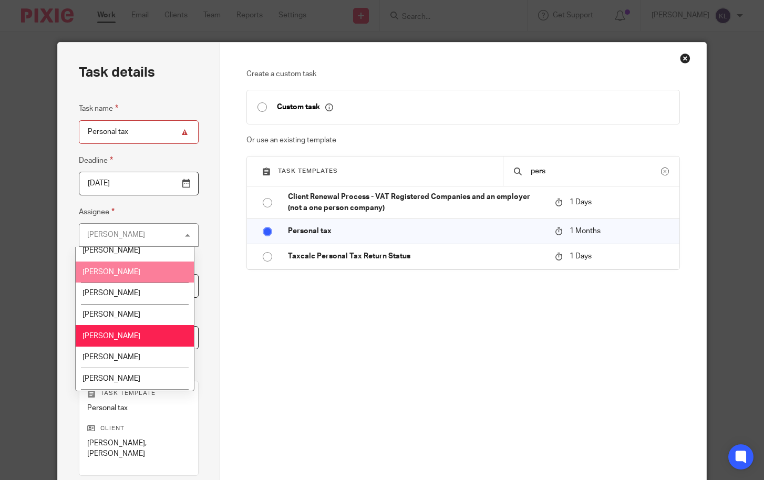
click at [112, 276] on li "[PERSON_NAME]" at bounding box center [135, 273] width 118 height 22
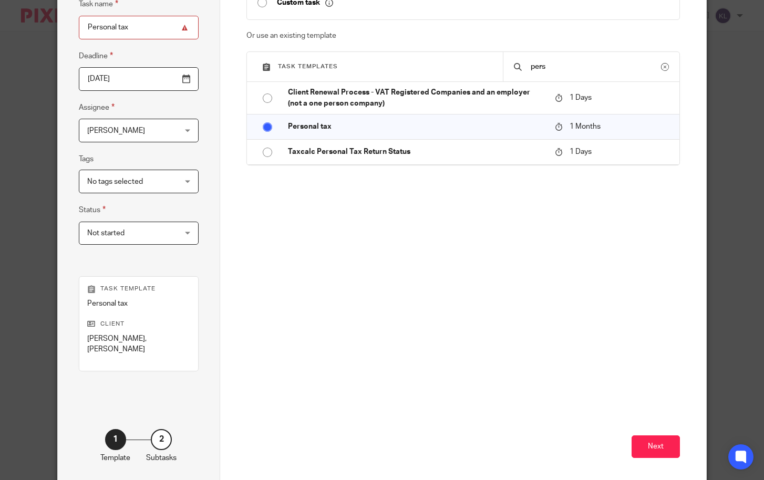
scroll to position [141, 0]
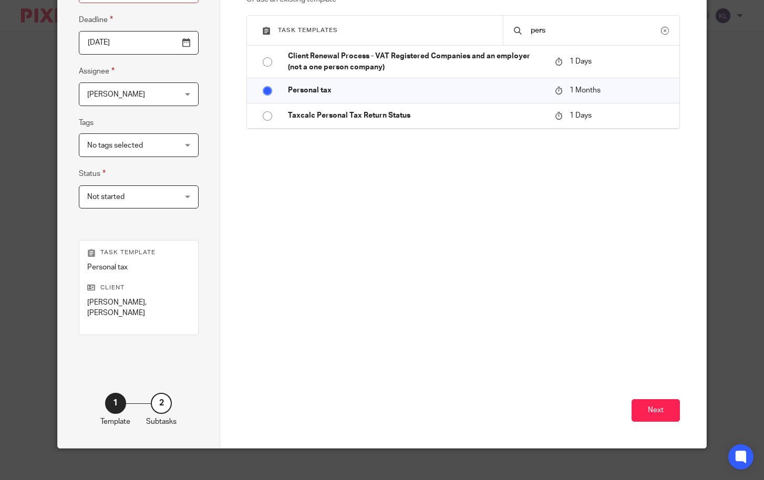
click at [653, 412] on div "Next" at bounding box center [464, 359] width 434 height 179
click at [654, 405] on button "Next" at bounding box center [656, 410] width 48 height 23
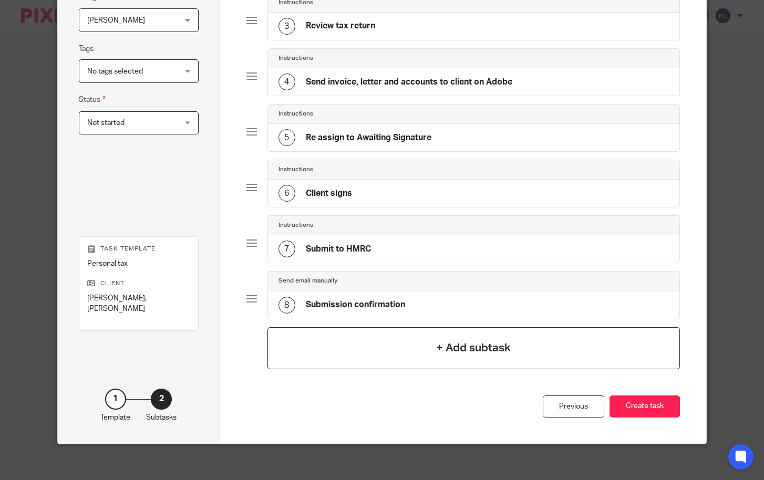
scroll to position [221, 0]
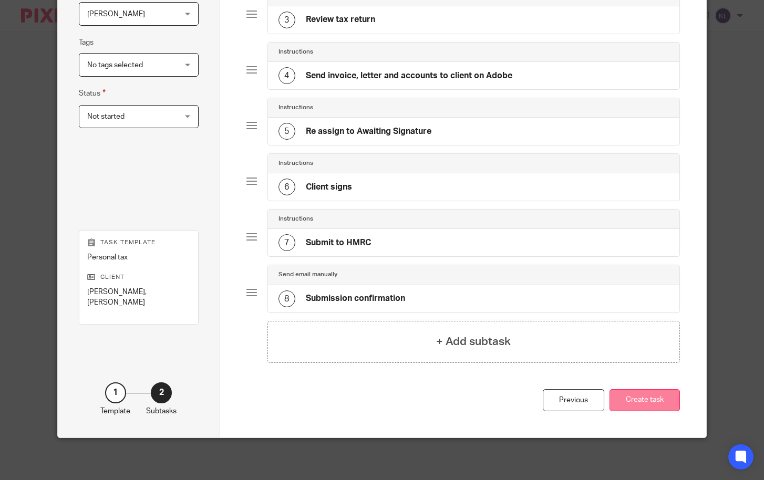
click at [642, 404] on button "Create task" at bounding box center [645, 401] width 70 height 23
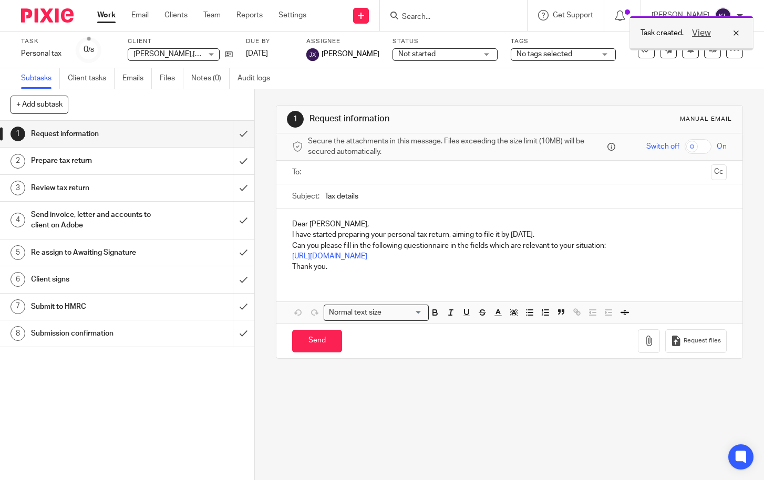
click at [737, 34] on div "View" at bounding box center [713, 33] width 59 height 13
click at [431, 13] on input "Search" at bounding box center [448, 17] width 95 height 9
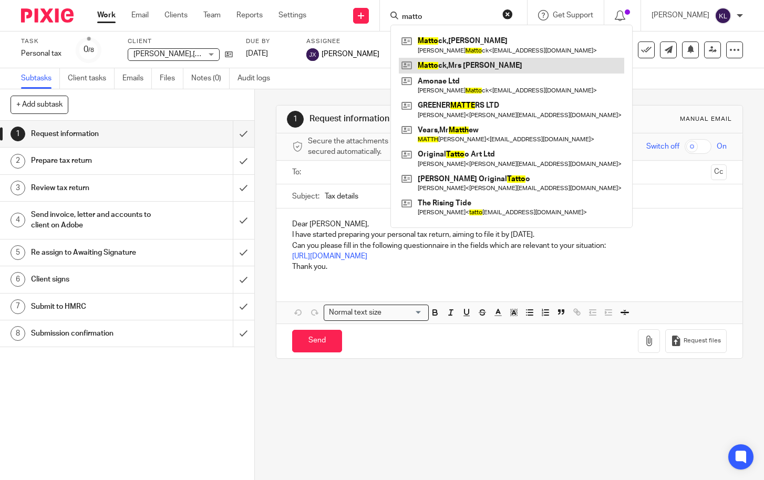
type input "matto"
click at [461, 65] on link at bounding box center [512, 66] width 226 height 16
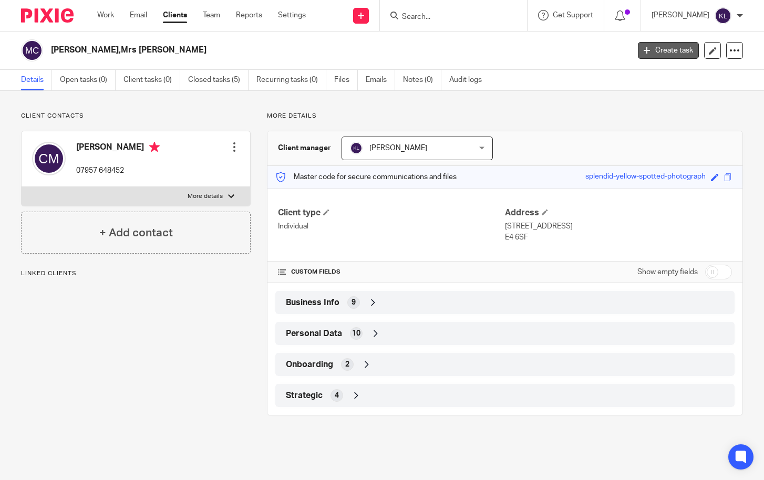
click at [660, 52] on link "Create task" at bounding box center [668, 50] width 61 height 17
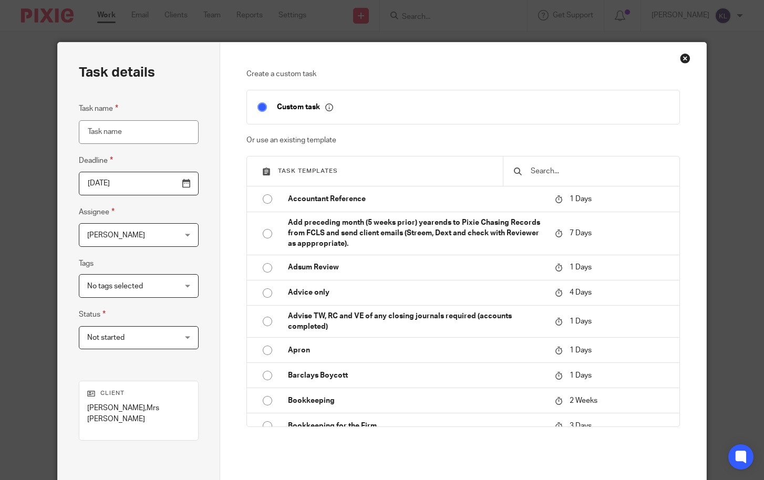
click at [534, 171] on input "text" at bounding box center [599, 172] width 139 height 12
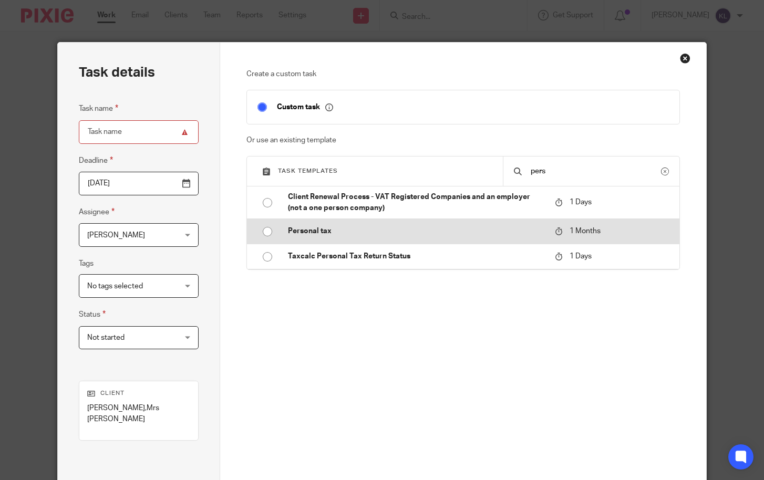
type input "pers"
click at [329, 222] on td "Personal tax" at bounding box center [414, 231] width 272 height 25
type input "[DATE]"
type input "Personal tax"
checkbox input "false"
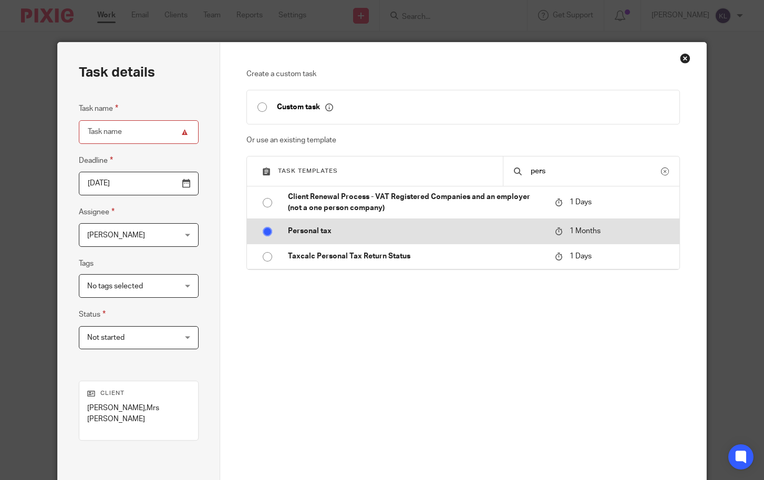
radio input "true"
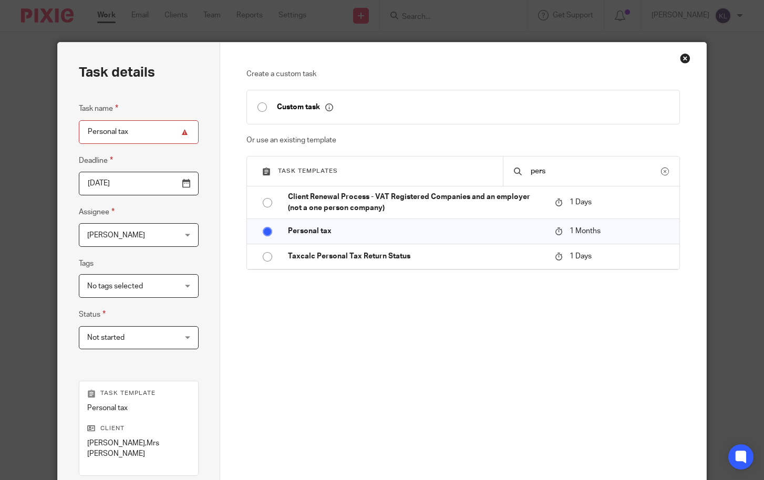
click at [110, 228] on span "[PERSON_NAME]" at bounding box center [131, 235] width 88 height 22
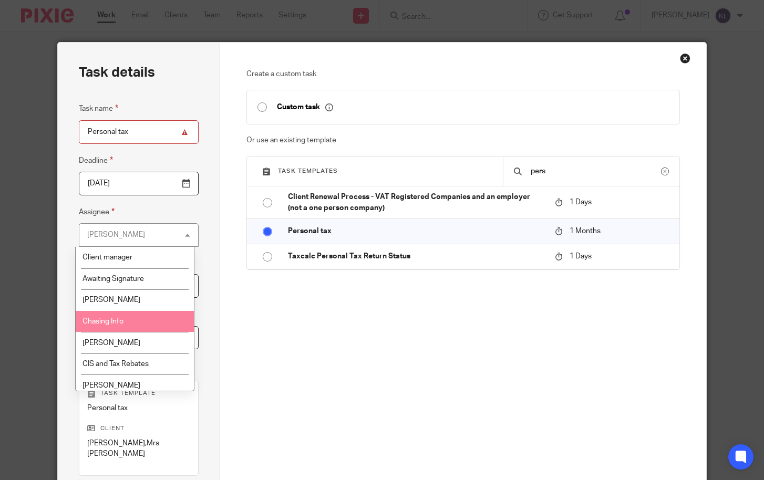
click at [124, 322] on li "Chasing Info" at bounding box center [135, 322] width 118 height 22
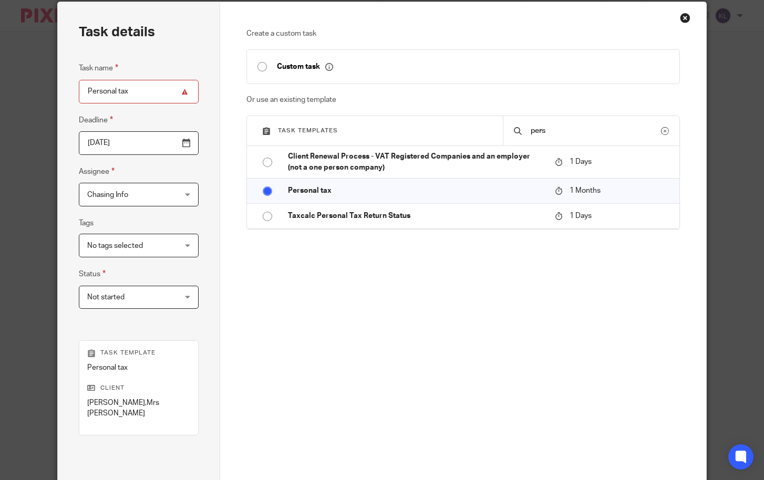
scroll to position [141, 0]
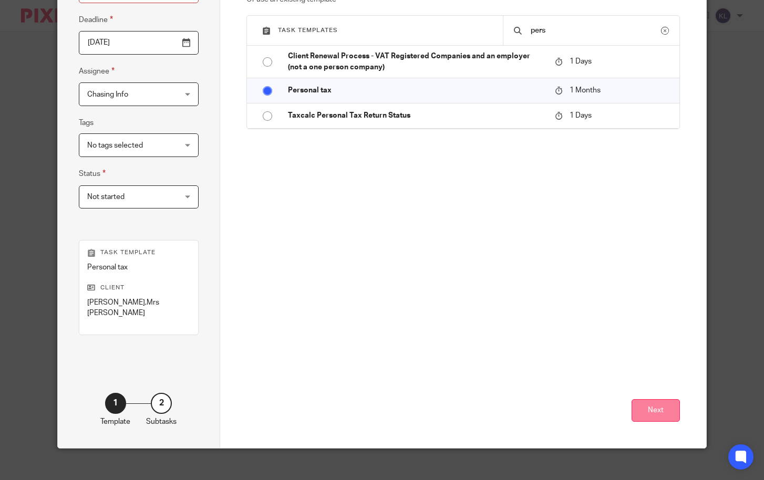
click at [651, 399] on button "Next" at bounding box center [656, 410] width 48 height 23
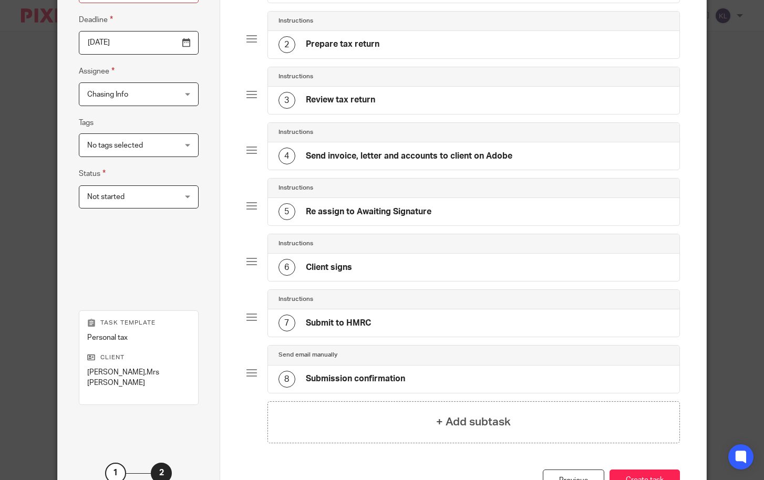
scroll to position [169, 0]
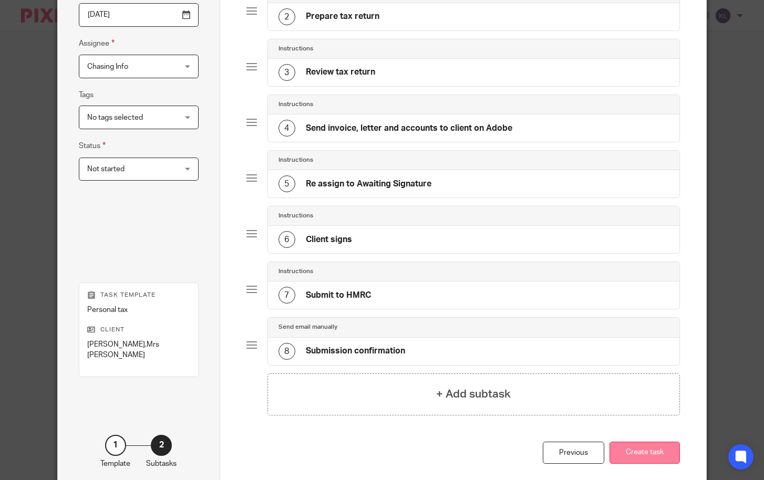
click at [629, 454] on button "Create task" at bounding box center [645, 453] width 70 height 23
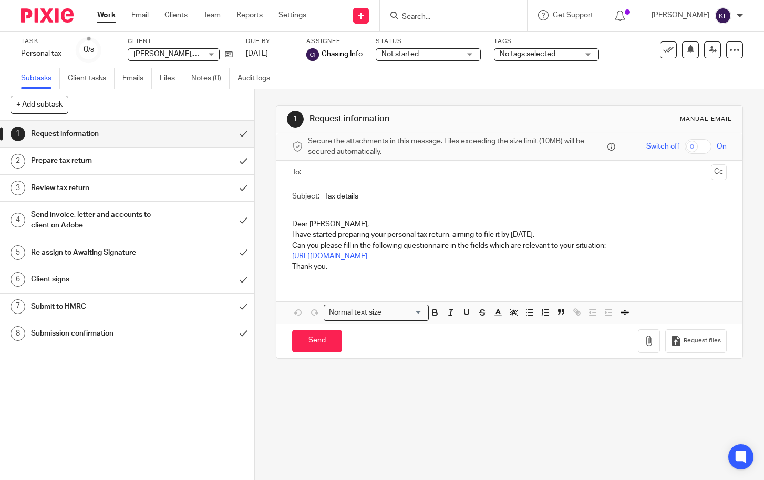
click at [427, 13] on input "Search" at bounding box center [448, 17] width 95 height 9
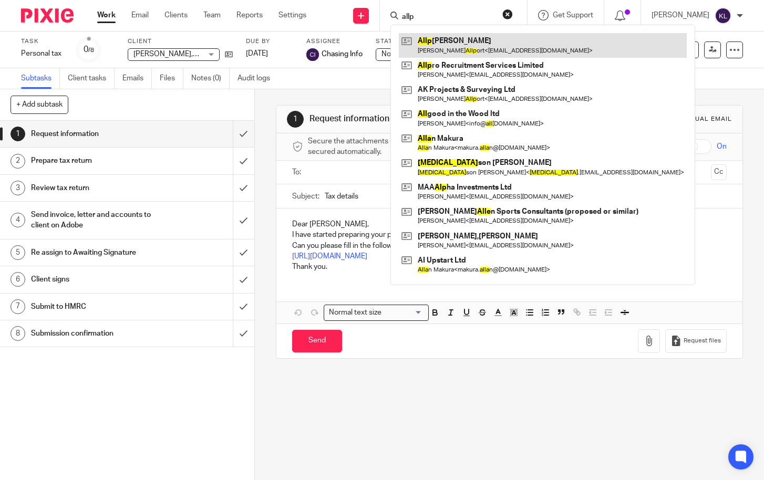
type input "allp"
click at [460, 38] on link at bounding box center [543, 45] width 288 height 24
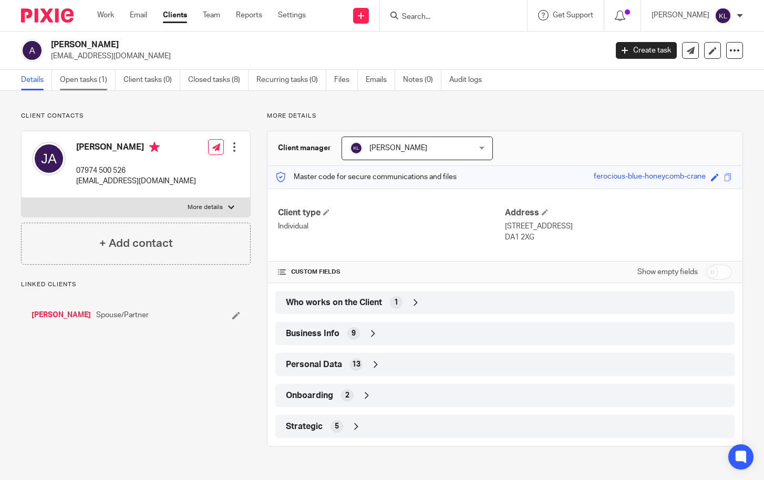
click at [94, 81] on link "Open tasks (1)" at bounding box center [88, 80] width 56 height 21
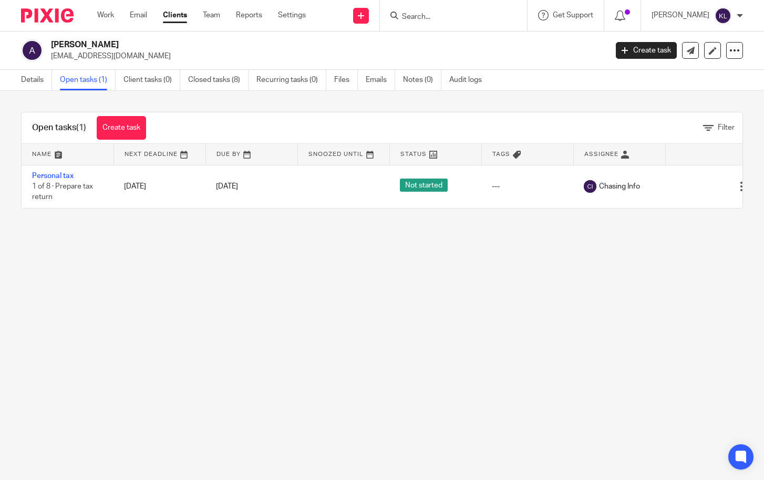
click at [418, 274] on main "[PERSON_NAME] [EMAIL_ADDRESS][DOMAIN_NAME] Create task Update from Companies Ho…" at bounding box center [382, 240] width 764 height 480
click at [106, 12] on link "Work" at bounding box center [105, 15] width 17 height 11
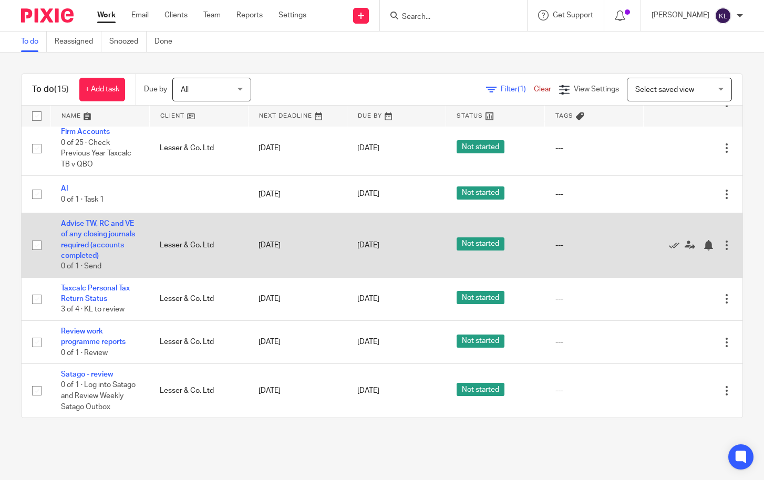
scroll to position [421, 0]
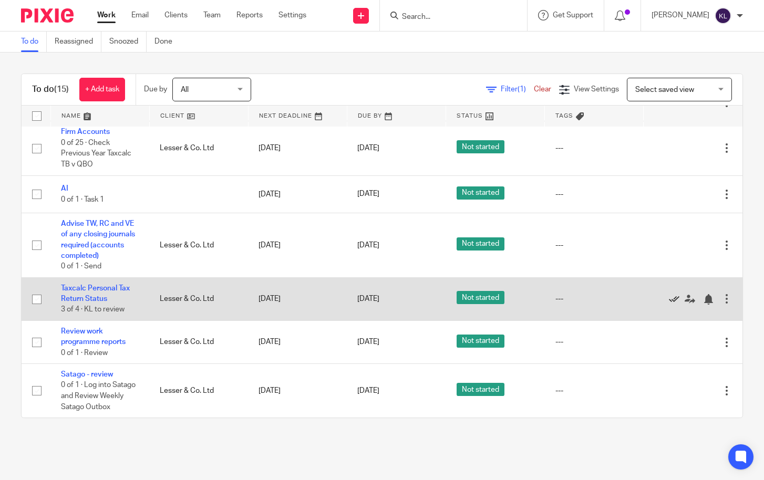
click at [669, 294] on icon at bounding box center [674, 299] width 11 height 11
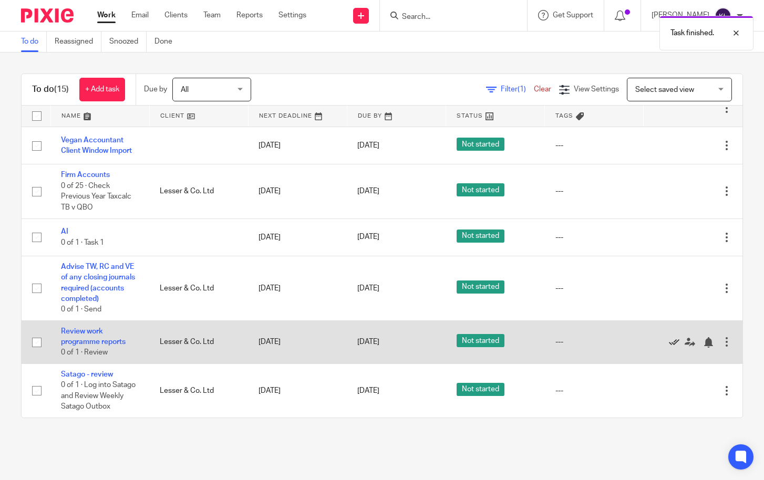
click at [669, 337] on icon at bounding box center [674, 342] width 11 height 11
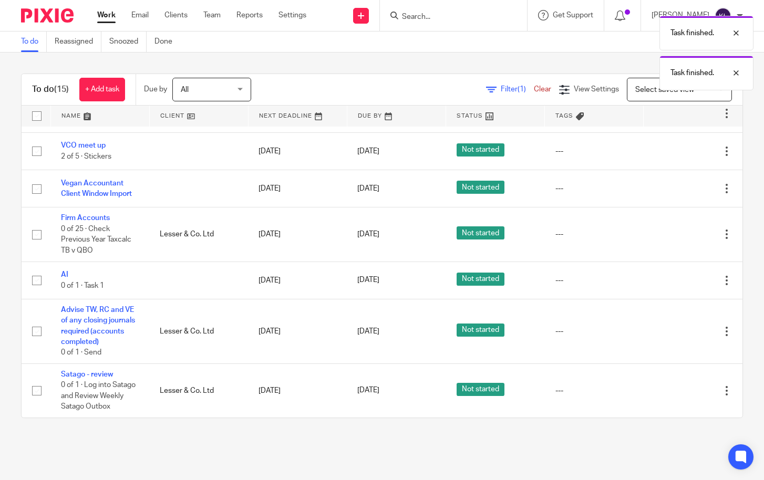
scroll to position [334, 0]
click at [465, 16] on input "Search" at bounding box center [448, 17] width 95 height 9
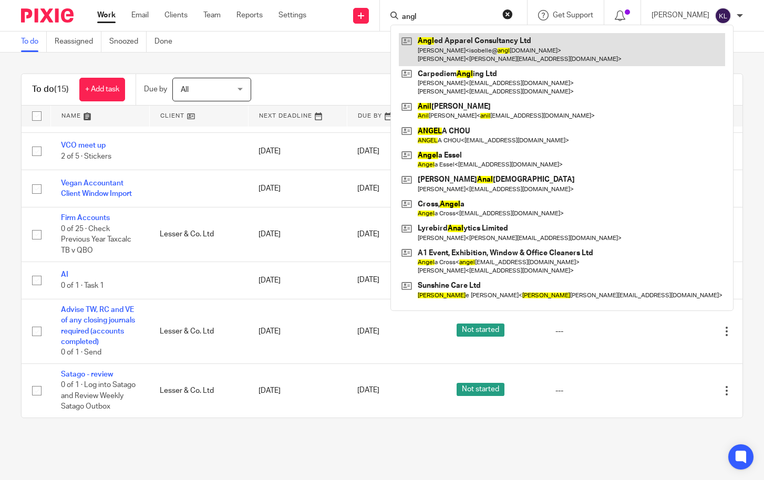
type input "angl"
click at [469, 42] on link at bounding box center [562, 49] width 326 height 33
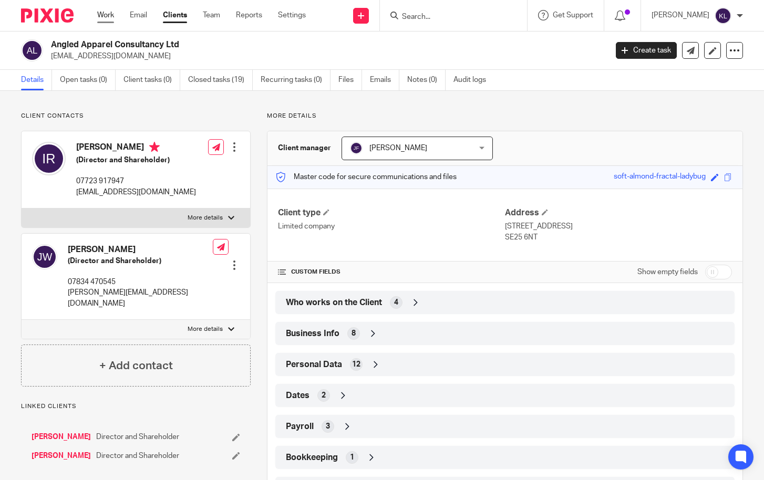
click at [99, 16] on link "Work" at bounding box center [105, 15] width 17 height 11
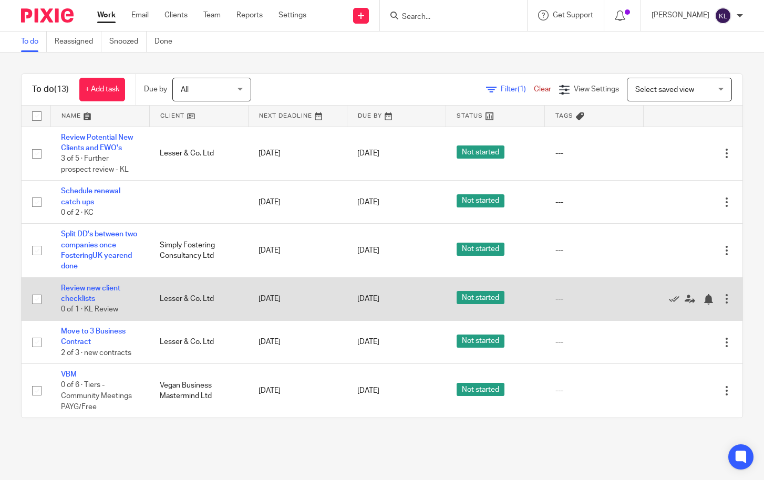
drag, startPoint x: 641, startPoint y: 225, endPoint x: 644, endPoint y: 280, distance: 55.3
click at [644, 280] on tbody "No client selected No client selected . 512 Design Ltd [STREET_ADDRESS][PERSON_…" at bounding box center [382, 434] width 721 height 614
click at [644, 280] on td "Edit task Delete" at bounding box center [693, 299] width 99 height 43
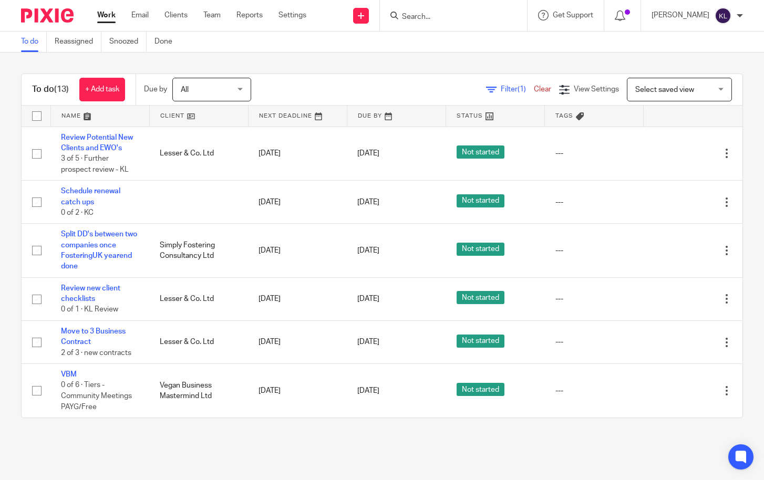
click at [455, 15] on input "Search" at bounding box center [448, 17] width 95 height 9
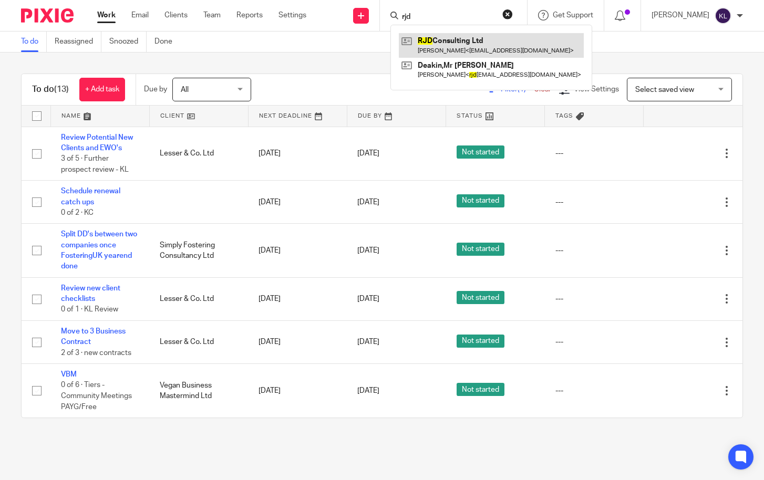
type input "rjd"
click at [455, 42] on link at bounding box center [491, 45] width 185 height 24
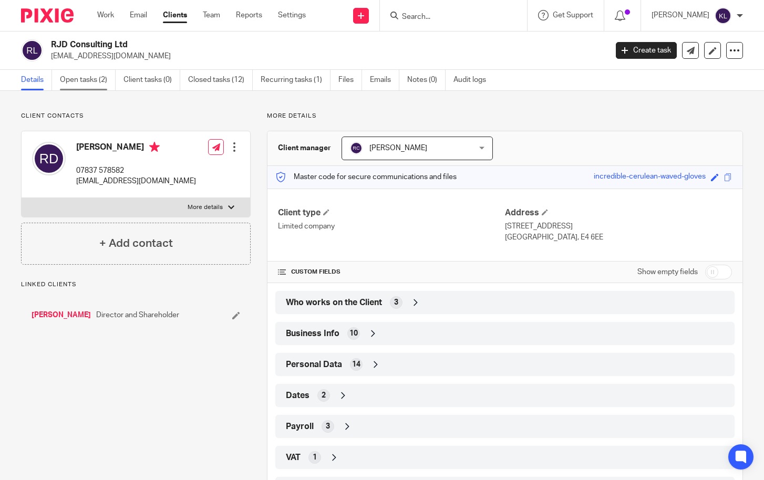
click at [99, 78] on link "Open tasks (2)" at bounding box center [88, 80] width 56 height 21
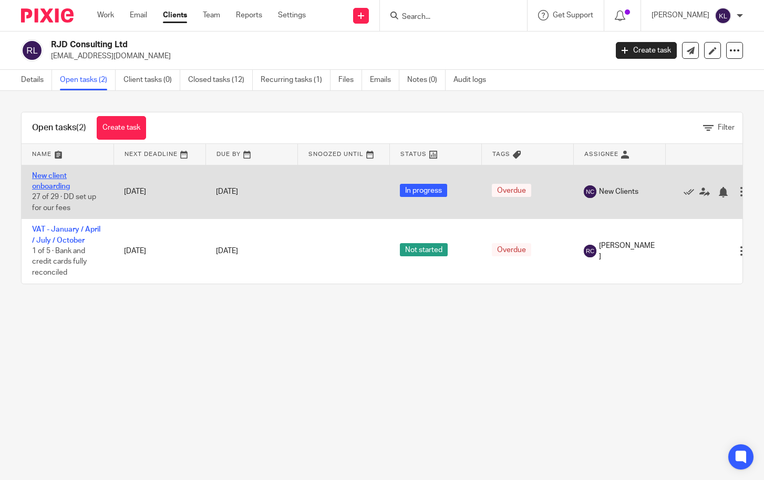
click at [57, 188] on link "New client onboarding" at bounding box center [51, 181] width 38 height 18
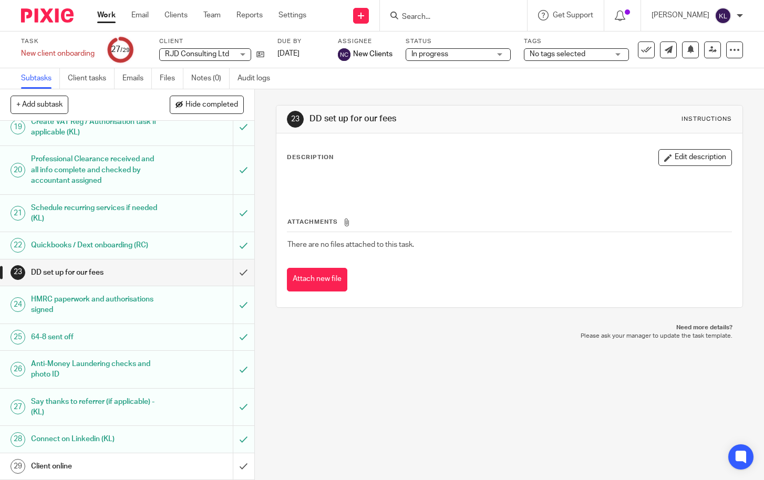
scroll to position [616, 0]
click at [230, 273] on input "submit" at bounding box center [127, 273] width 254 height 26
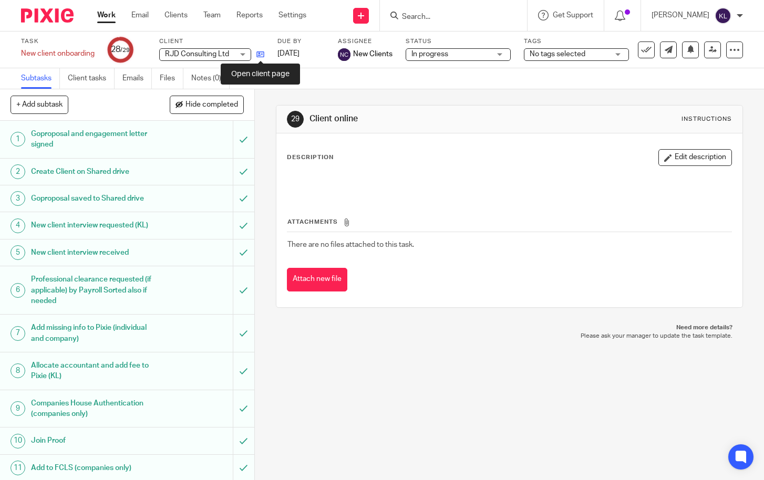
click at [258, 56] on icon at bounding box center [261, 54] width 8 height 8
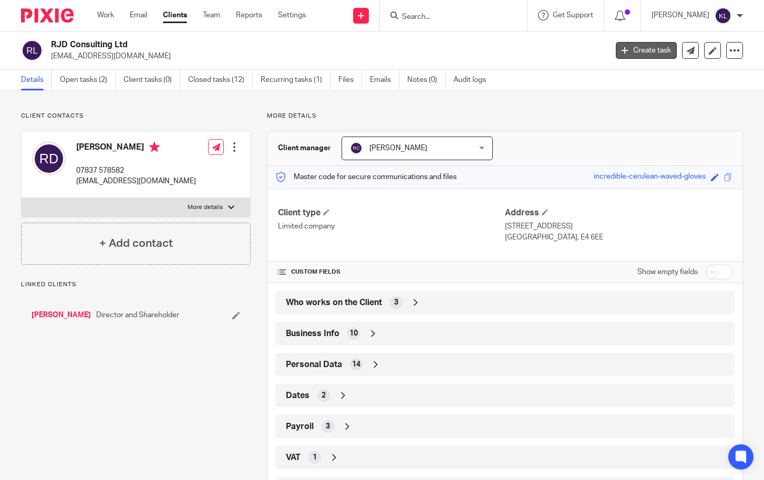
click at [622, 48] on icon at bounding box center [625, 50] width 6 height 6
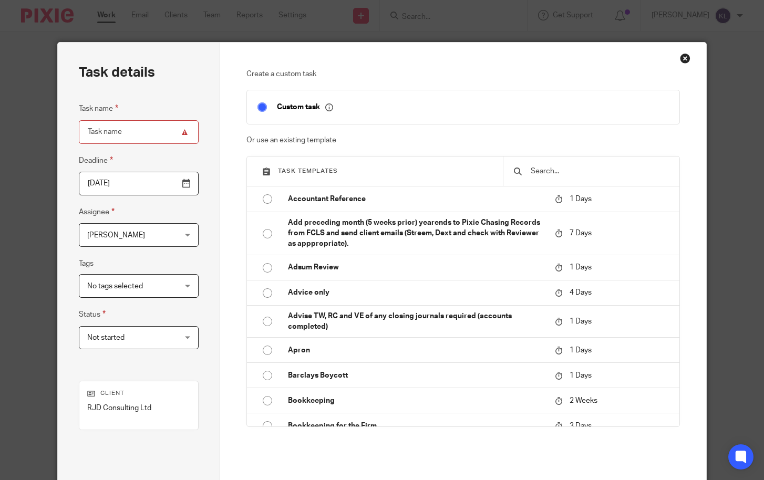
click at [561, 167] on input "text" at bounding box center [599, 172] width 139 height 12
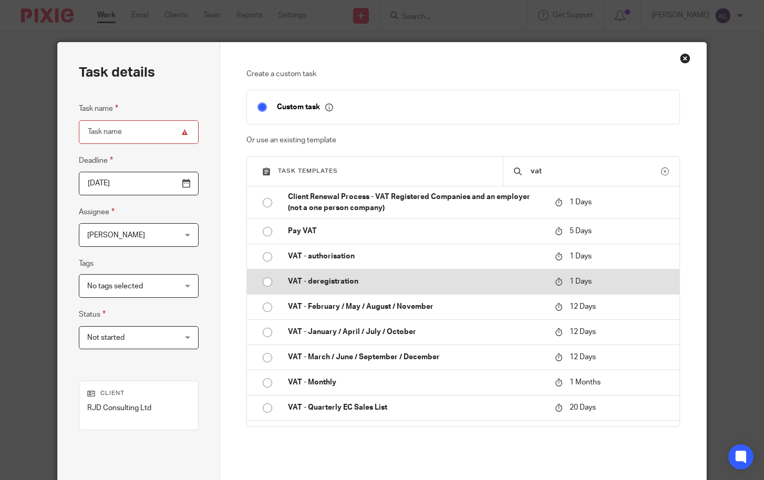
type input "vat"
click at [416, 280] on p "VAT - deregistration" at bounding box center [416, 281] width 257 height 11
type input "2025-08-21"
type input "VAT - deregistration"
checkbox input "false"
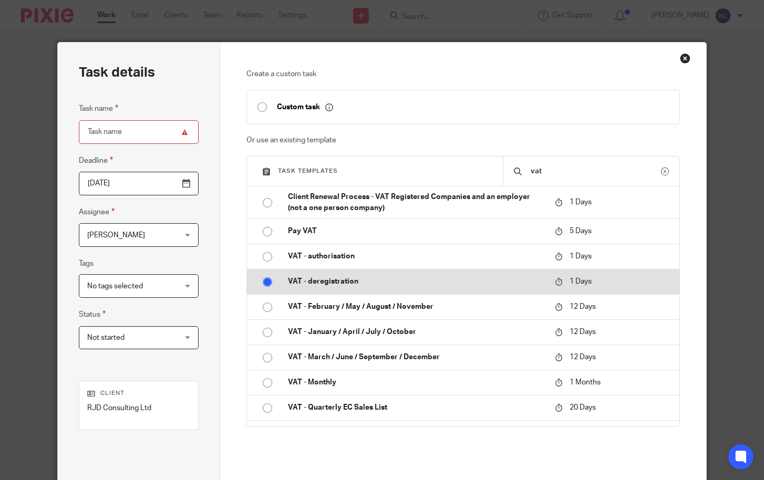
radio input "true"
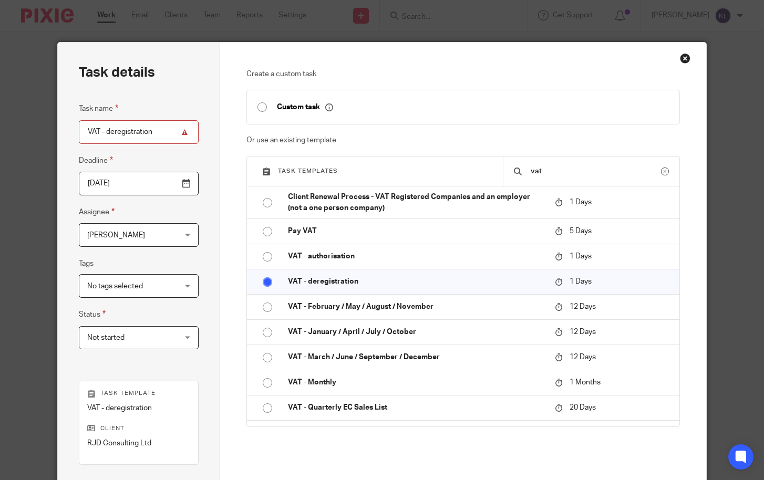
click at [113, 229] on span "[PERSON_NAME]" at bounding box center [131, 235] width 88 height 22
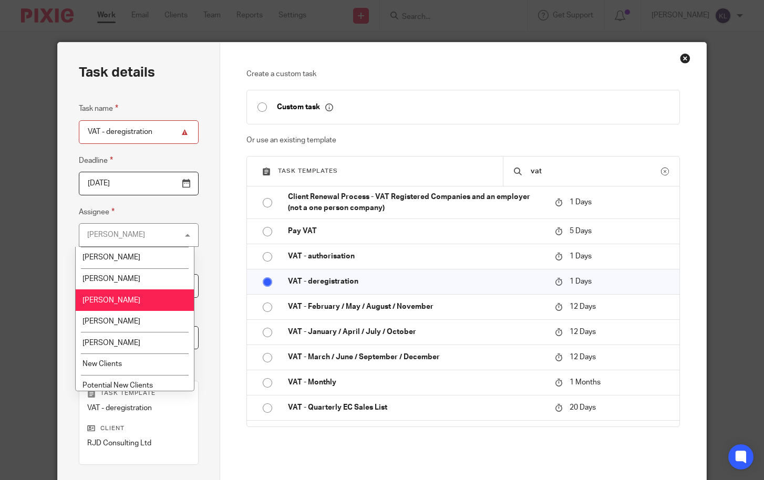
scroll to position [411, 0]
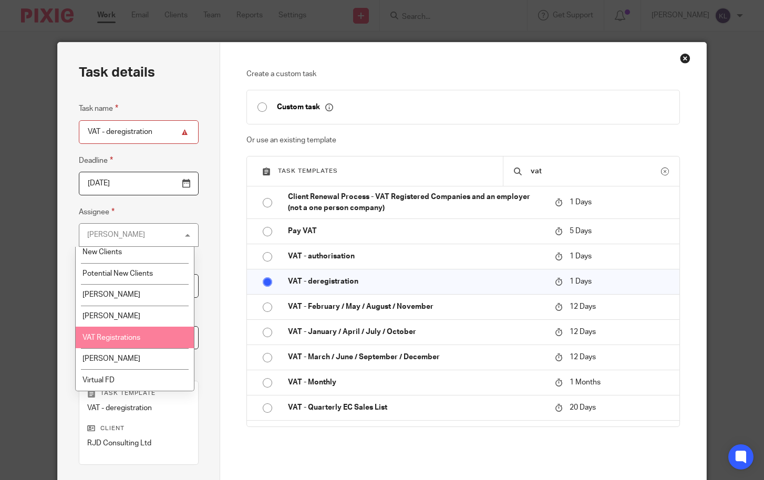
click at [119, 337] on span "VAT Registrations" at bounding box center [112, 337] width 58 height 7
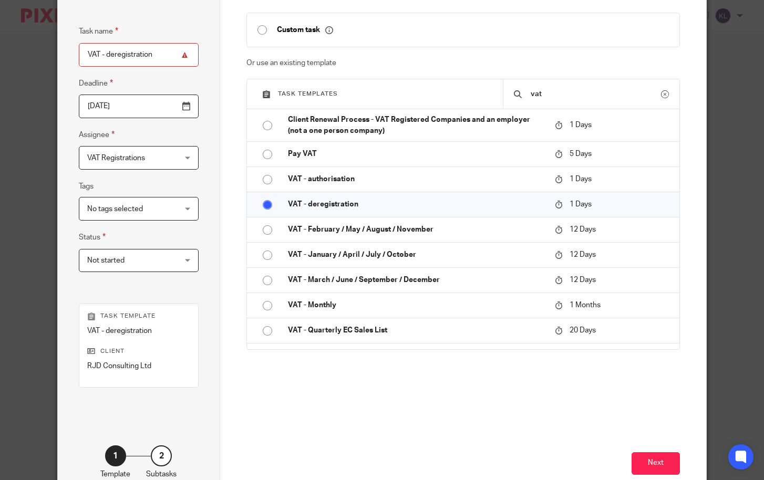
scroll to position [88, 0]
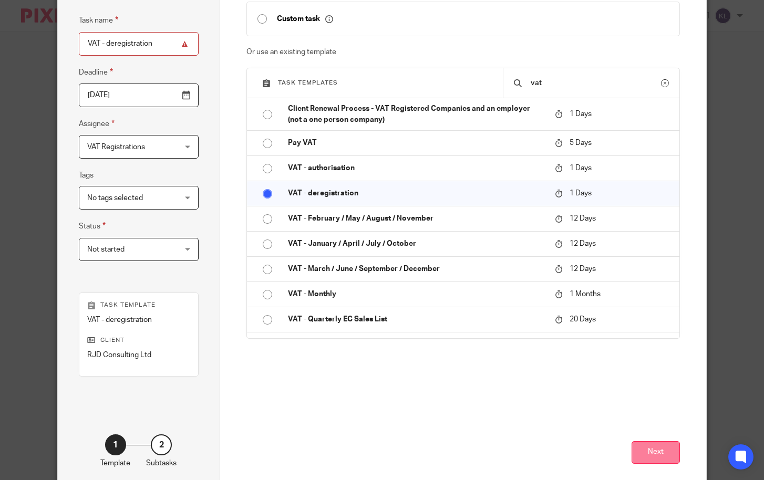
click at [657, 451] on button "Next" at bounding box center [656, 453] width 48 height 23
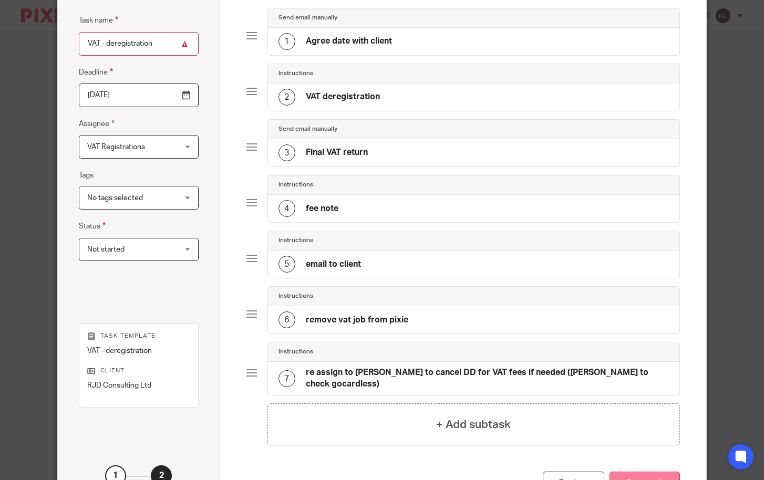
click at [638, 472] on button "Create task" at bounding box center [645, 483] width 70 height 23
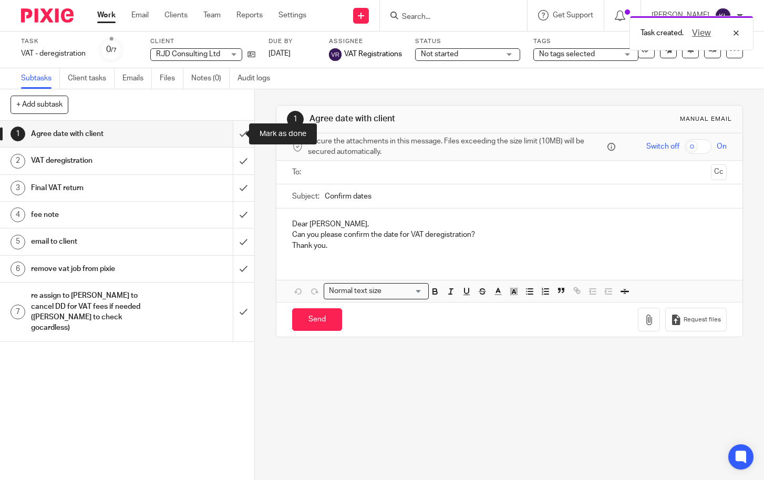
click at [230, 134] on input "submit" at bounding box center [127, 134] width 254 height 26
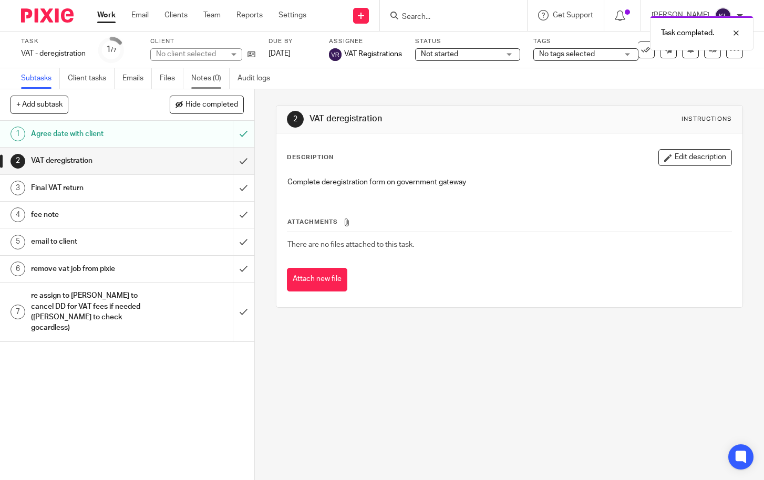
click at [217, 82] on link "Notes (0)" at bounding box center [210, 78] width 38 height 21
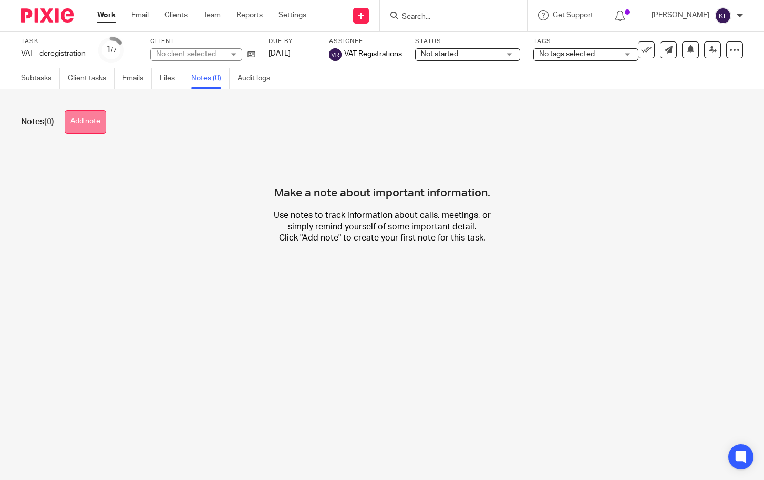
click at [99, 128] on button "Add note" at bounding box center [86, 122] width 42 height 24
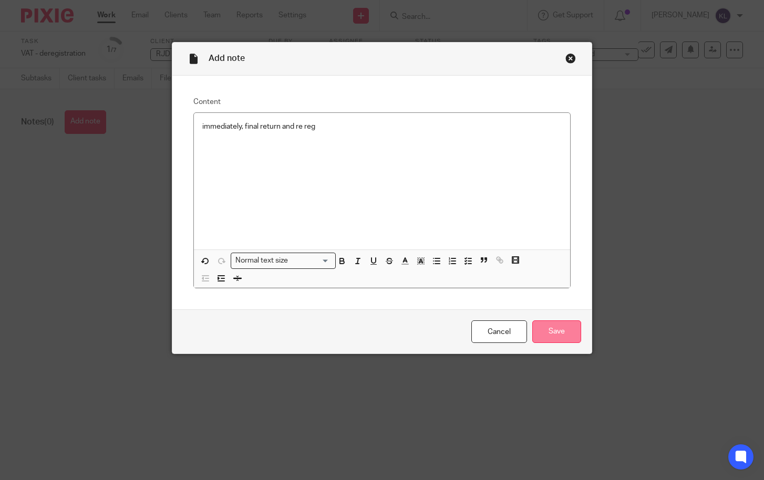
click at [563, 328] on input "Save" at bounding box center [556, 332] width 49 height 23
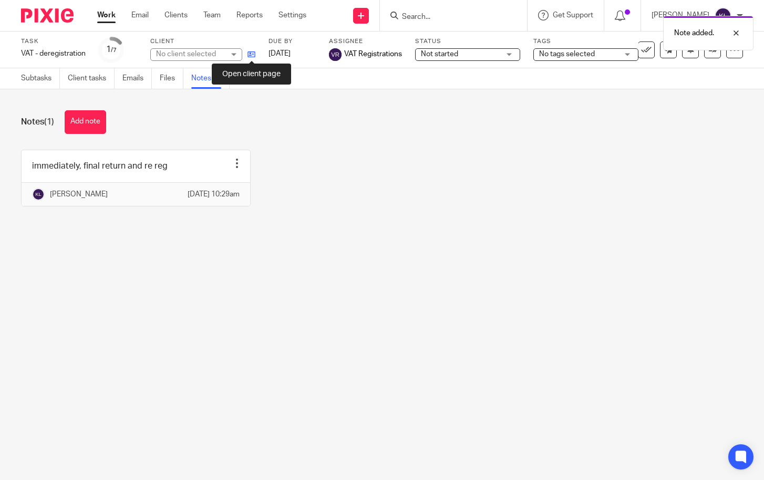
click at [253, 56] on icon at bounding box center [252, 54] width 8 height 8
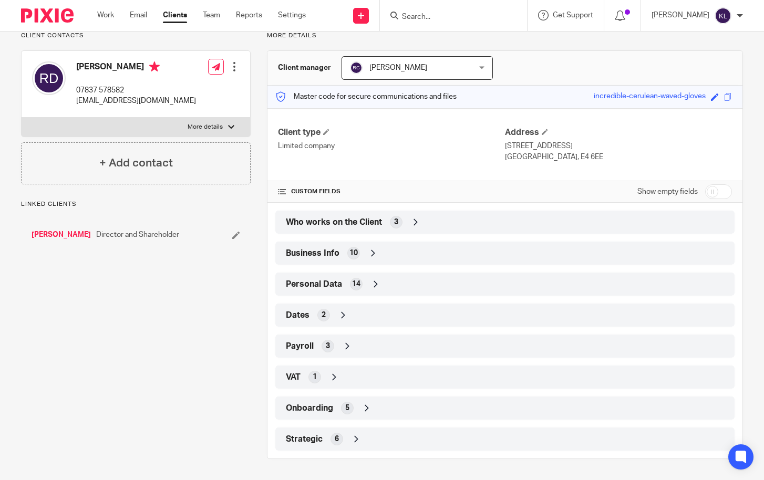
click at [433, 439] on div "Strategic 6" at bounding box center [505, 440] width 444 height 18
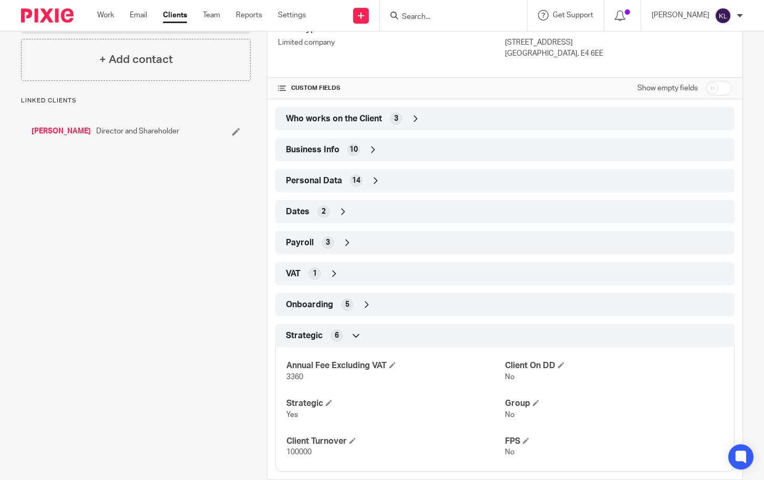
scroll to position [205, 0]
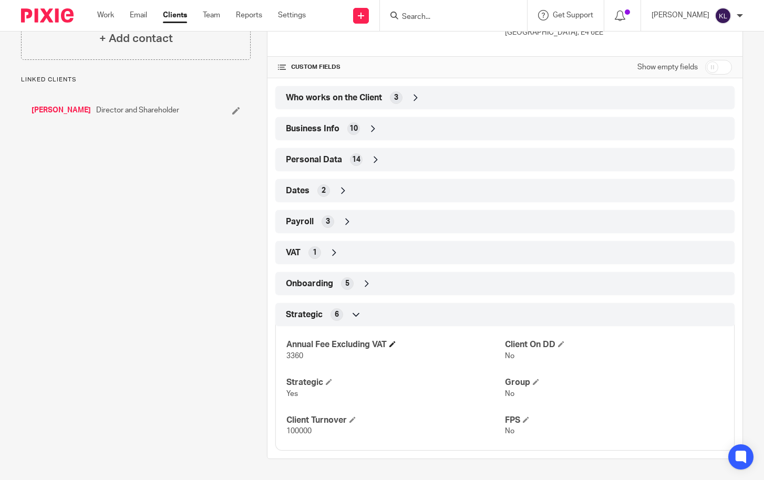
click at [394, 347] on span at bounding box center [393, 344] width 6 height 6
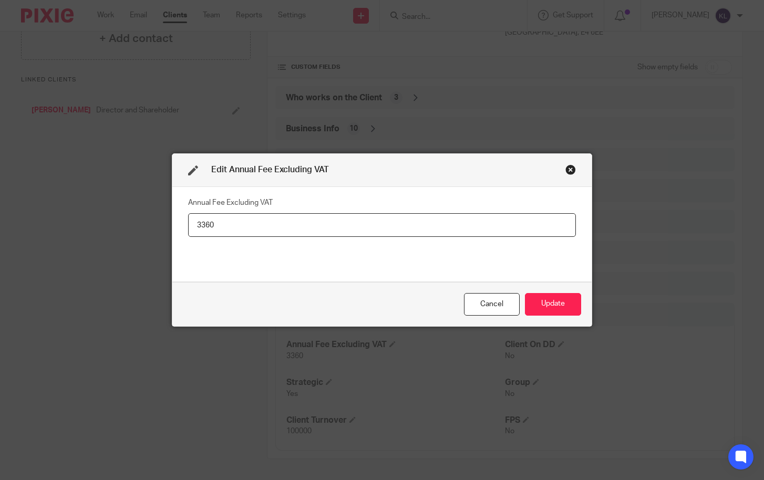
drag, startPoint x: 242, startPoint y: 225, endPoint x: 180, endPoint y: 220, distance: 62.2
click at [180, 220] on div "Annual Fee Excluding VAT 3360" at bounding box center [381, 234] width 419 height 95
type input "384"
click at [561, 310] on button "Update" at bounding box center [553, 304] width 56 height 23
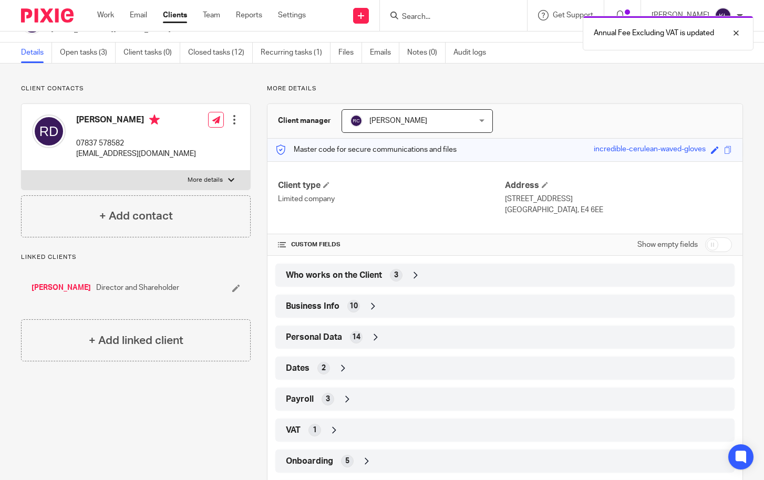
scroll to position [0, 0]
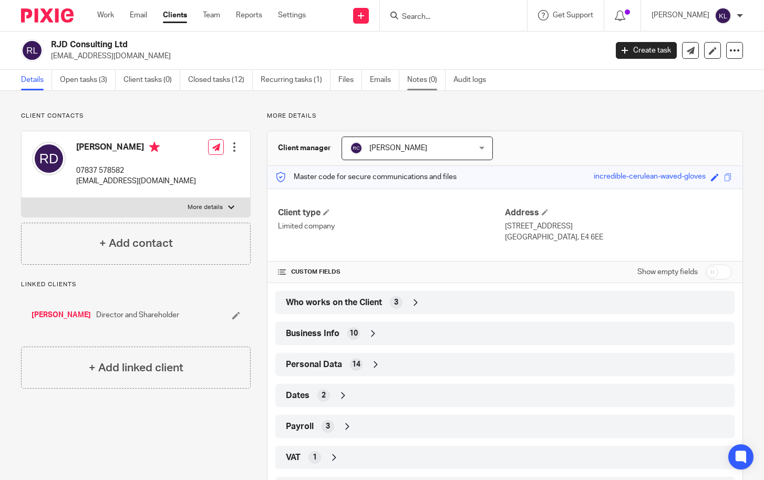
click at [418, 78] on link "Notes (0)" at bounding box center [426, 80] width 38 height 21
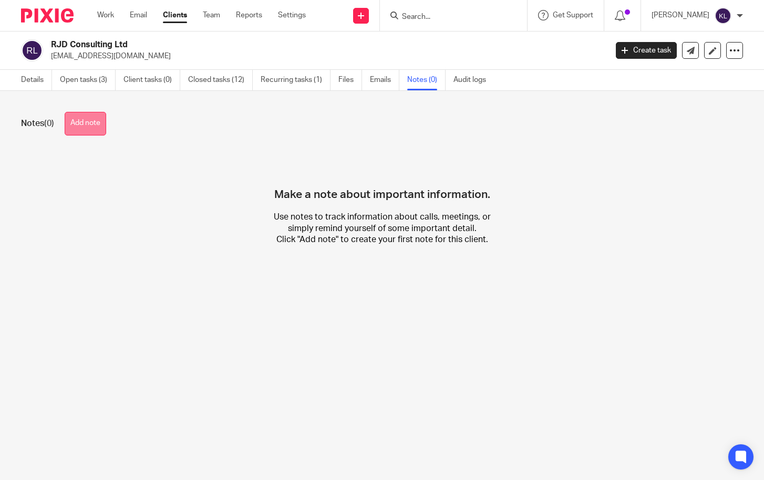
click at [89, 127] on button "Add note" at bounding box center [86, 124] width 42 height 24
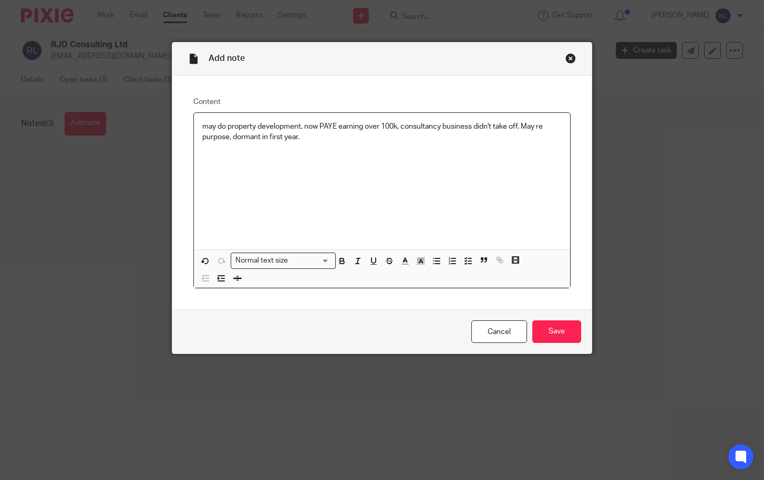
click at [395, 125] on p "may do property development, now PAYE earning over 100k, consultancy business d…" at bounding box center [382, 132] width 360 height 22
click at [562, 334] on input "Save" at bounding box center [556, 332] width 49 height 23
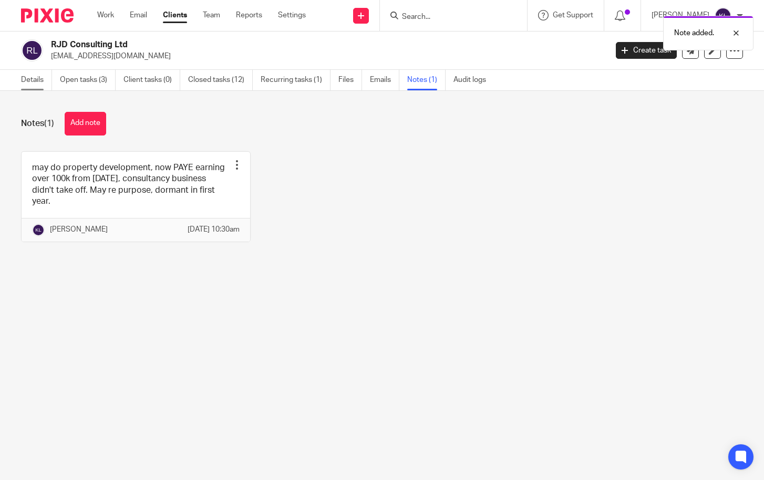
click at [34, 75] on link "Details" at bounding box center [36, 80] width 31 height 21
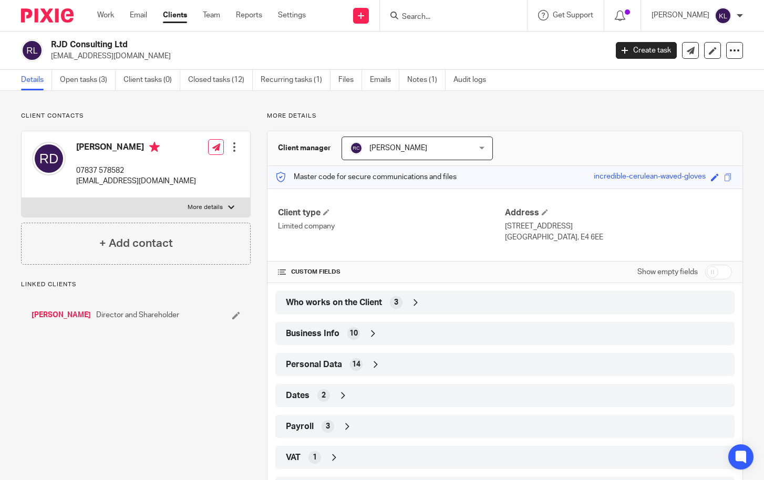
click at [412, 308] on icon at bounding box center [416, 303] width 11 height 11
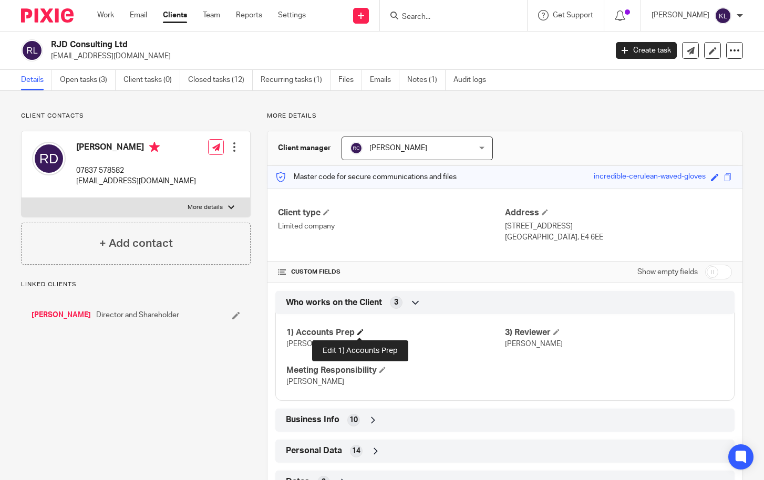
click at [358, 333] on span at bounding box center [360, 332] width 6 height 6
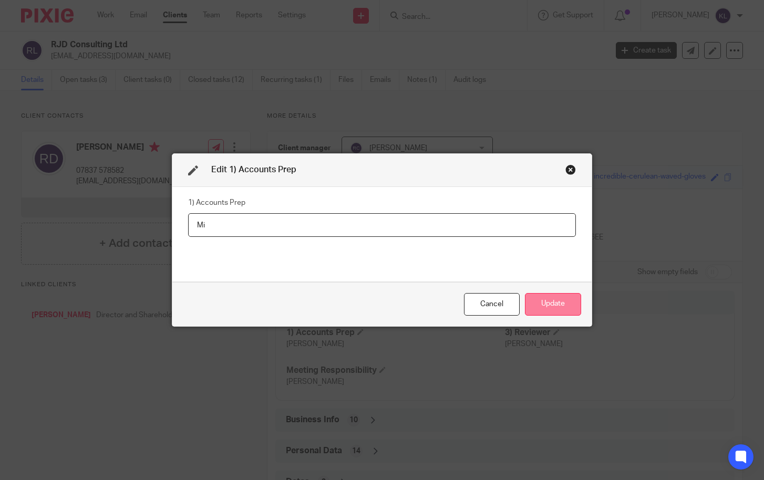
type input "M"
click at [544, 304] on button "Update" at bounding box center [553, 304] width 56 height 23
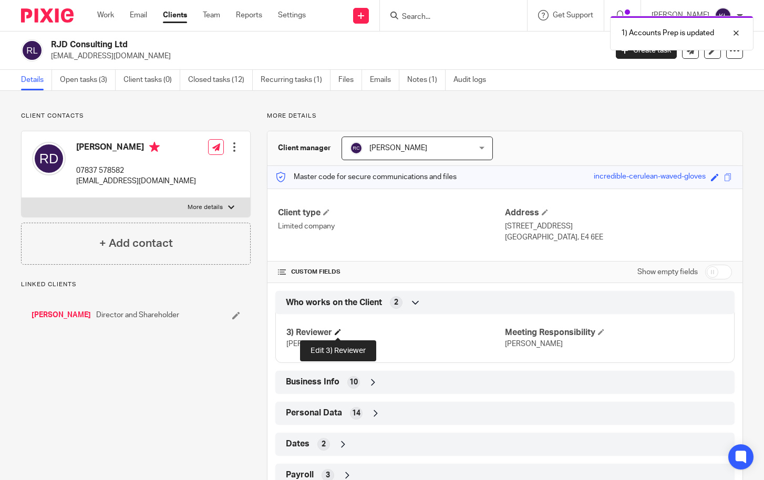
click at [338, 332] on span at bounding box center [338, 332] width 6 height 6
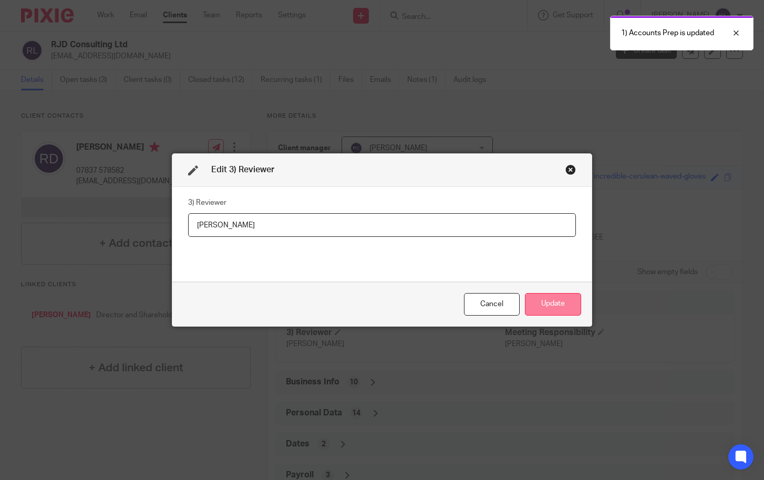
type input "J"
click at [566, 306] on button "Update" at bounding box center [553, 304] width 56 height 23
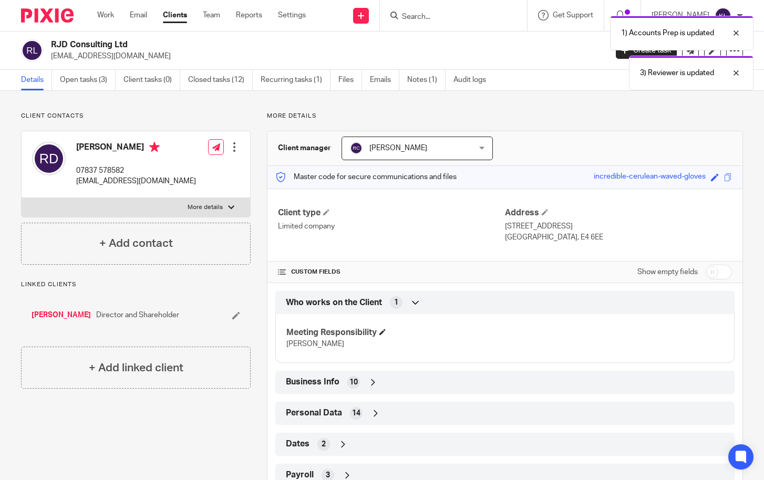
click at [388, 333] on h4 "Meeting Responsibility" at bounding box center [395, 332] width 219 height 11
click at [387, 333] on h4 "Meeting Responsibility" at bounding box center [395, 332] width 219 height 11
click at [386, 333] on span at bounding box center [383, 332] width 6 height 6
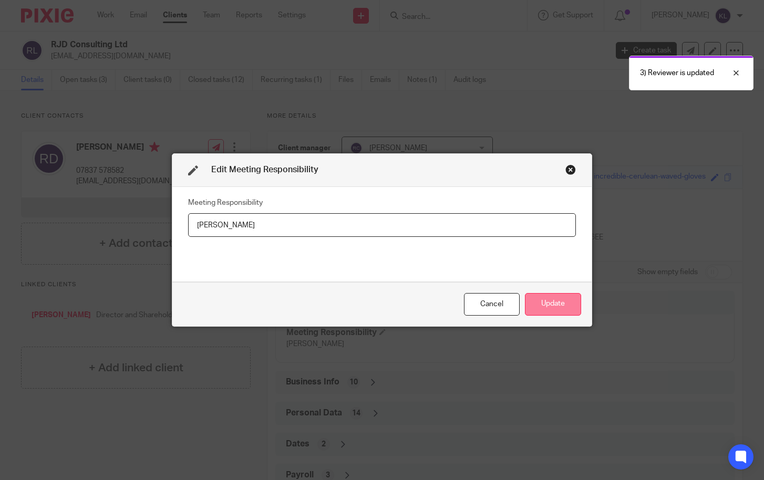
type input "J"
click at [558, 301] on button "Update" at bounding box center [553, 304] width 56 height 23
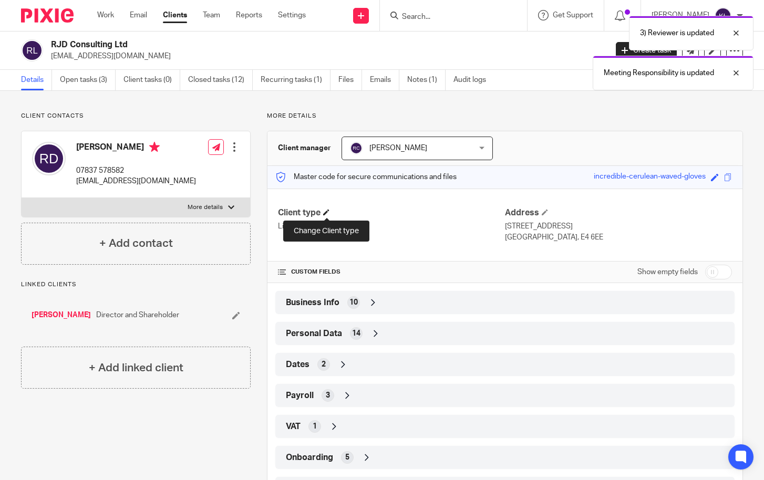
click at [327, 210] on span at bounding box center [326, 212] width 6 height 6
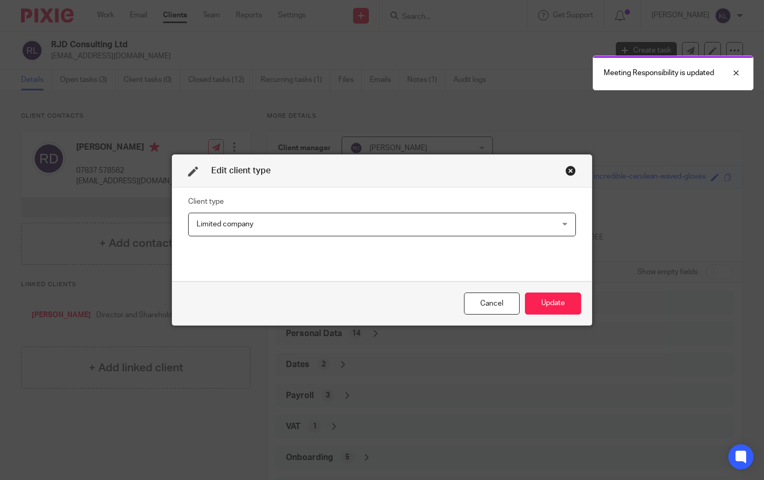
click at [309, 229] on span "Limited company" at bounding box center [348, 224] width 303 height 22
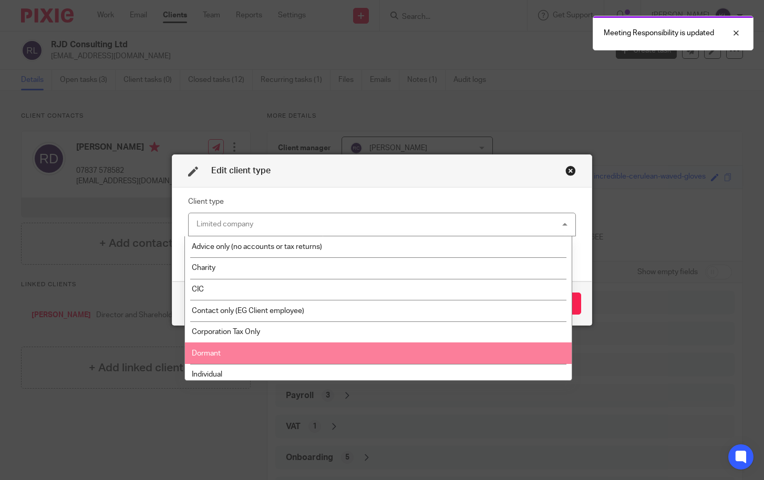
click at [302, 358] on li "Dormant" at bounding box center [378, 354] width 387 height 22
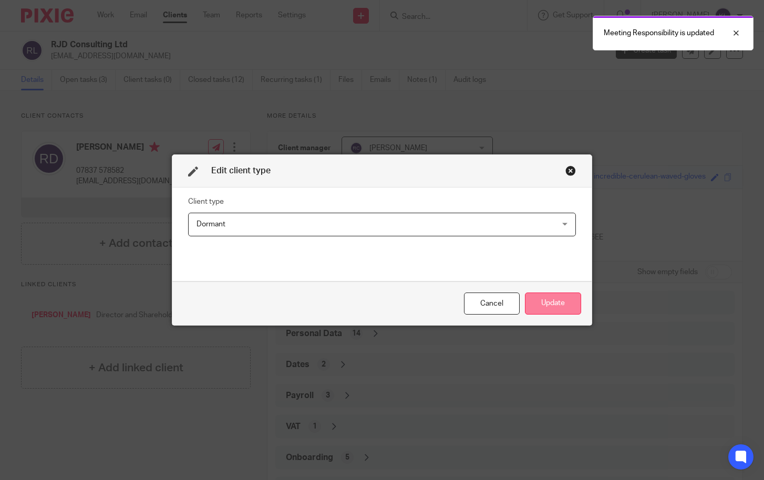
click at [568, 295] on button "Update" at bounding box center [553, 304] width 56 height 23
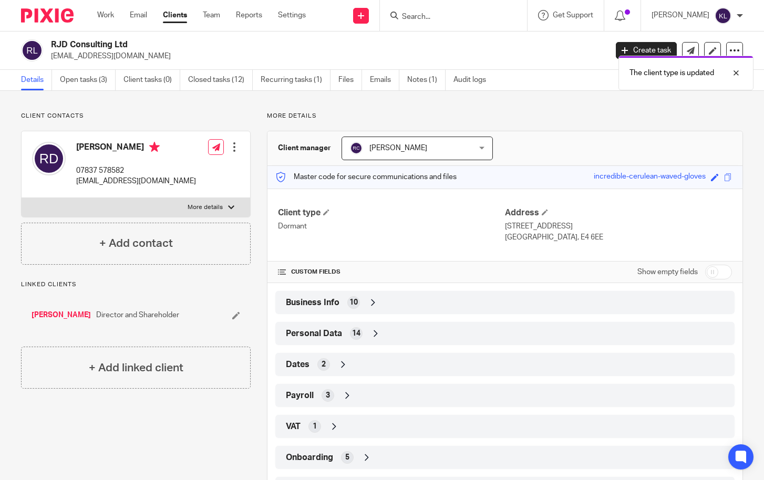
click at [735, 74] on body "Work Email Clients Team Reports Settings Work Email Clients Team Reports Settin…" at bounding box center [382, 240] width 764 height 480
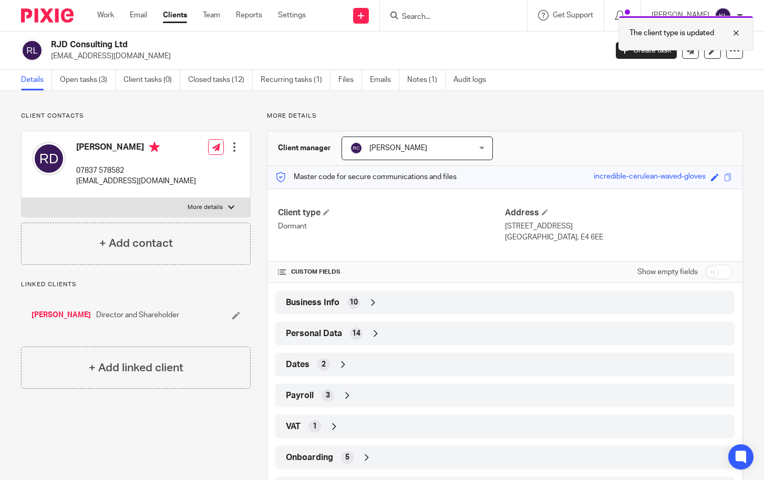
click at [735, 35] on div at bounding box center [728, 33] width 28 height 13
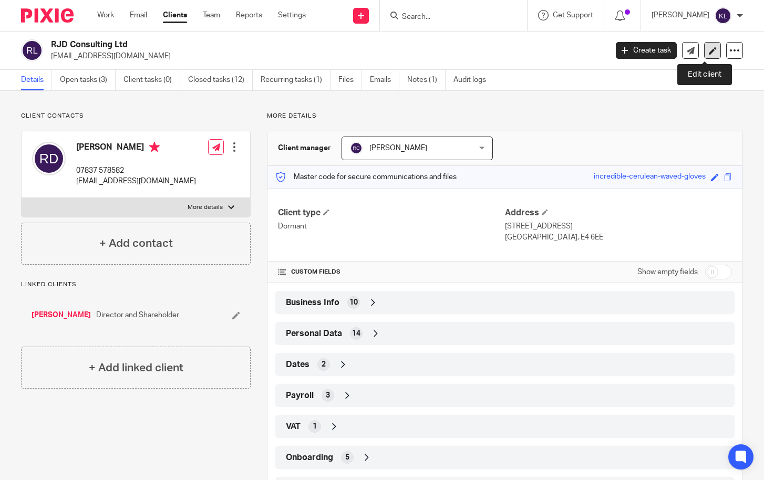
click at [712, 54] on link at bounding box center [712, 50] width 17 height 17
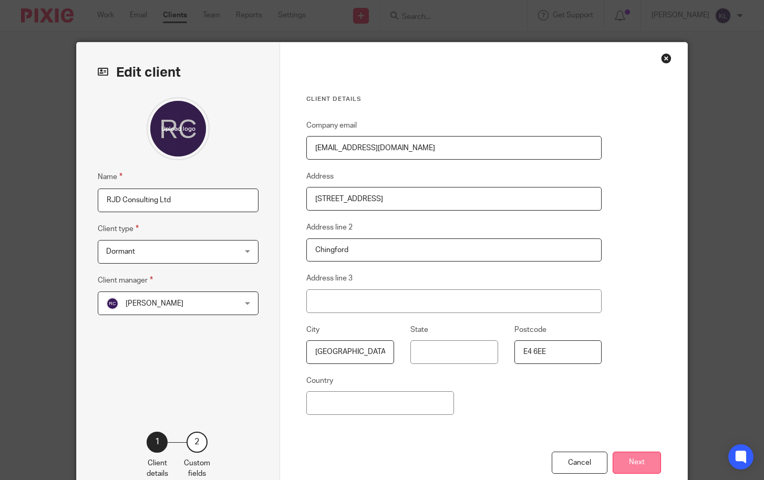
click at [636, 456] on button "Next" at bounding box center [637, 463] width 48 height 23
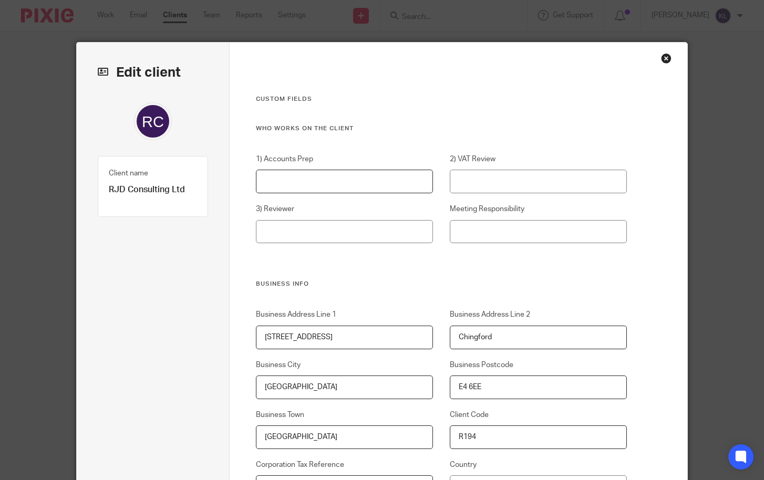
click at [305, 176] on input "1) Accounts Prep" at bounding box center [345, 182] width 178 height 24
type input "Dormant"
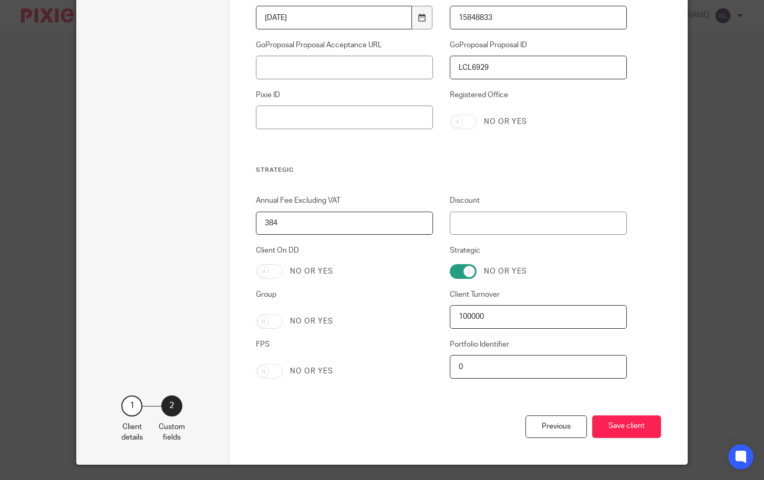
scroll to position [2090, 0]
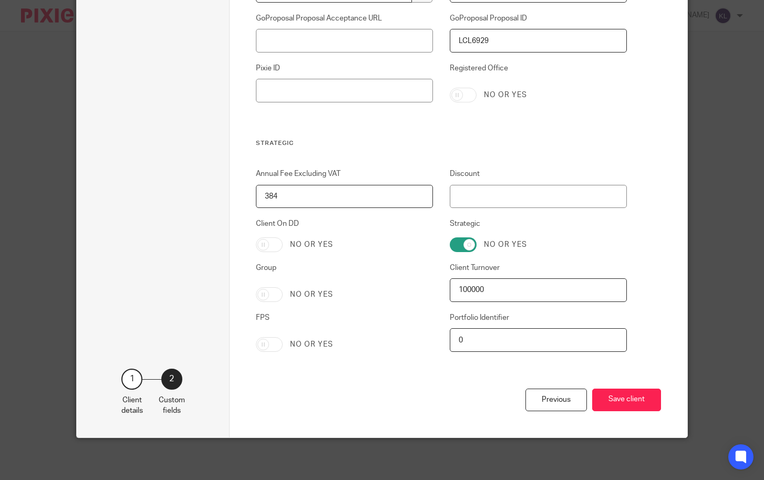
drag, startPoint x: 276, startPoint y: 197, endPoint x: 231, endPoint y: 193, distance: 45.4
type input "320"
click at [624, 404] on button "Save client" at bounding box center [626, 400] width 69 height 23
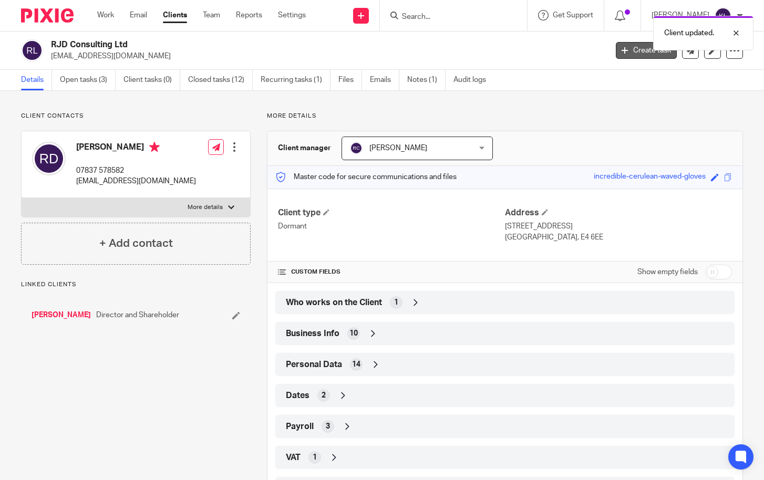
click at [620, 52] on link "Create task" at bounding box center [646, 50] width 61 height 17
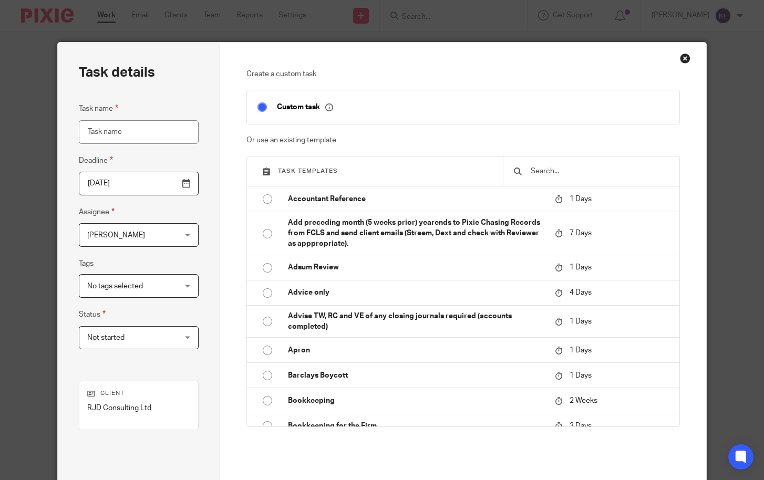
click at [551, 160] on div at bounding box center [591, 171] width 177 height 29
click at [543, 164] on div at bounding box center [591, 171] width 177 height 29
click at [543, 168] on input "text" at bounding box center [599, 172] width 139 height 12
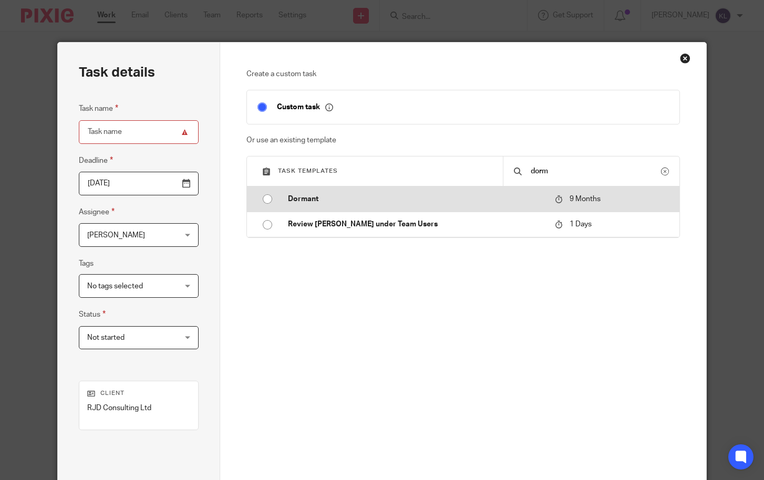
type input "dorm"
click at [389, 190] on td "Dormant" at bounding box center [414, 199] width 272 height 25
type input "2026-05-20"
type input "Dormant"
checkbox input "false"
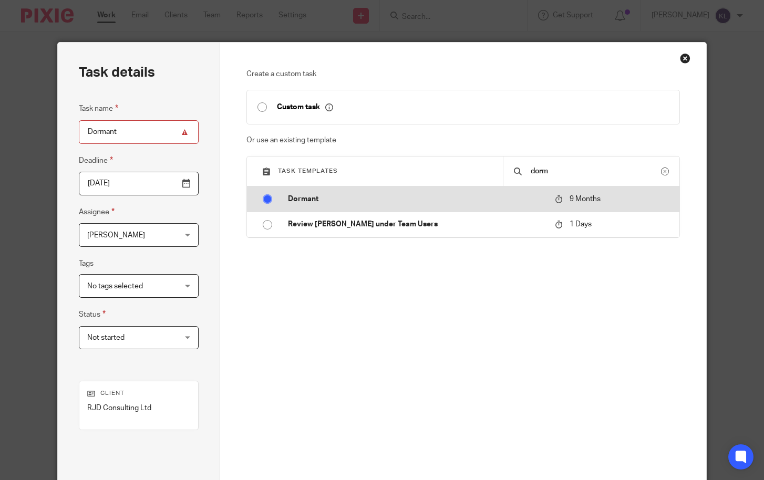
radio input "true"
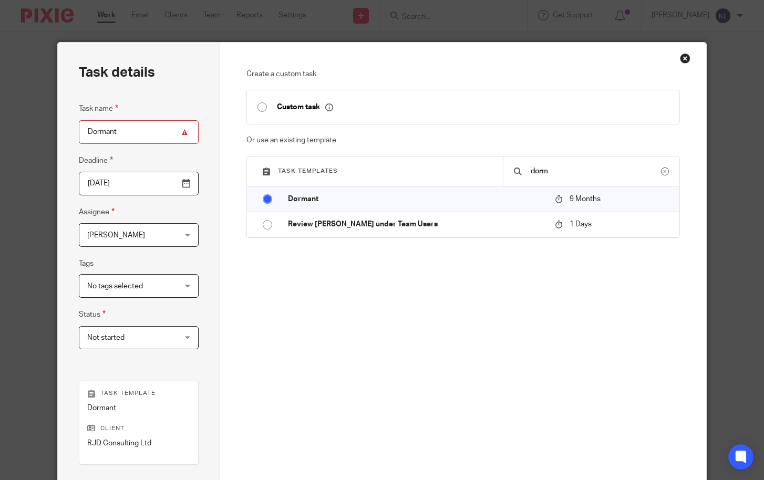
click at [120, 240] on span "[PERSON_NAME]" at bounding box center [131, 235] width 88 height 22
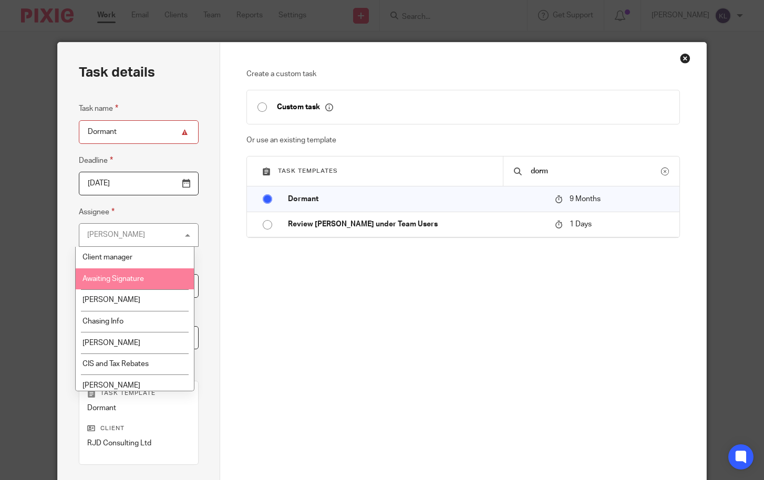
click at [279, 301] on div "Create a custom task Custom task Or use an existing template Task templates dor…" at bounding box center [464, 229] width 434 height 320
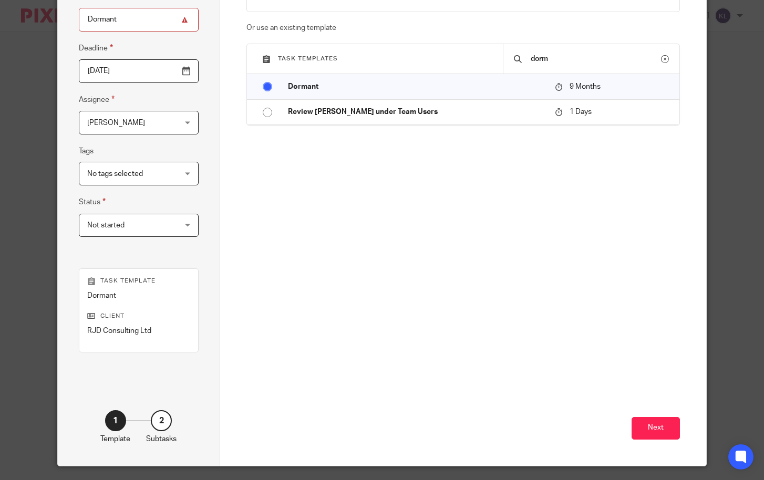
scroll to position [141, 0]
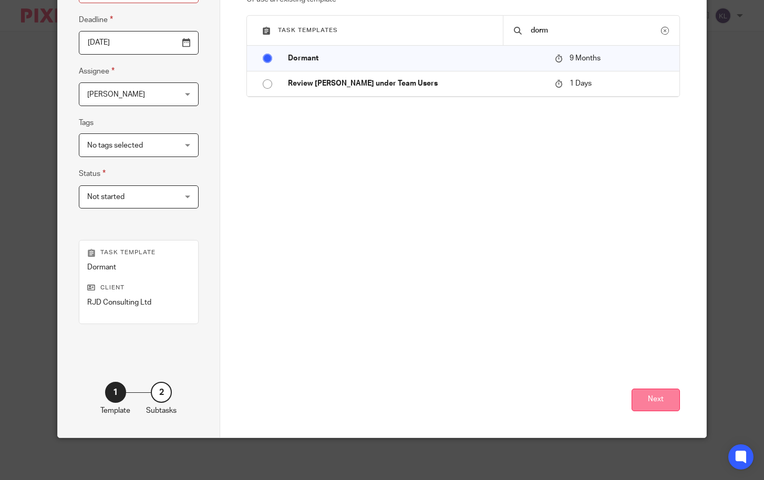
click at [661, 402] on button "Next" at bounding box center [656, 400] width 48 height 23
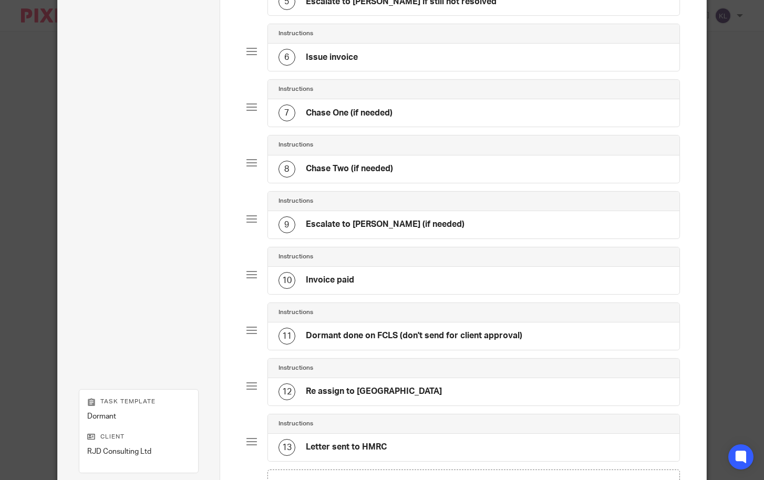
scroll to position [500, 0]
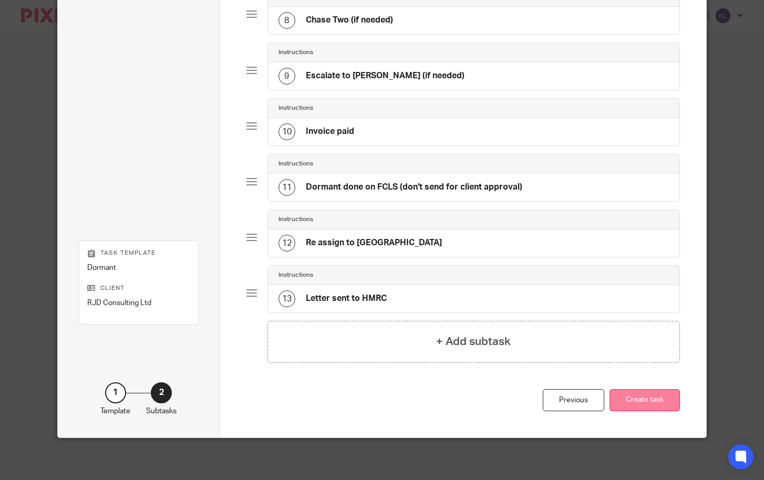
click at [626, 405] on button "Create task" at bounding box center [645, 401] width 70 height 23
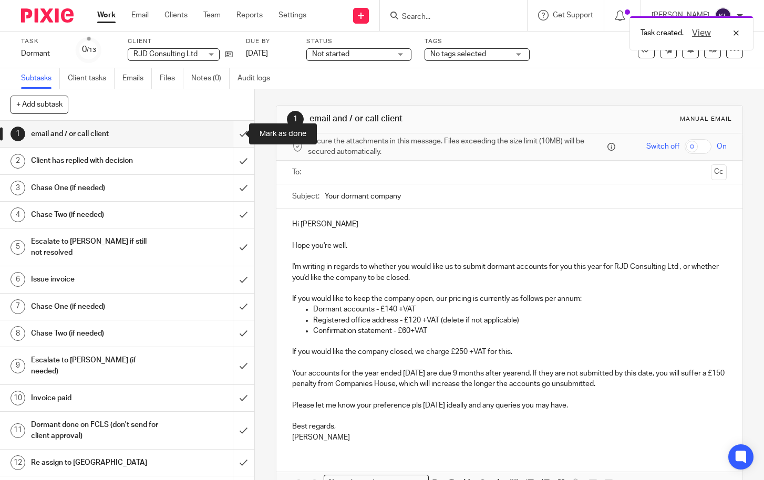
click at [238, 134] on input "submit" at bounding box center [127, 134] width 254 height 26
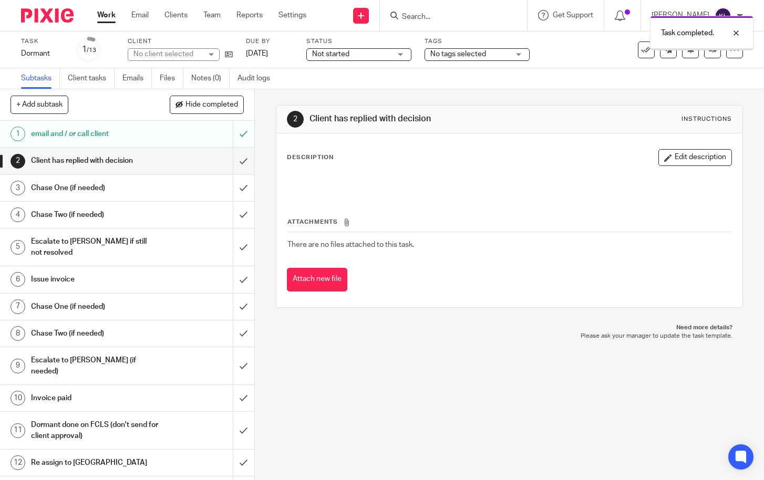
click at [236, 161] on input "submit" at bounding box center [127, 161] width 254 height 26
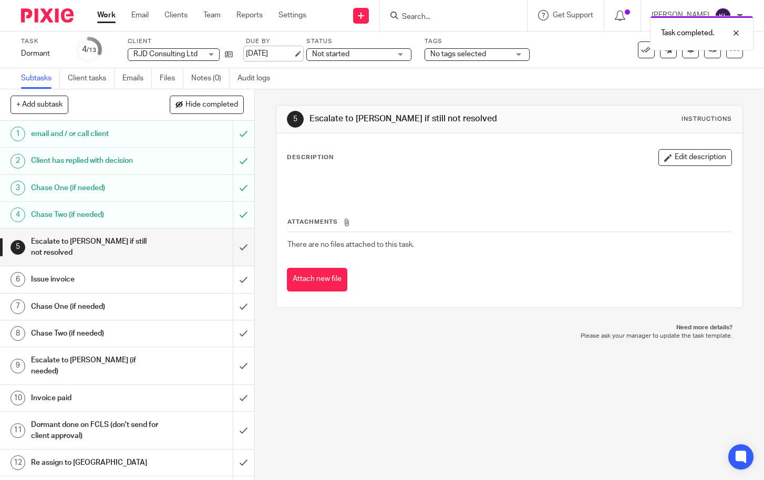
click at [268, 54] on link "[DATE]" at bounding box center [269, 53] width 47 height 11
click at [279, 52] on link "[DATE]" at bounding box center [269, 53] width 47 height 11
click at [737, 71] on div at bounding box center [728, 73] width 28 height 13
click at [736, 33] on div at bounding box center [728, 33] width 28 height 13
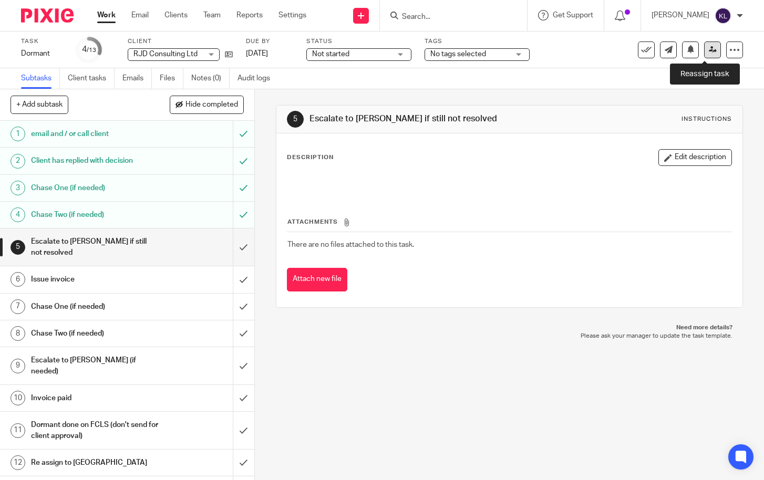
click at [709, 46] on icon at bounding box center [713, 50] width 8 height 8
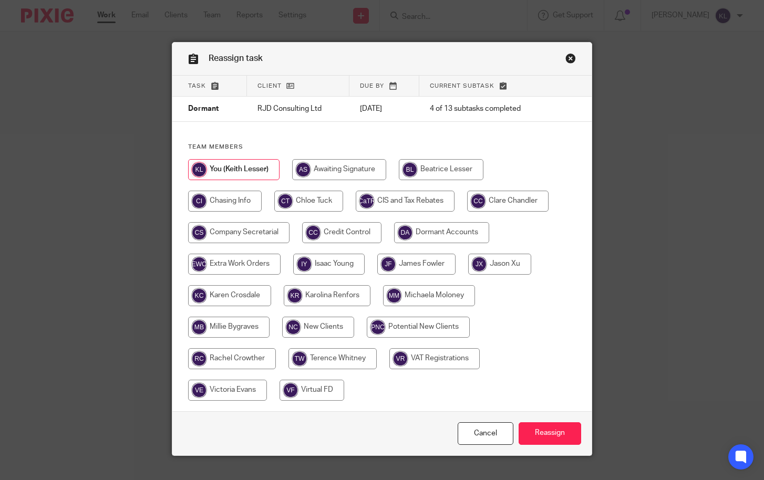
click at [508, 202] on input "radio" at bounding box center [507, 201] width 81 height 21
radio input "true"
click at [566, 427] on input "Reassign" at bounding box center [550, 434] width 63 height 23
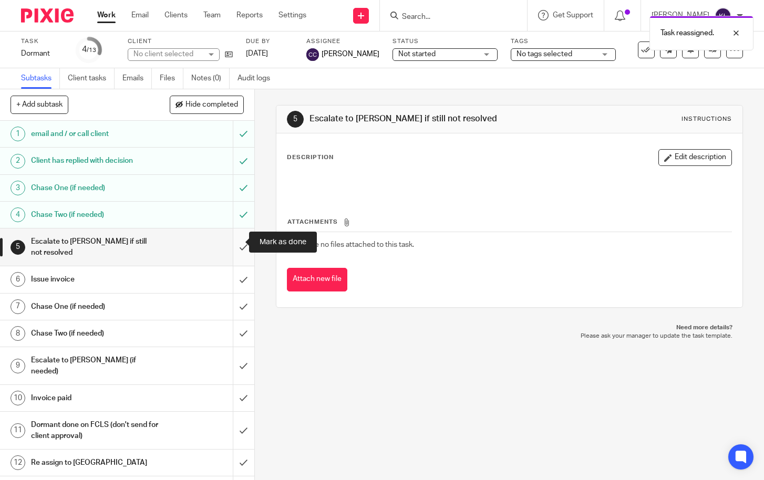
click at [233, 235] on input "submit" at bounding box center [127, 247] width 254 height 37
